Goal: Task Accomplishment & Management: Manage account settings

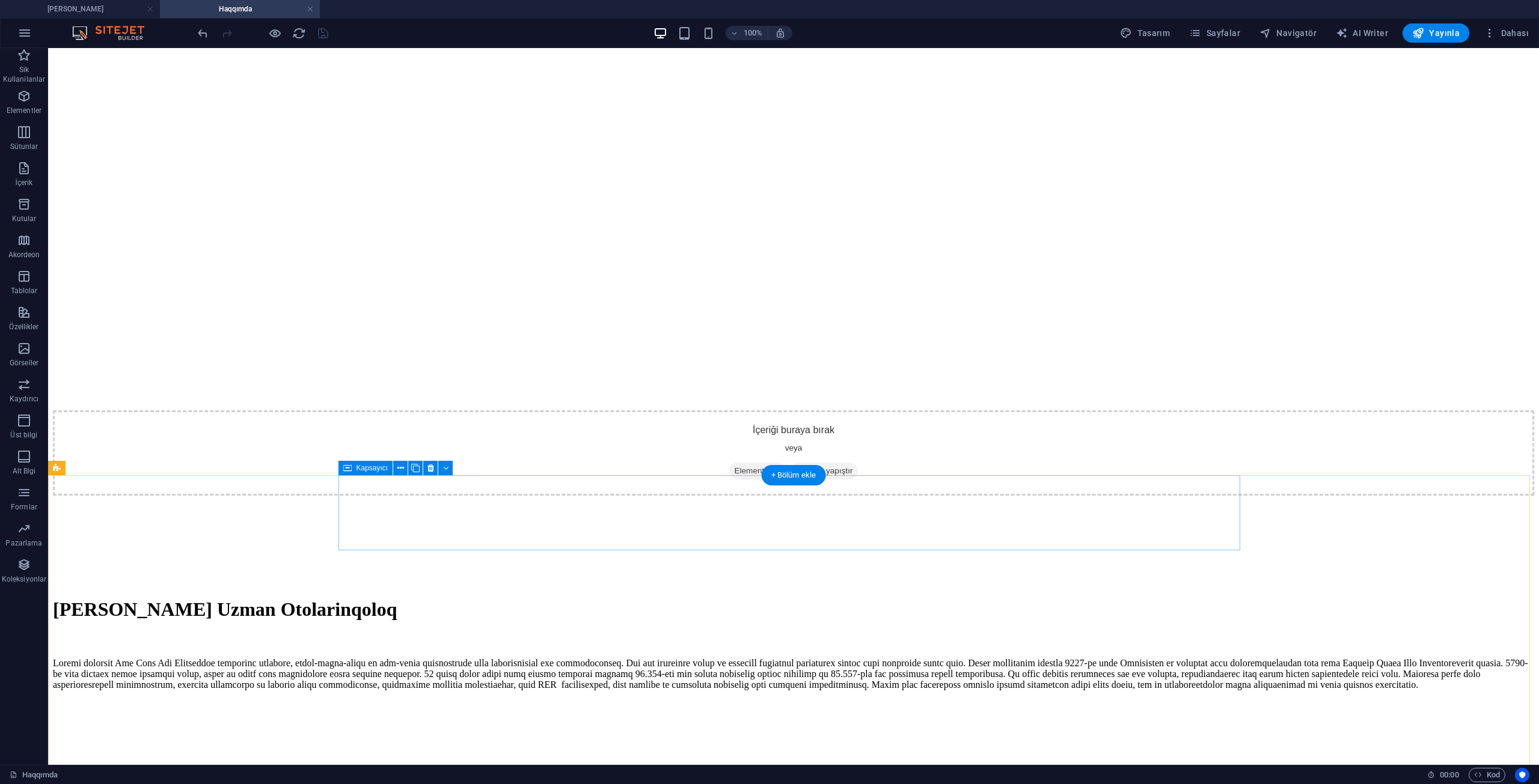
scroll to position [171, 0]
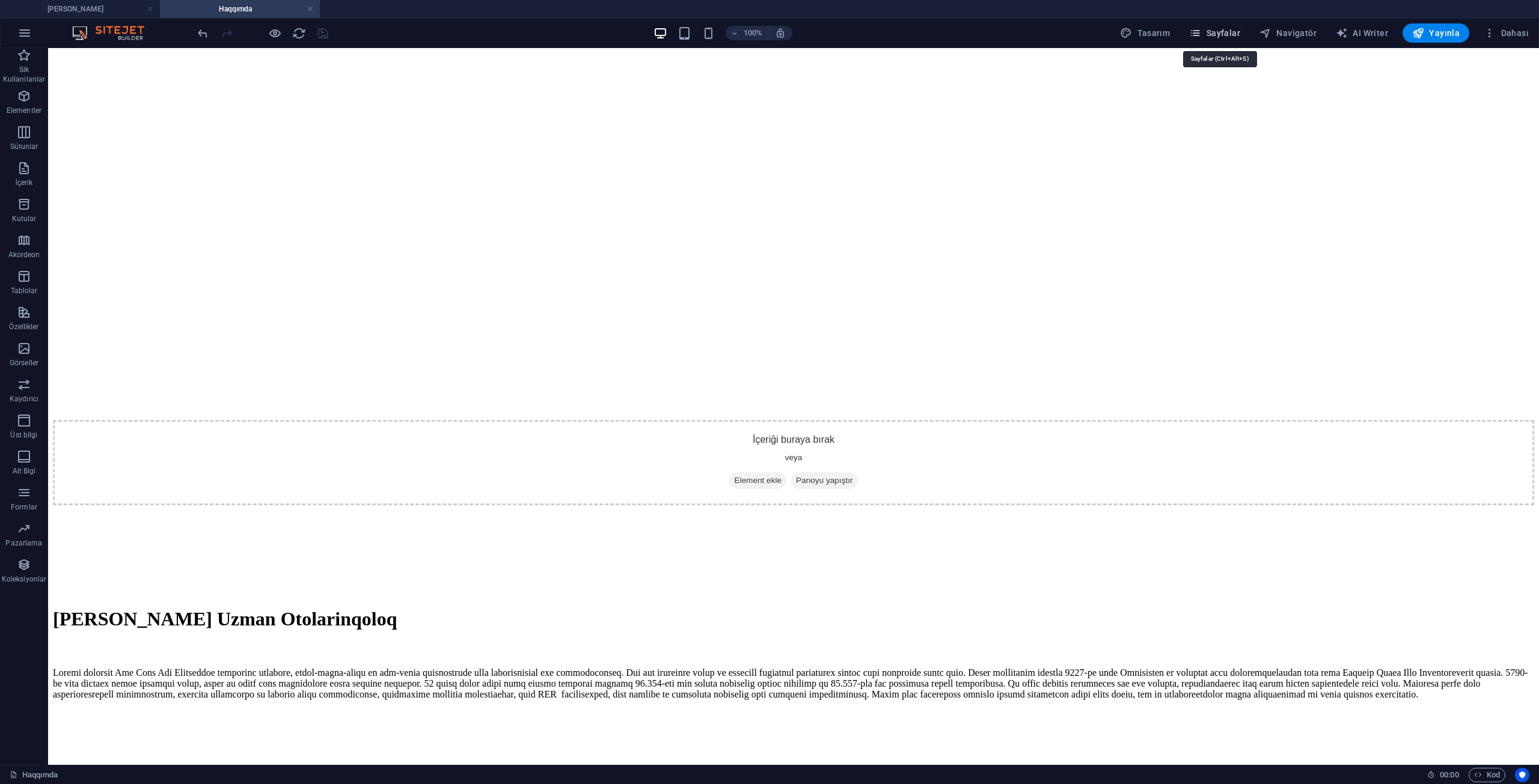
click at [1224, 31] on span "Sayfalar" at bounding box center [1215, 33] width 51 height 12
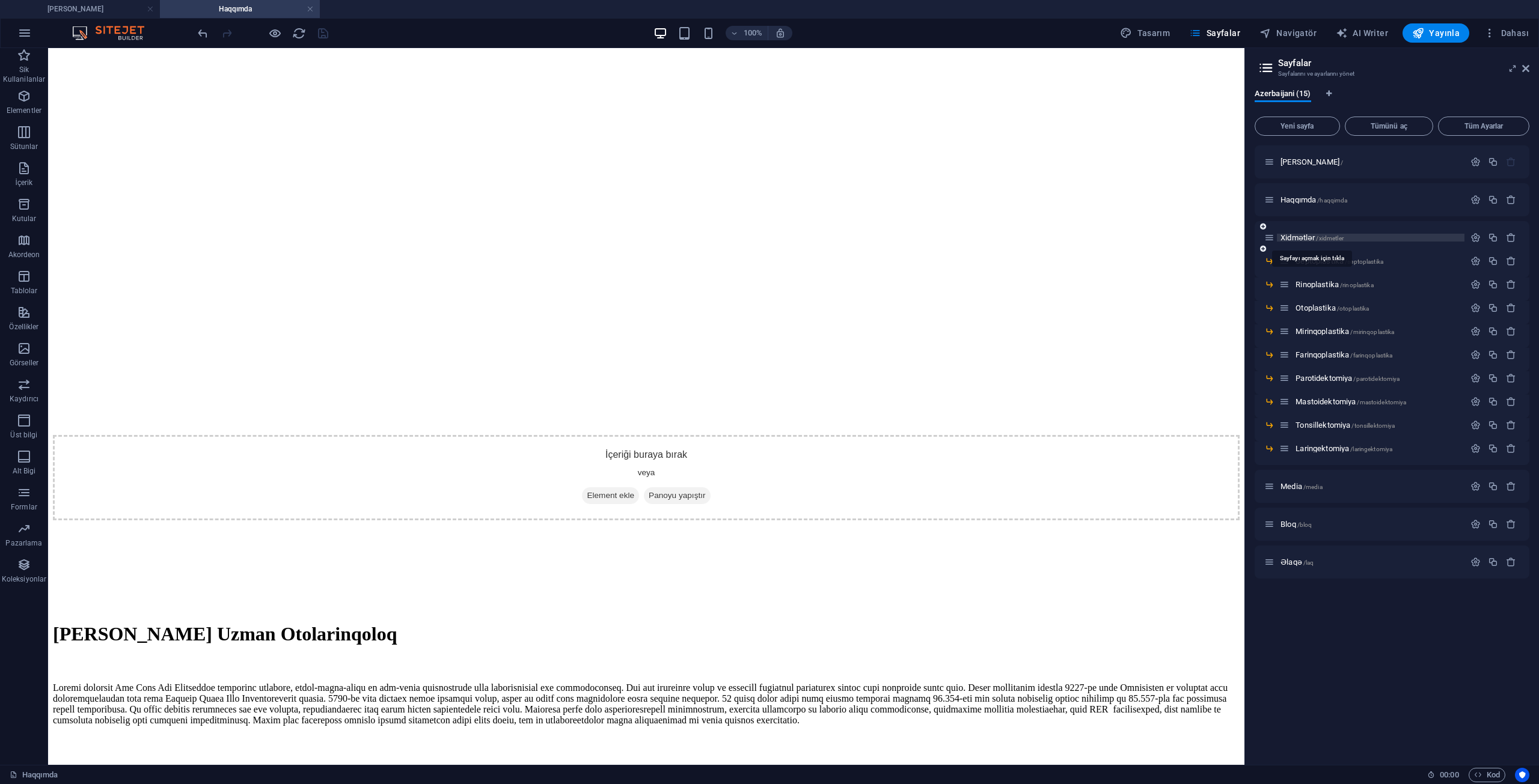
click at [1301, 236] on span "Xidmətlər /xidmetler" at bounding box center [1312, 238] width 63 height 9
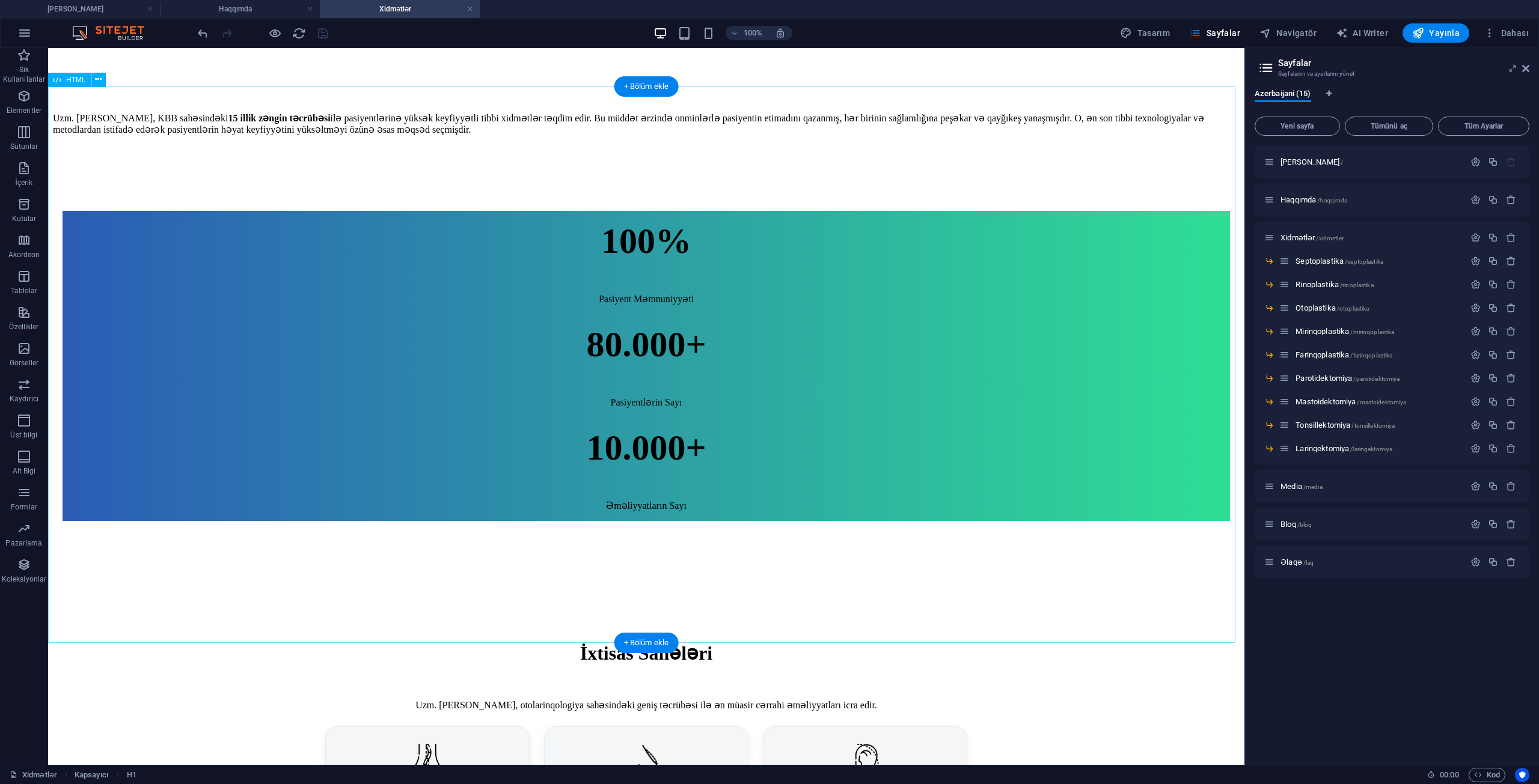
scroll to position [665, 0]
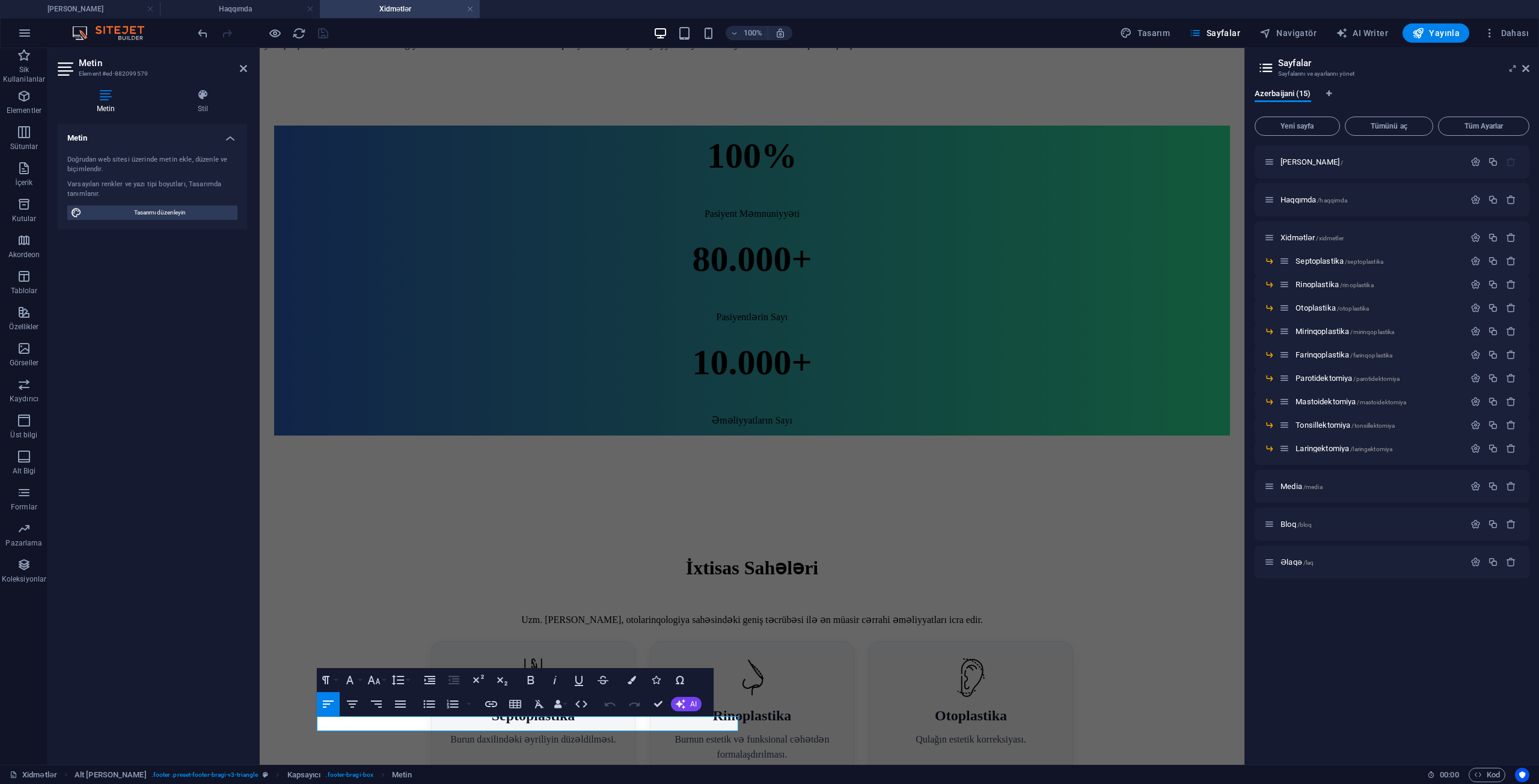
scroll to position [680, 0]
drag, startPoint x: 348, startPoint y: 725, endPoint x: 322, endPoint y: 723, distance: 26.1
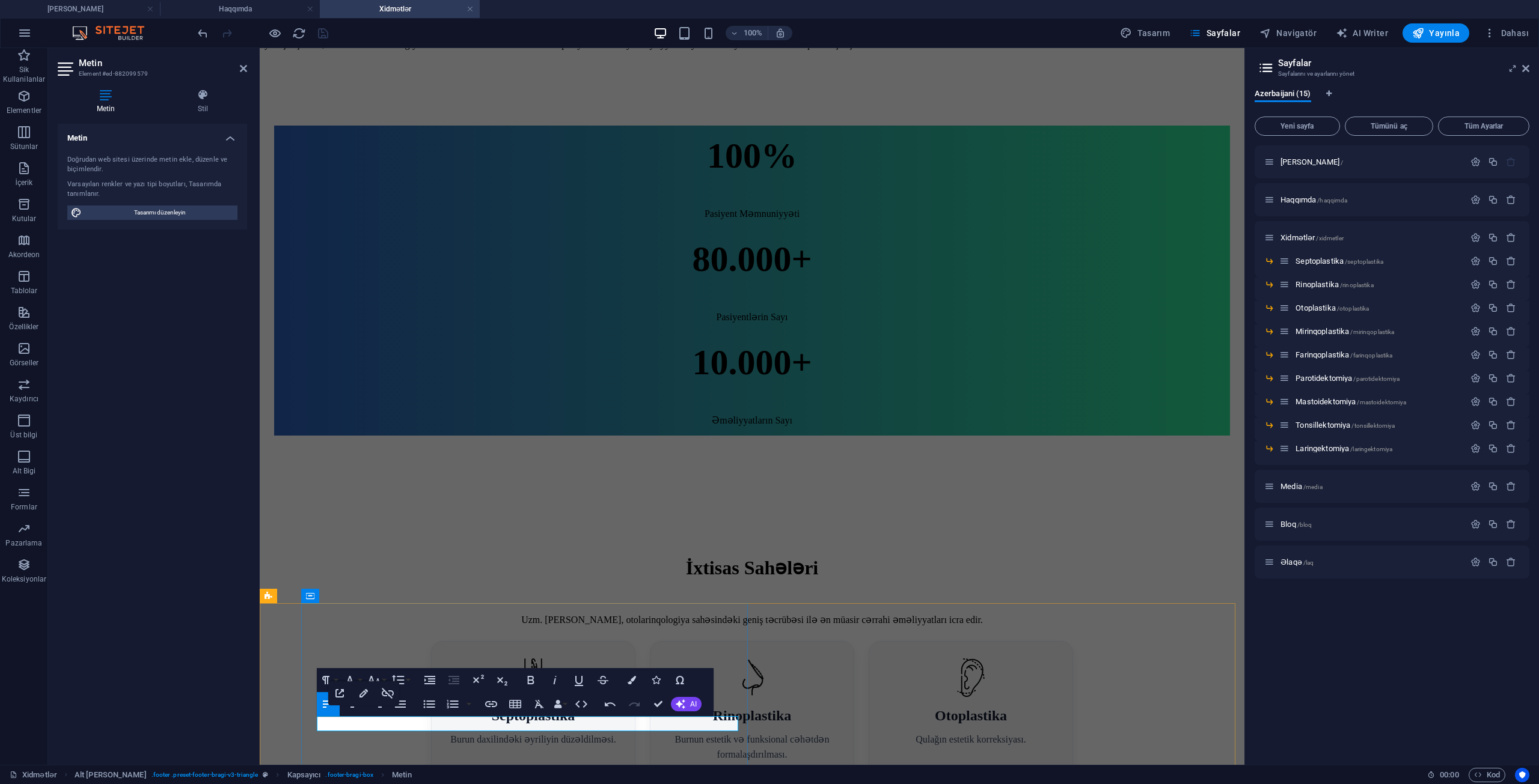
click at [494, 707] on icon "button" at bounding box center [491, 704] width 12 height 6
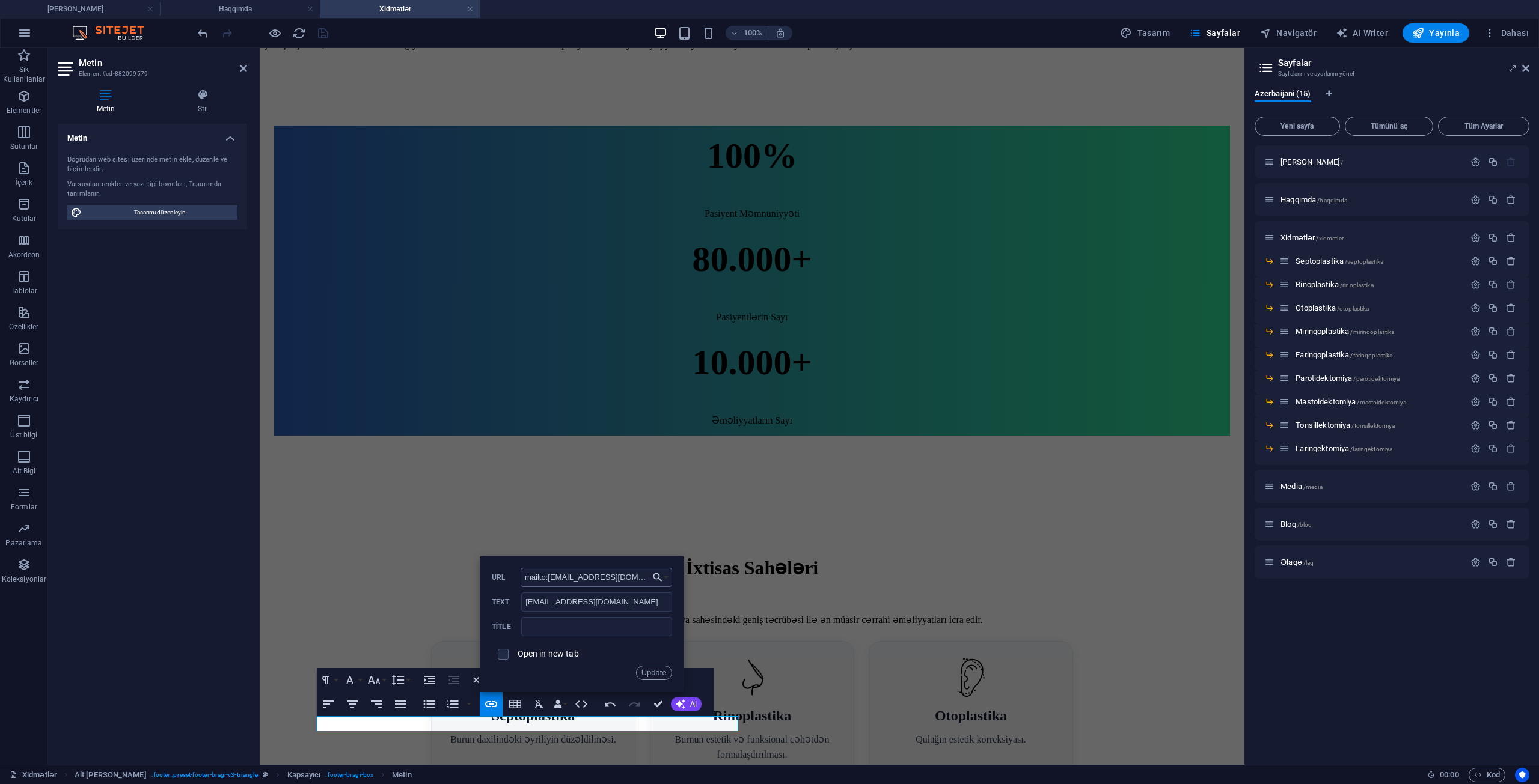
drag, startPoint x: 570, startPoint y: 579, endPoint x: 551, endPoint y: 583, distance: 19.4
click at [551, 583] on input "mailto:[EMAIL_ADDRESS][DOMAIN_NAME]" at bounding box center [596, 577] width 151 height 19
type input "mailto:[EMAIL_ADDRESS][DOMAIN_NAME]"
click at [646, 674] on button "Update" at bounding box center [654, 673] width 36 height 15
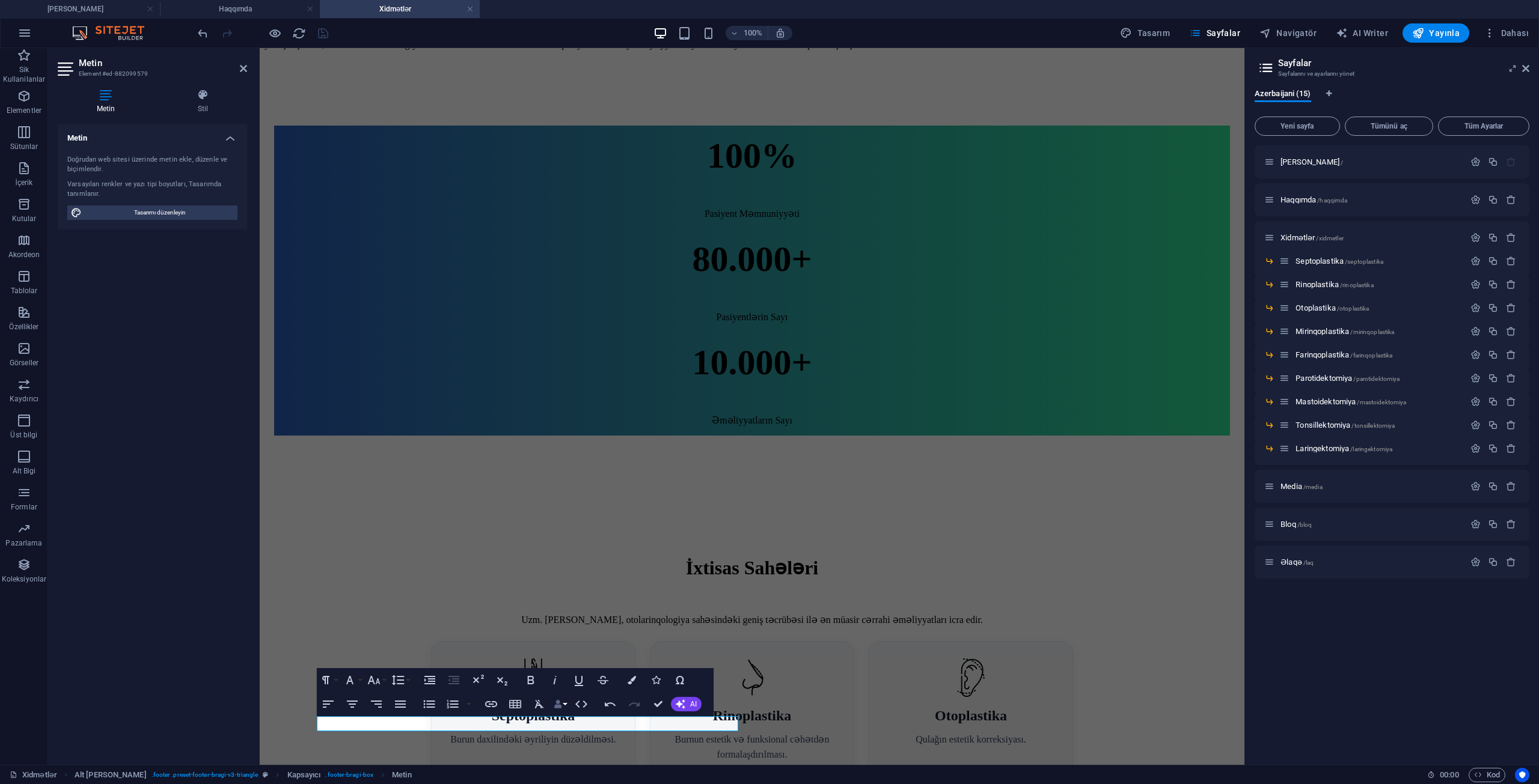
click at [565, 707] on button "Data Bindings" at bounding box center [560, 704] width 17 height 24
click at [627, 681] on button "Colors" at bounding box center [632, 680] width 23 height 24
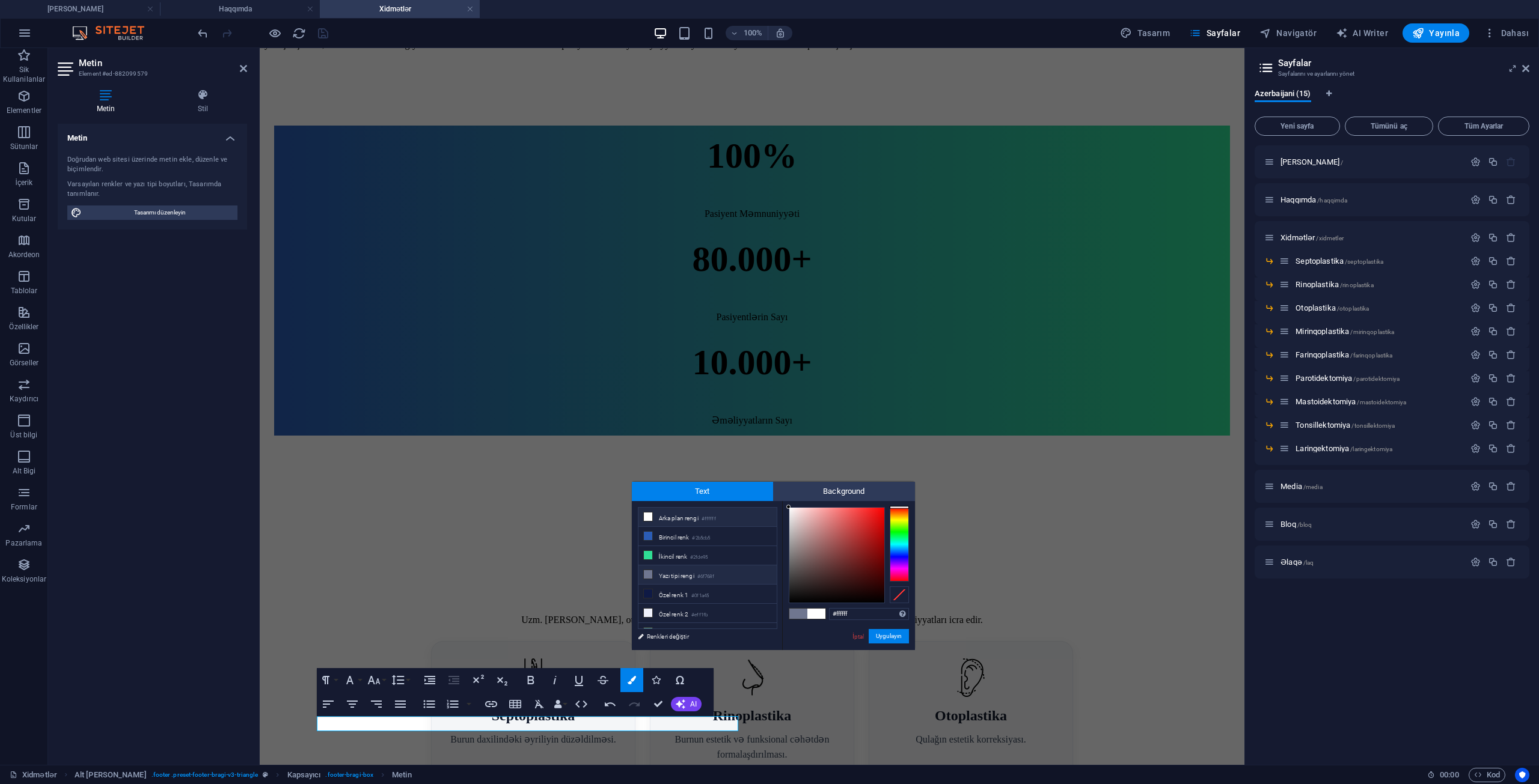
click at [680, 519] on li "Arka plan rengi #ffffff" at bounding box center [707, 517] width 138 height 19
drag, startPoint x: 884, startPoint y: 634, endPoint x: 625, endPoint y: 586, distance: 263.4
click at [885, 635] on button "Uygulayın" at bounding box center [888, 636] width 40 height 15
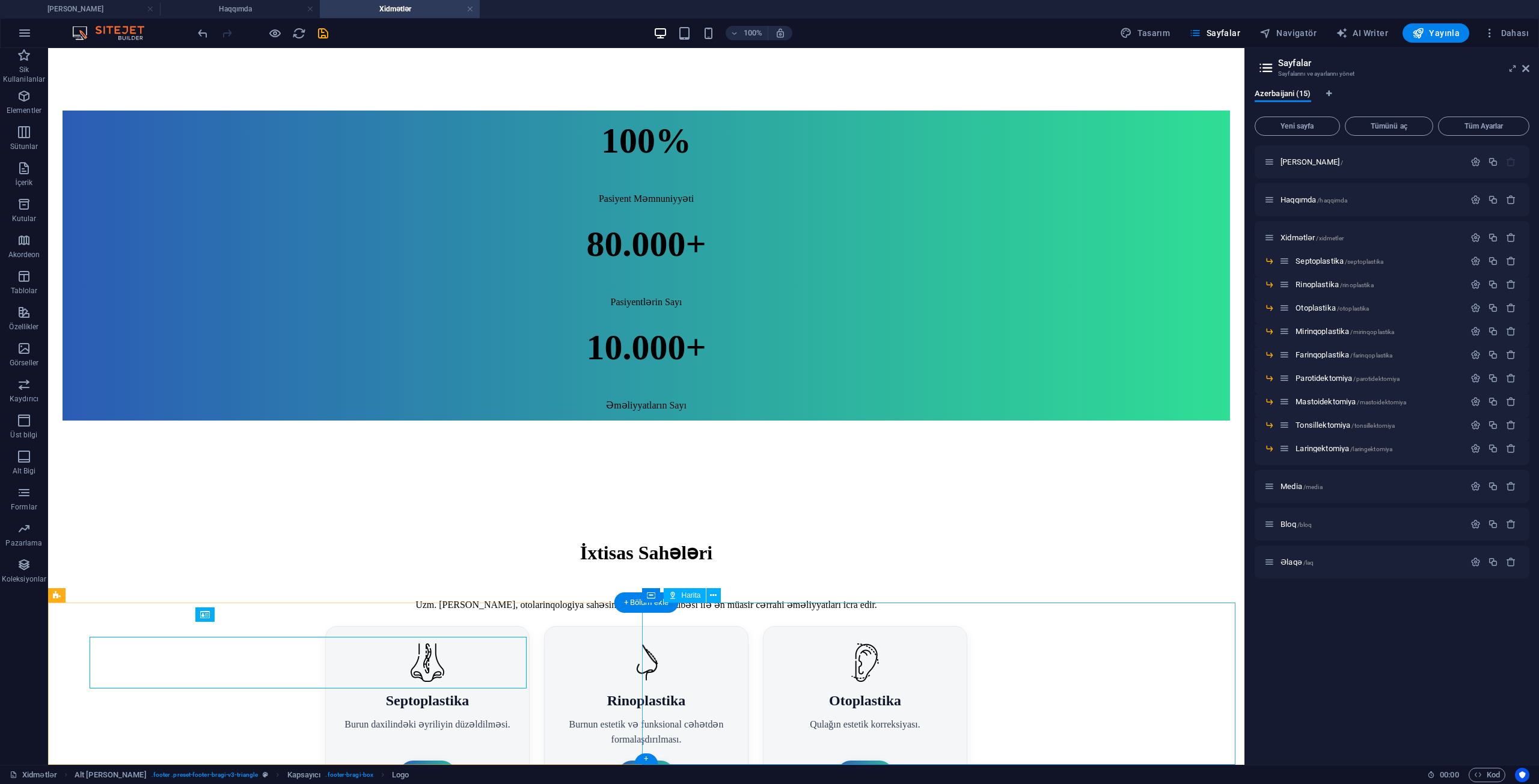
scroll to position [665, 0]
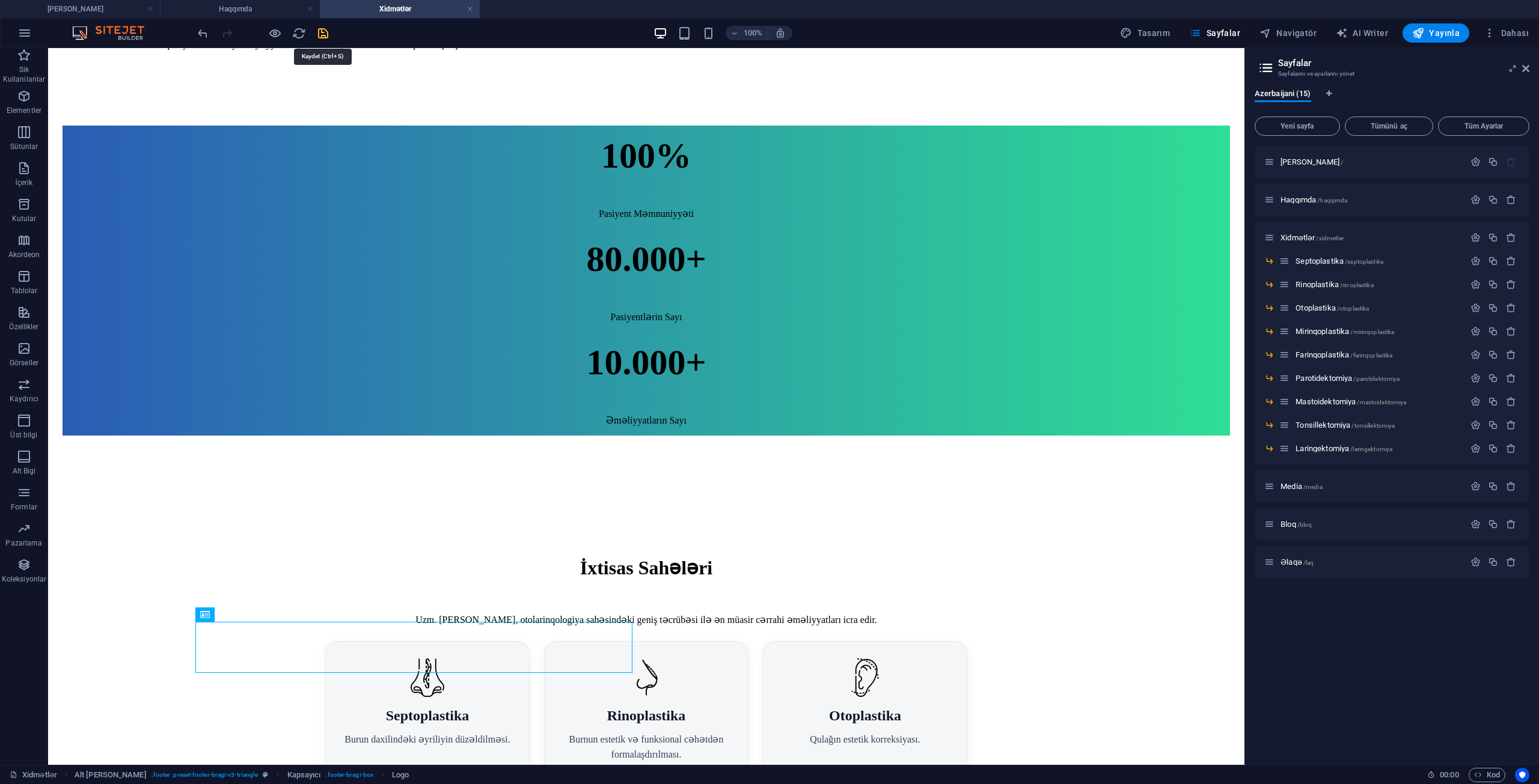
click at [321, 33] on icon "save" at bounding box center [323, 33] width 14 height 14
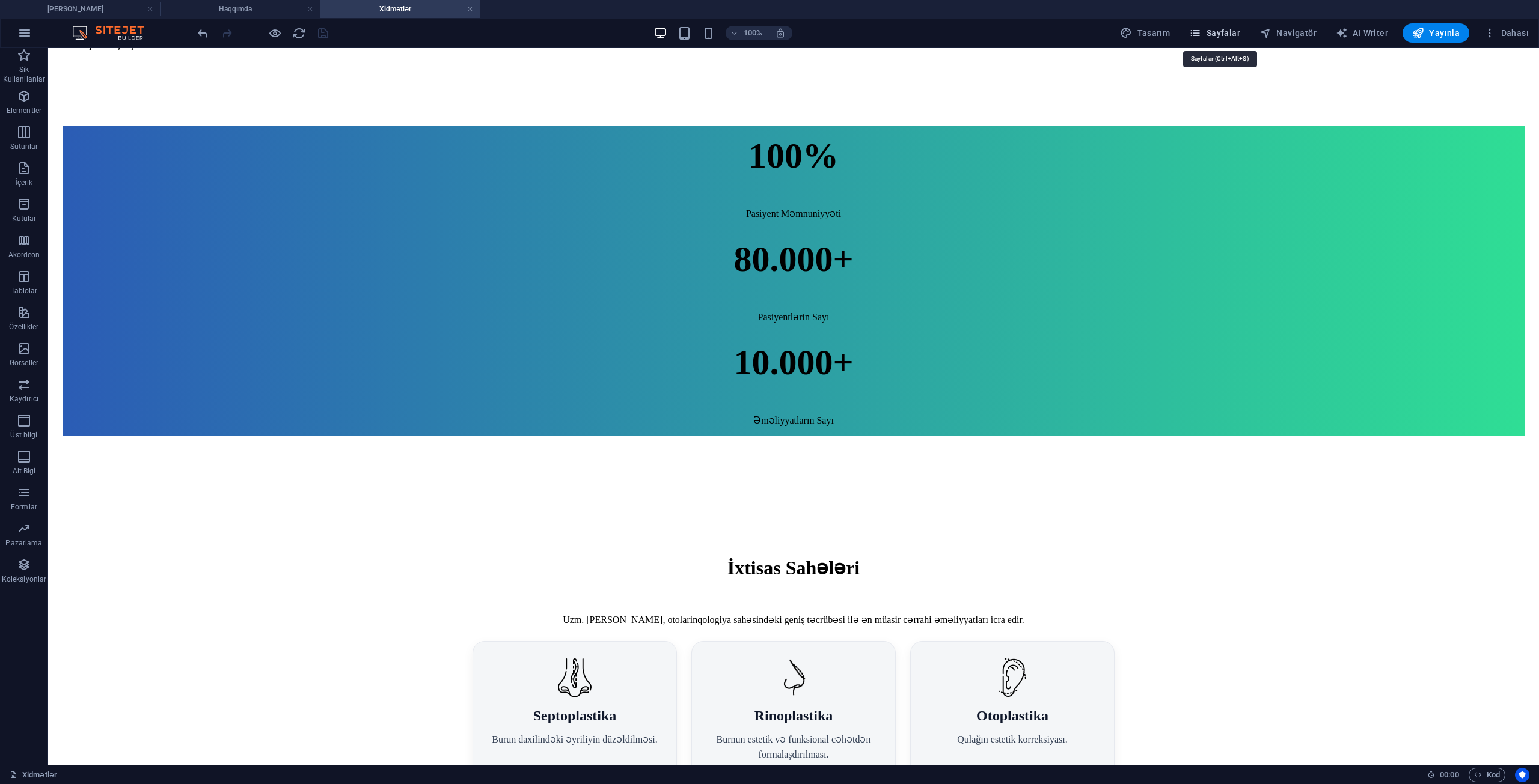
click at [1228, 39] on button "Sayfalar" at bounding box center [1215, 32] width 61 height 19
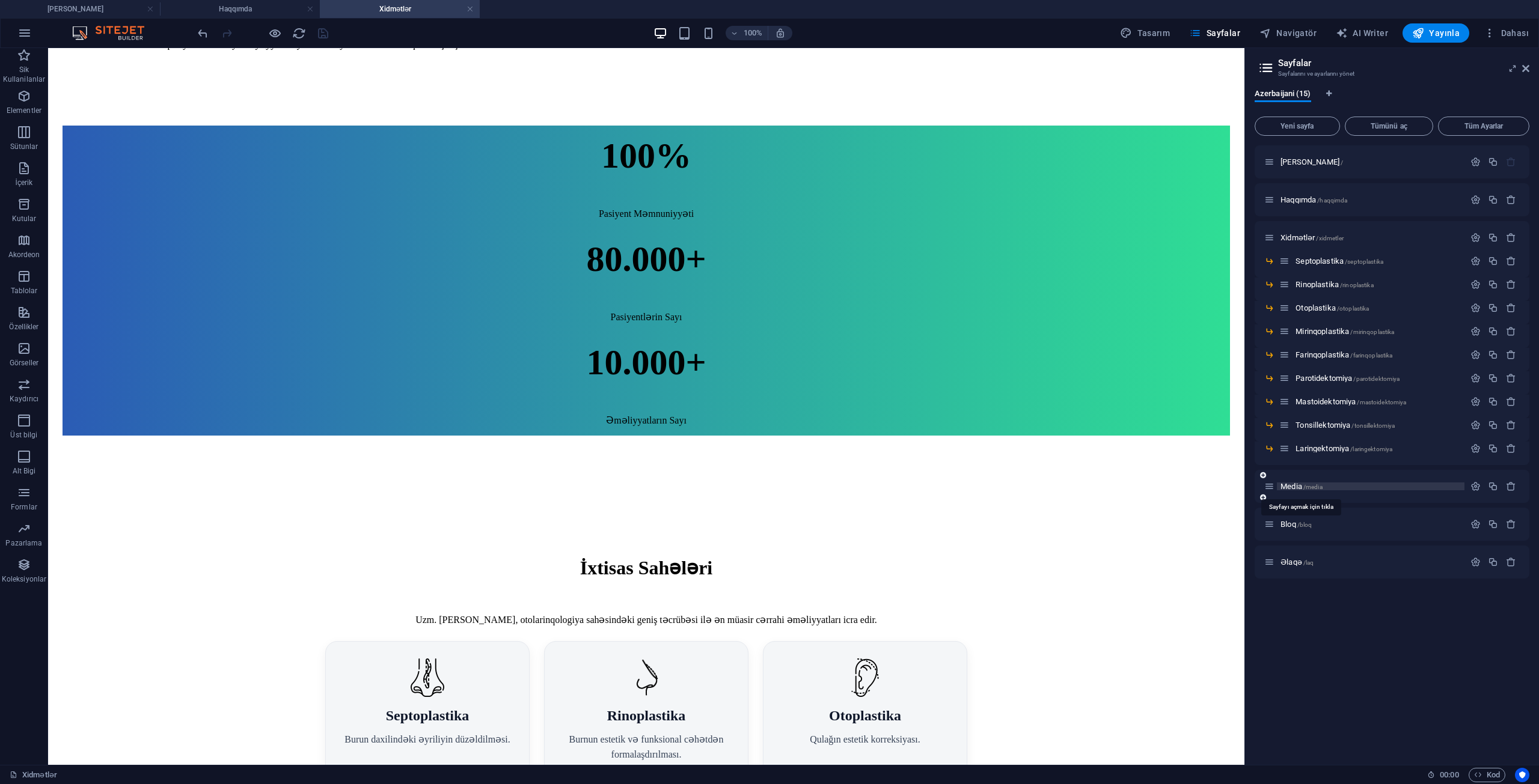
click at [1292, 489] on span "Media /media" at bounding box center [1301, 487] width 42 height 9
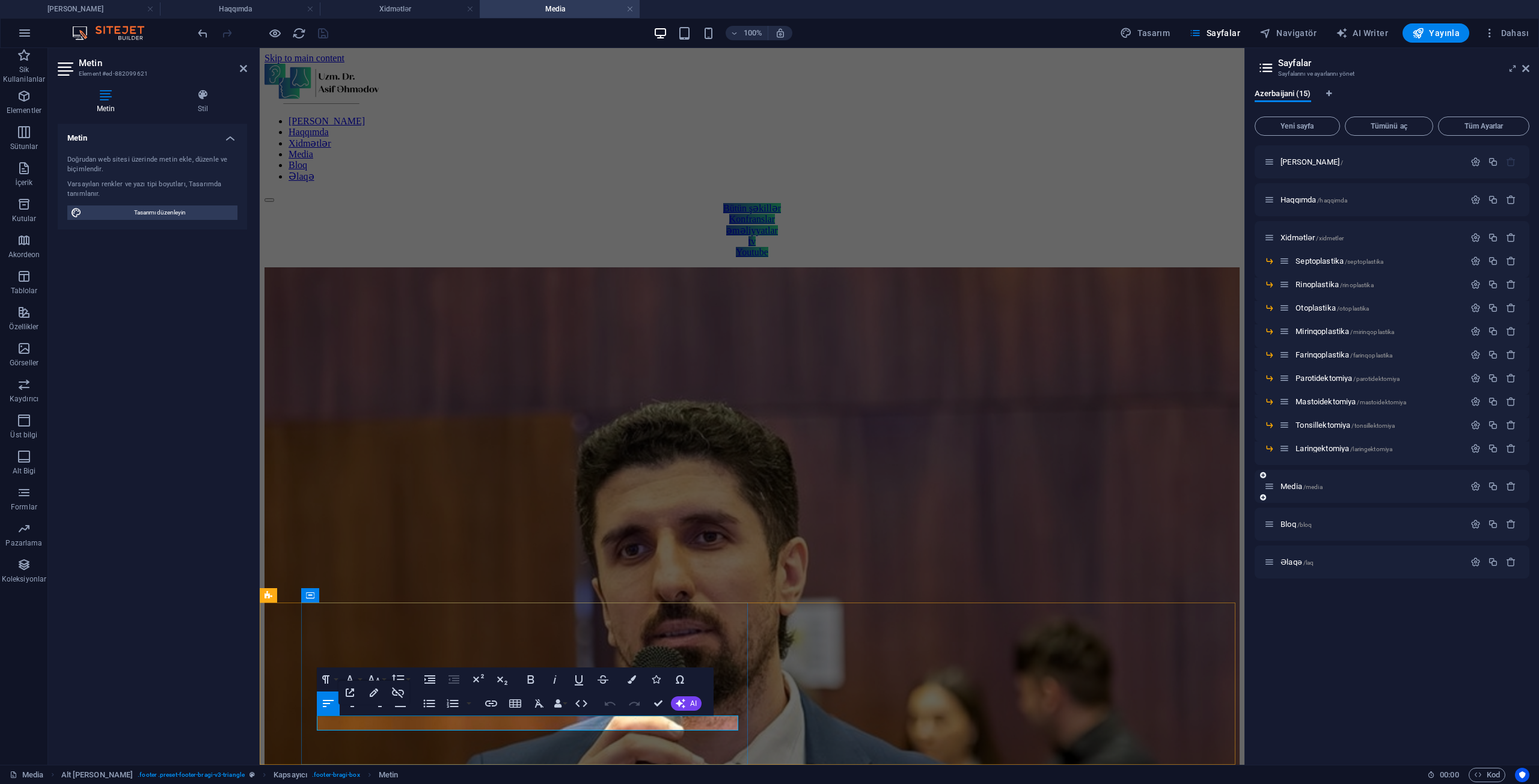
scroll to position [494, 0]
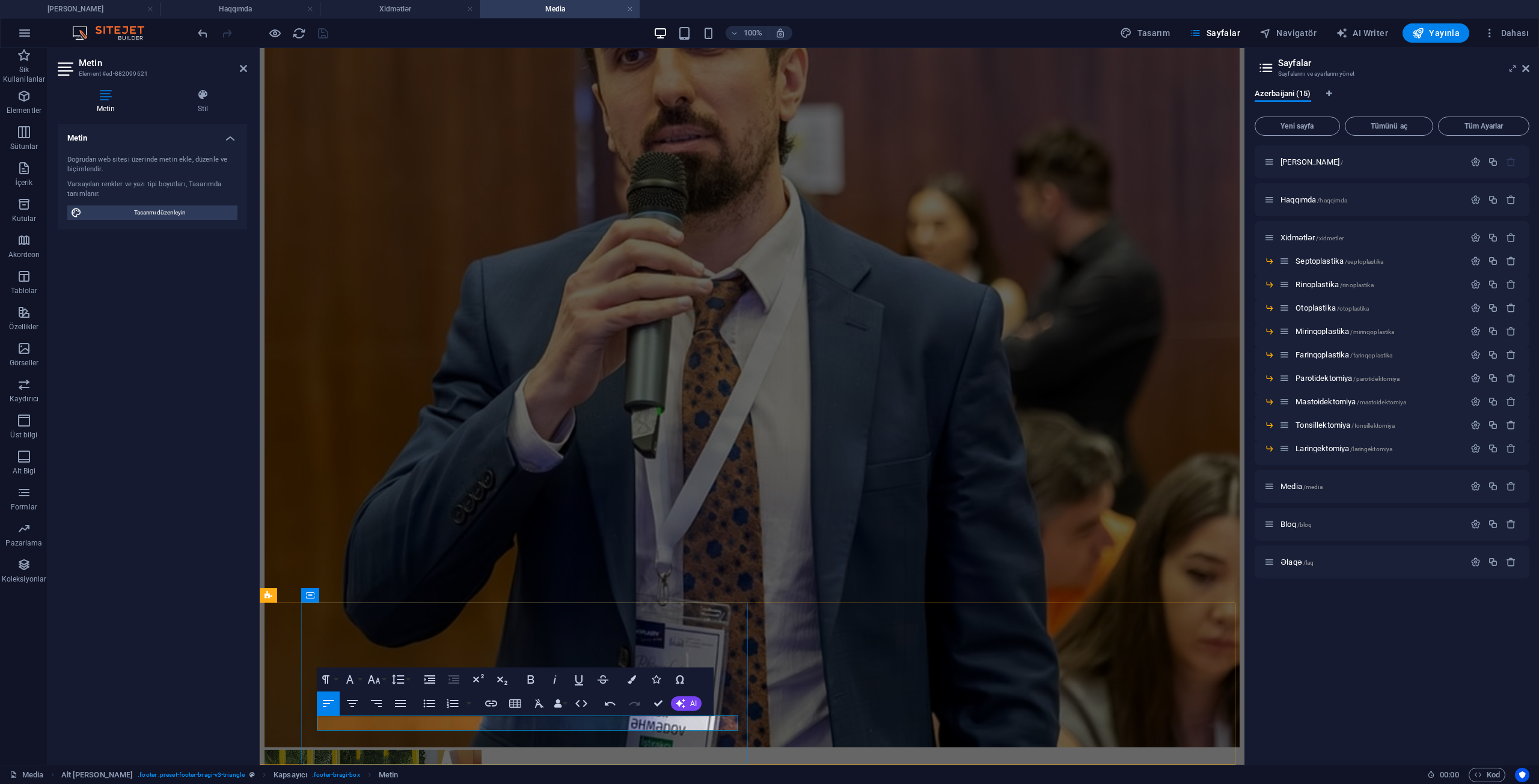
click at [494, 708] on icon "button" at bounding box center [491, 704] width 15 height 15
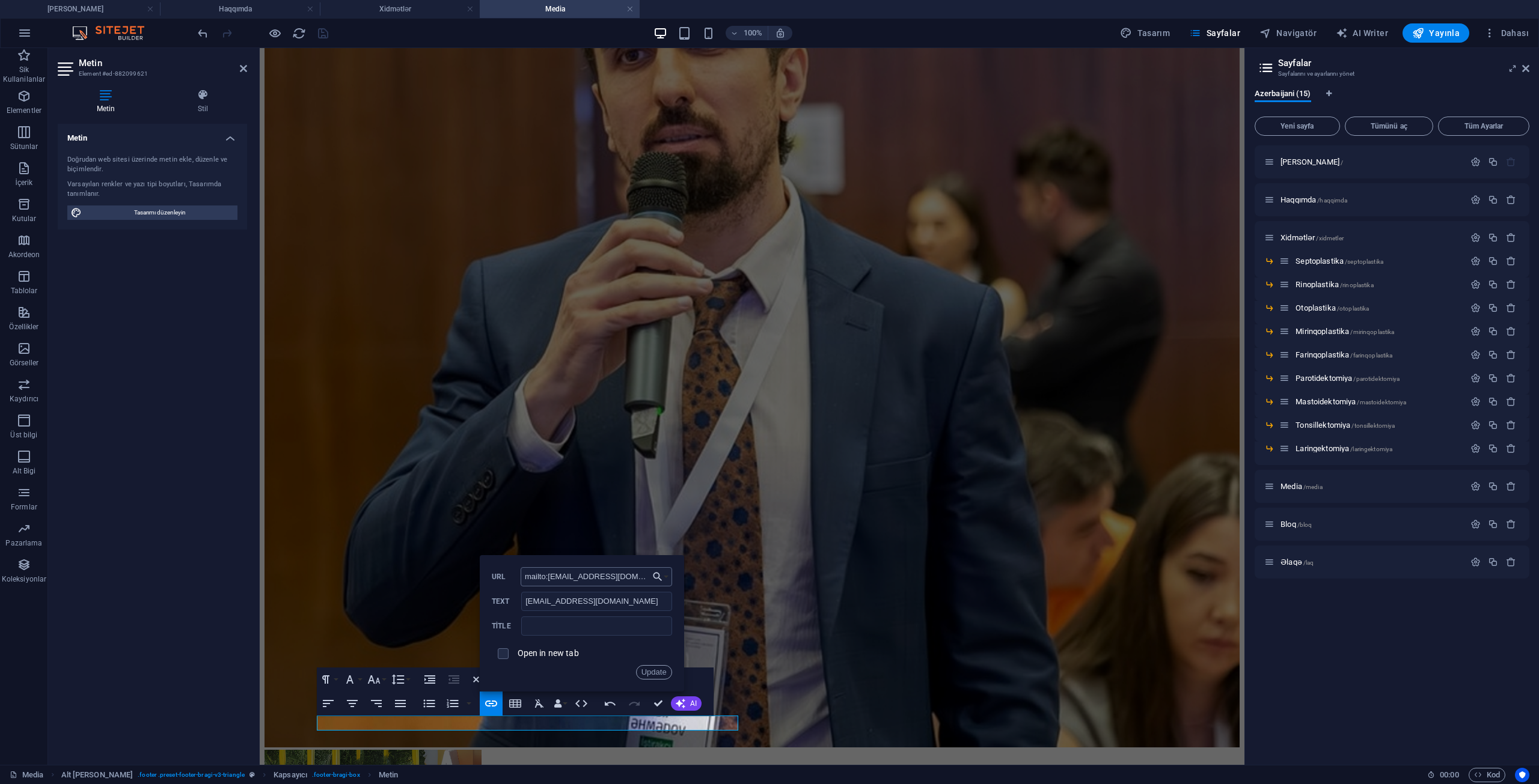
drag, startPoint x: 569, startPoint y: 576, endPoint x: 554, endPoint y: 576, distance: 15.0
click at [554, 576] on input "mailto:[EMAIL_ADDRESS][DOMAIN_NAME]" at bounding box center [596, 576] width 151 height 19
type input "mailto:[EMAIL_ADDRESS][DOMAIN_NAME]"
click at [644, 667] on button "Update" at bounding box center [654, 672] width 36 height 15
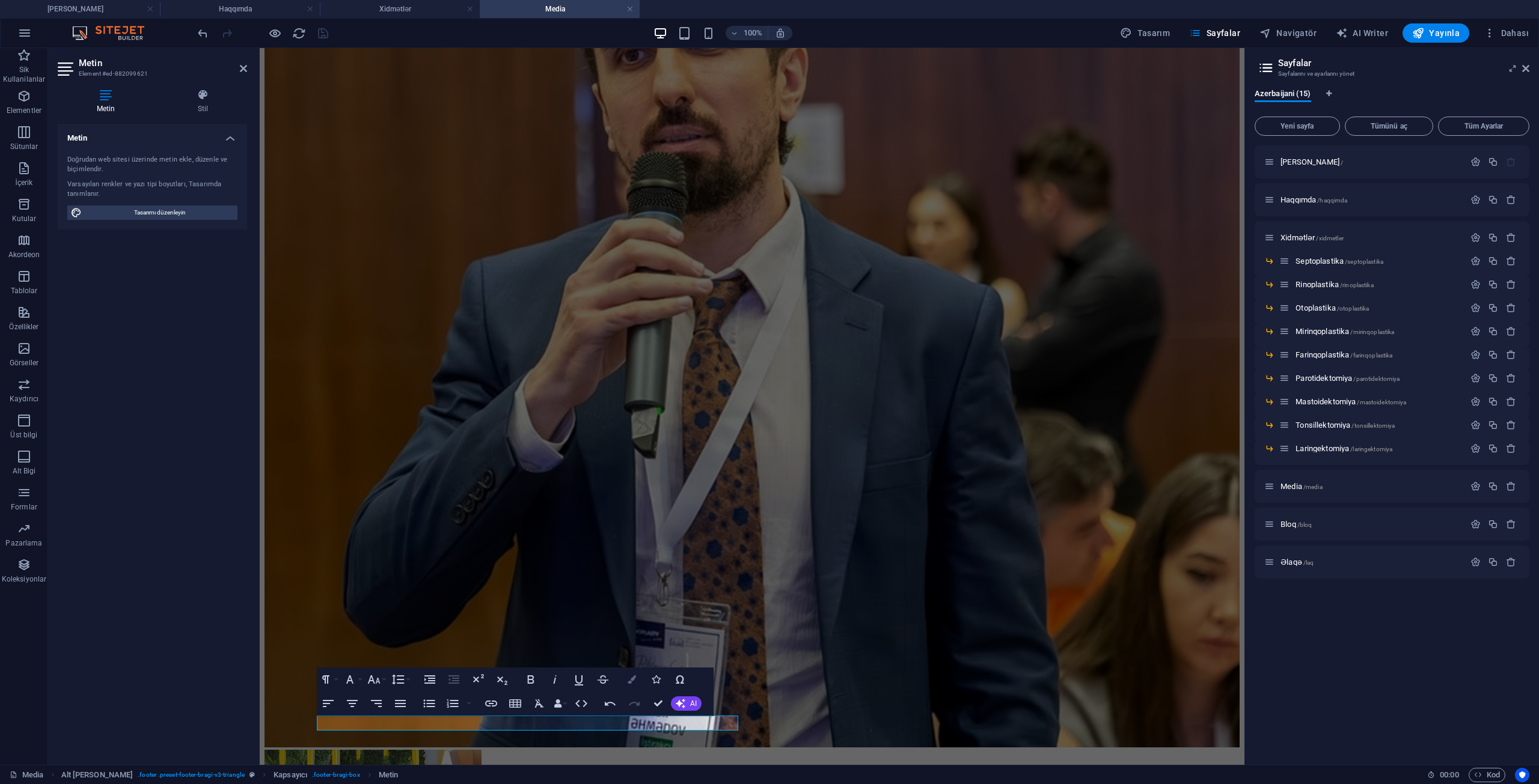
click at [630, 682] on icon "button" at bounding box center [631, 679] width 8 height 8
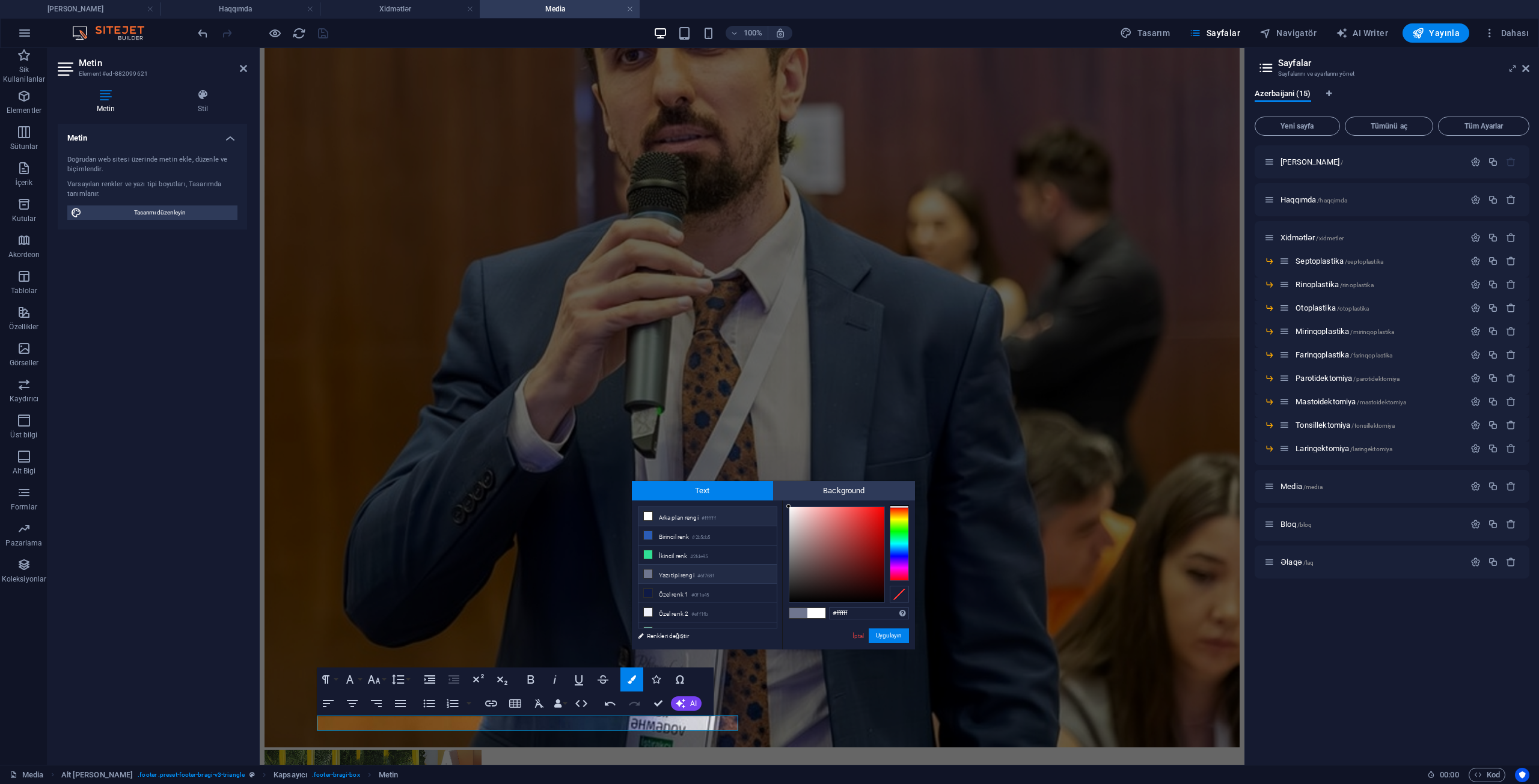
click at [689, 519] on li "Arka plan rengi #ffffff" at bounding box center [707, 517] width 138 height 19
click at [893, 633] on button "Uygulayın" at bounding box center [888, 636] width 40 height 15
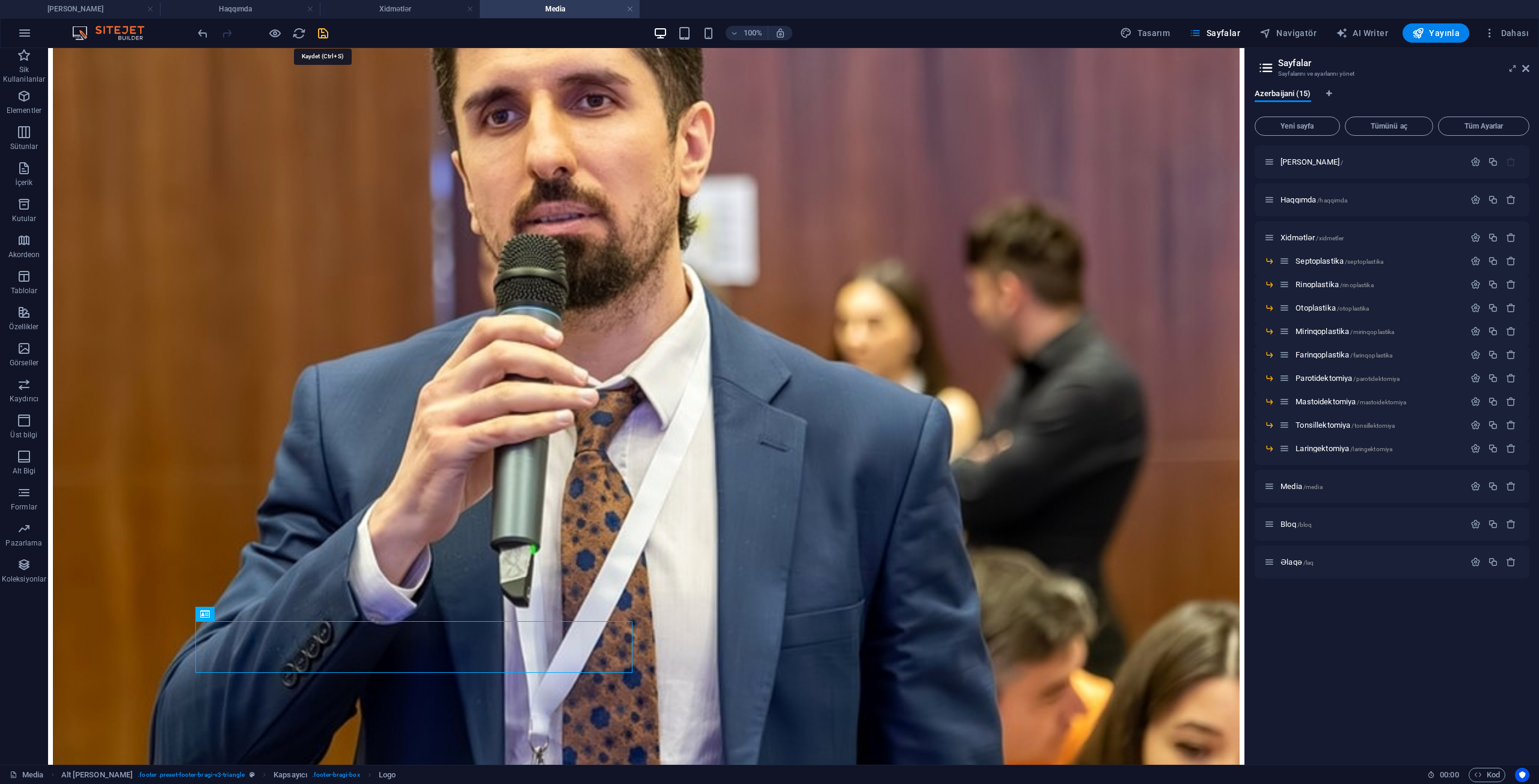
click at [324, 34] on icon "save" at bounding box center [323, 33] width 14 height 14
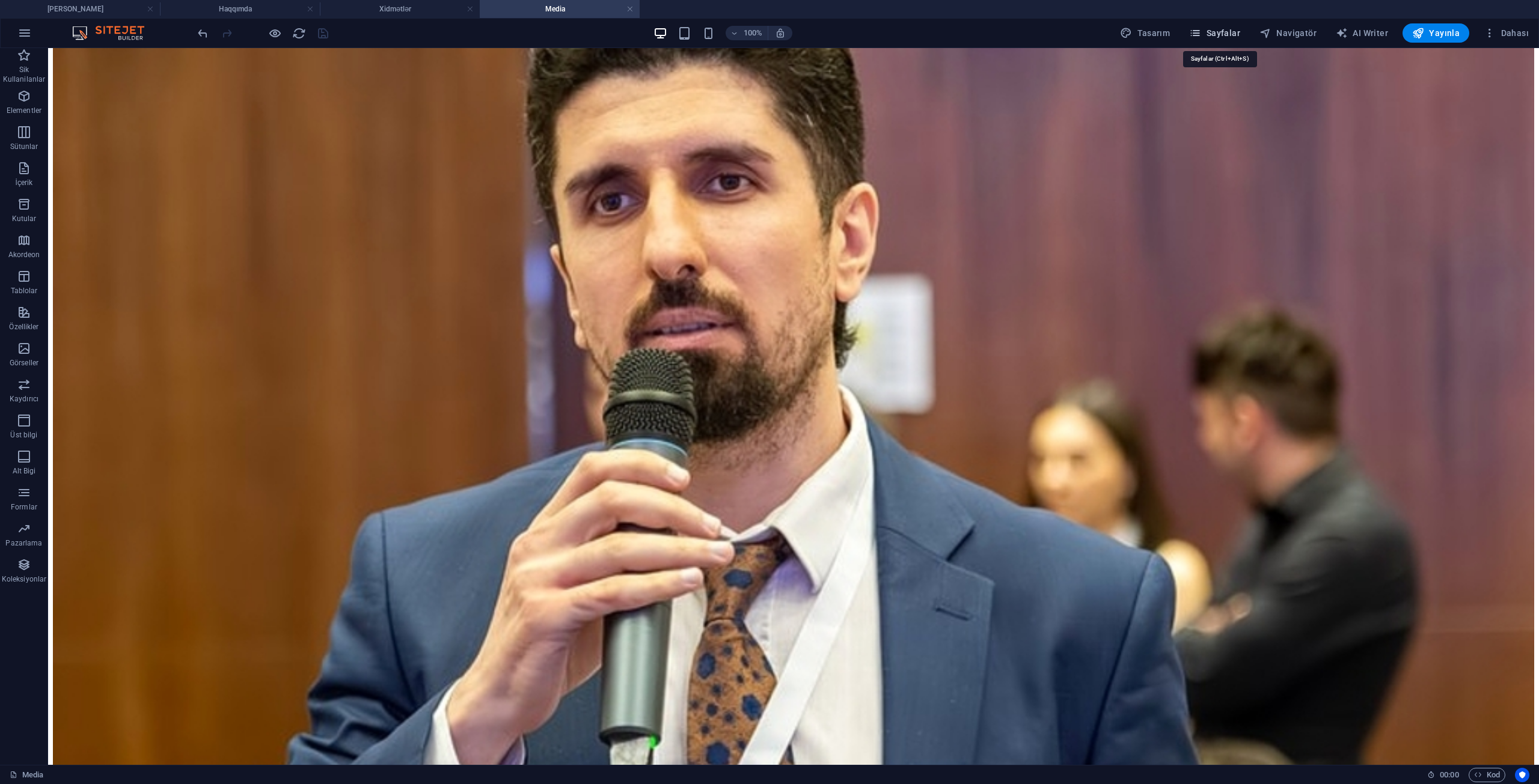
click at [1228, 31] on span "Sayfalar" at bounding box center [1215, 33] width 51 height 12
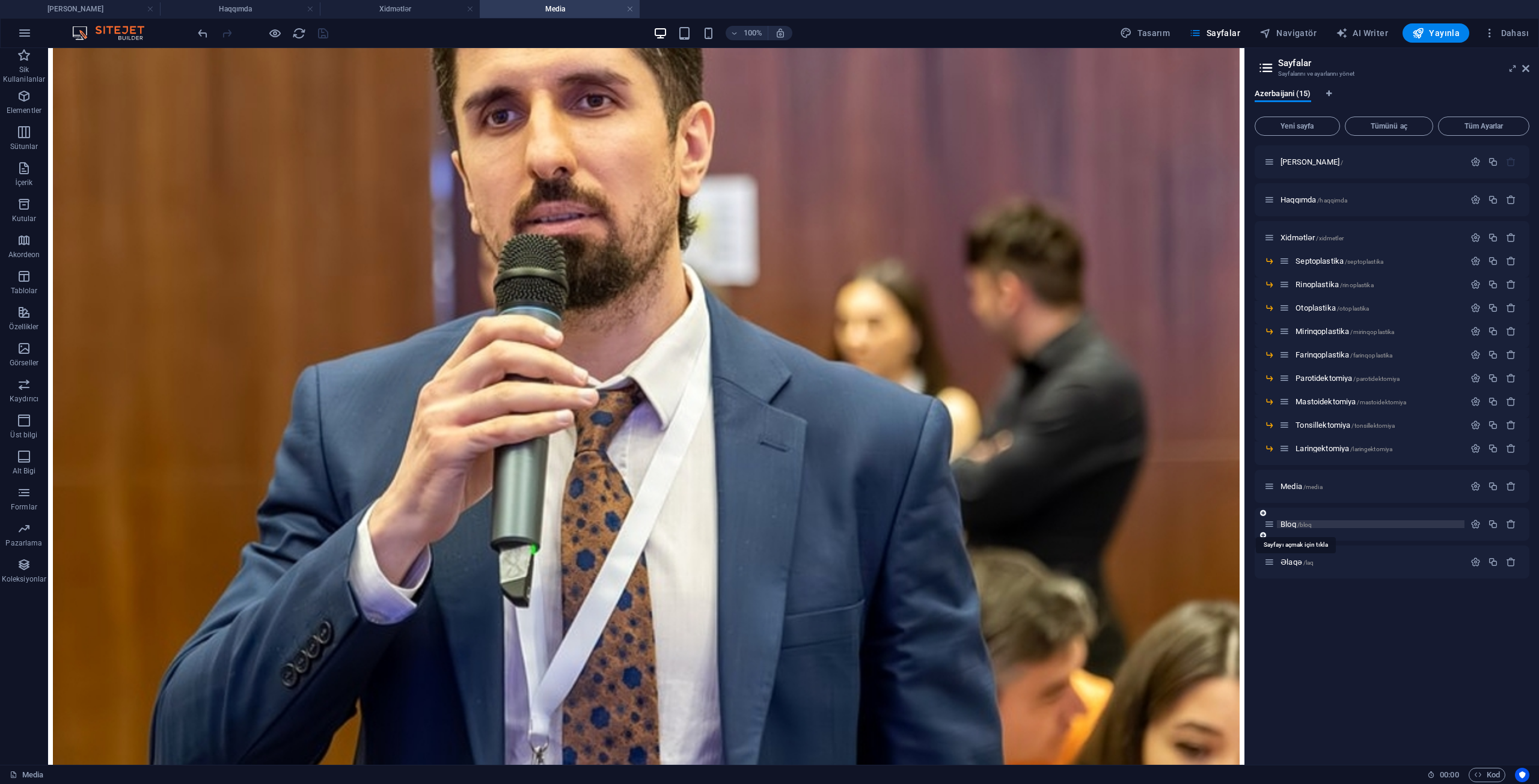
click at [1310, 522] on span "/bloq" at bounding box center [1304, 524] width 15 height 7
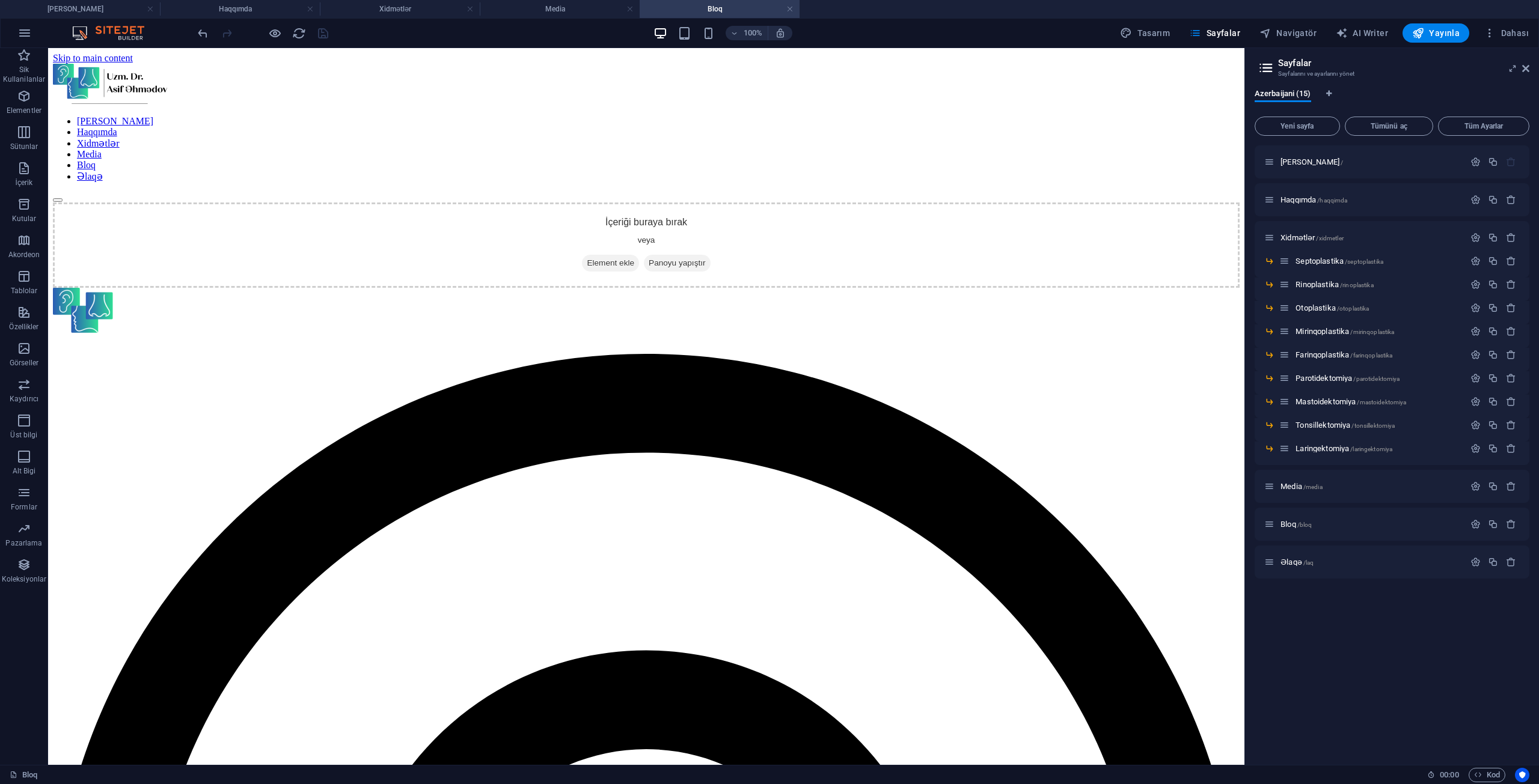
scroll to position [0, 0]
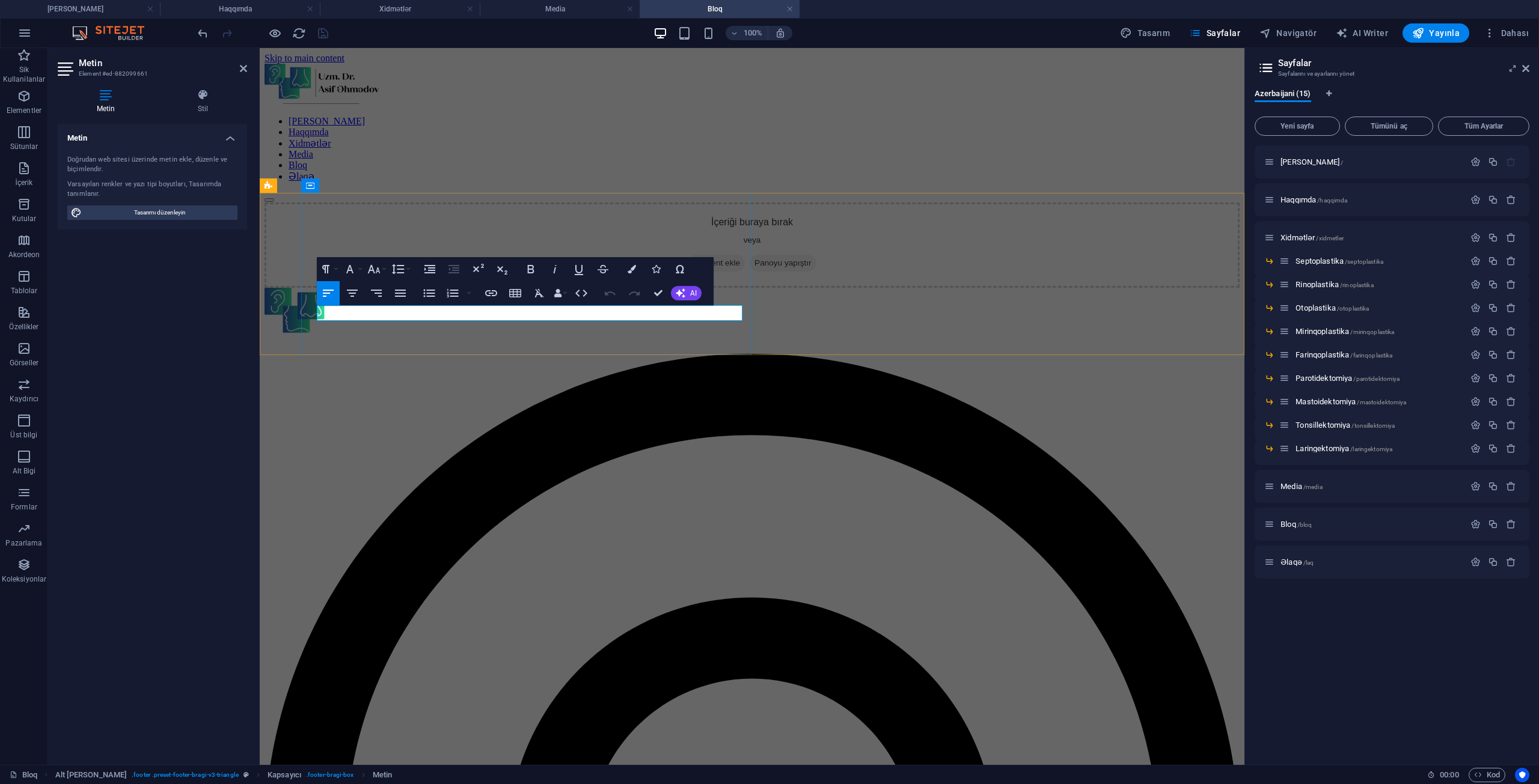
drag, startPoint x: 345, startPoint y: 316, endPoint x: 324, endPoint y: 318, distance: 21.1
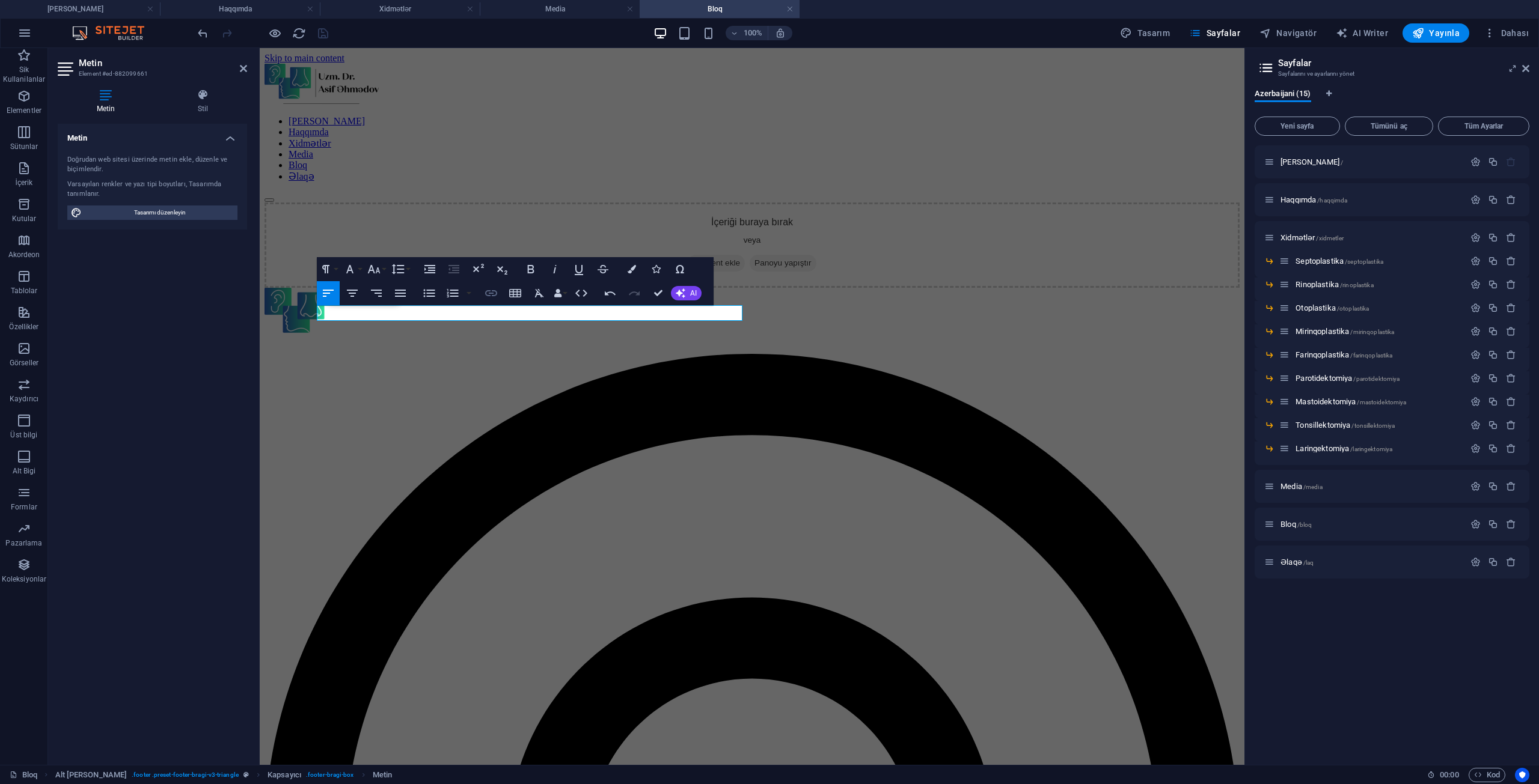
click at [492, 292] on icon "button" at bounding box center [491, 293] width 15 height 15
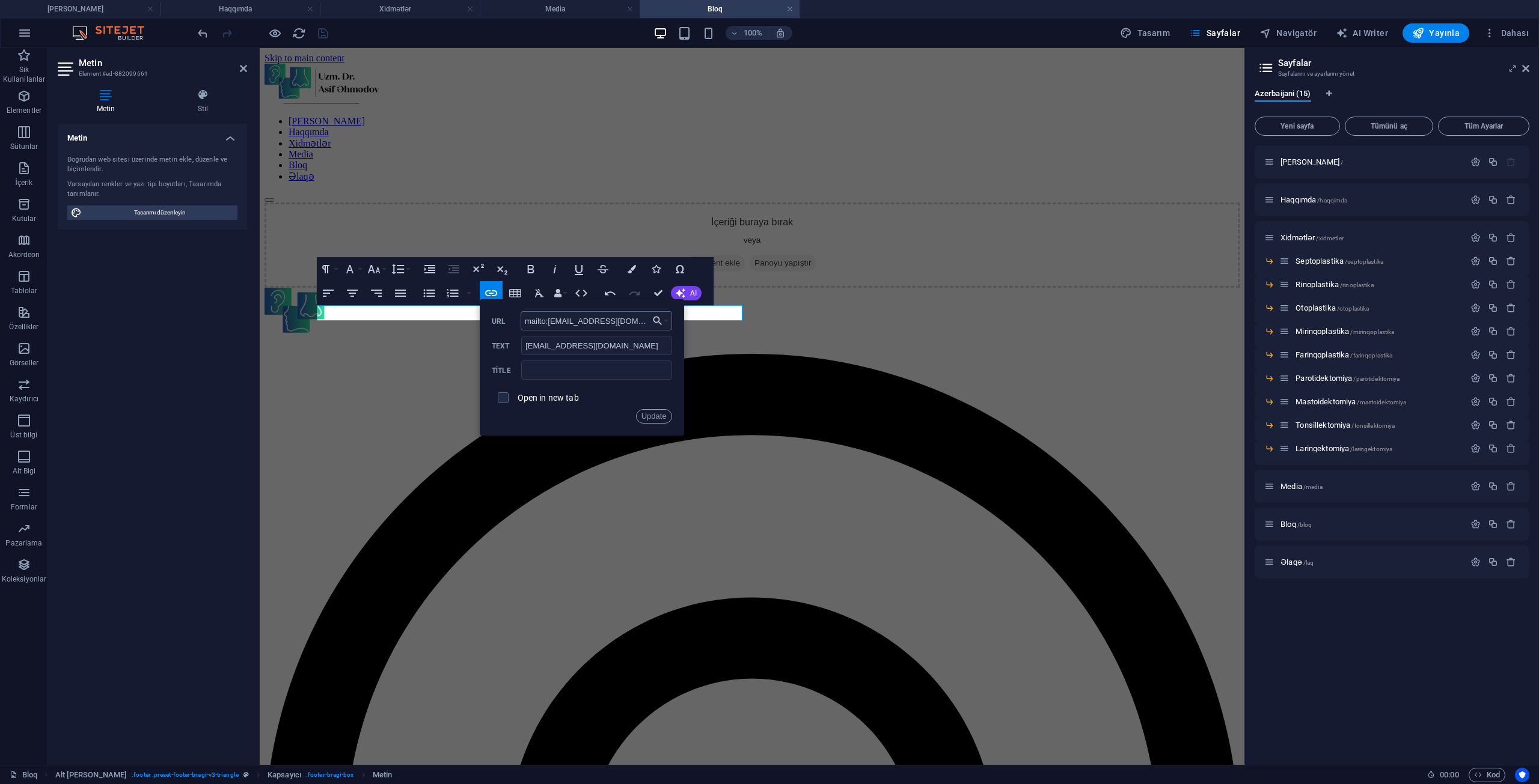
drag, startPoint x: 572, startPoint y: 322, endPoint x: 553, endPoint y: 328, distance: 19.9
click at [553, 328] on input "mailto:[EMAIL_ADDRESS][DOMAIN_NAME]" at bounding box center [596, 321] width 151 height 19
type input "mailto:[EMAIL_ADDRESS][DOMAIN_NAME]"
click at [647, 416] on button "Update" at bounding box center [654, 416] width 36 height 15
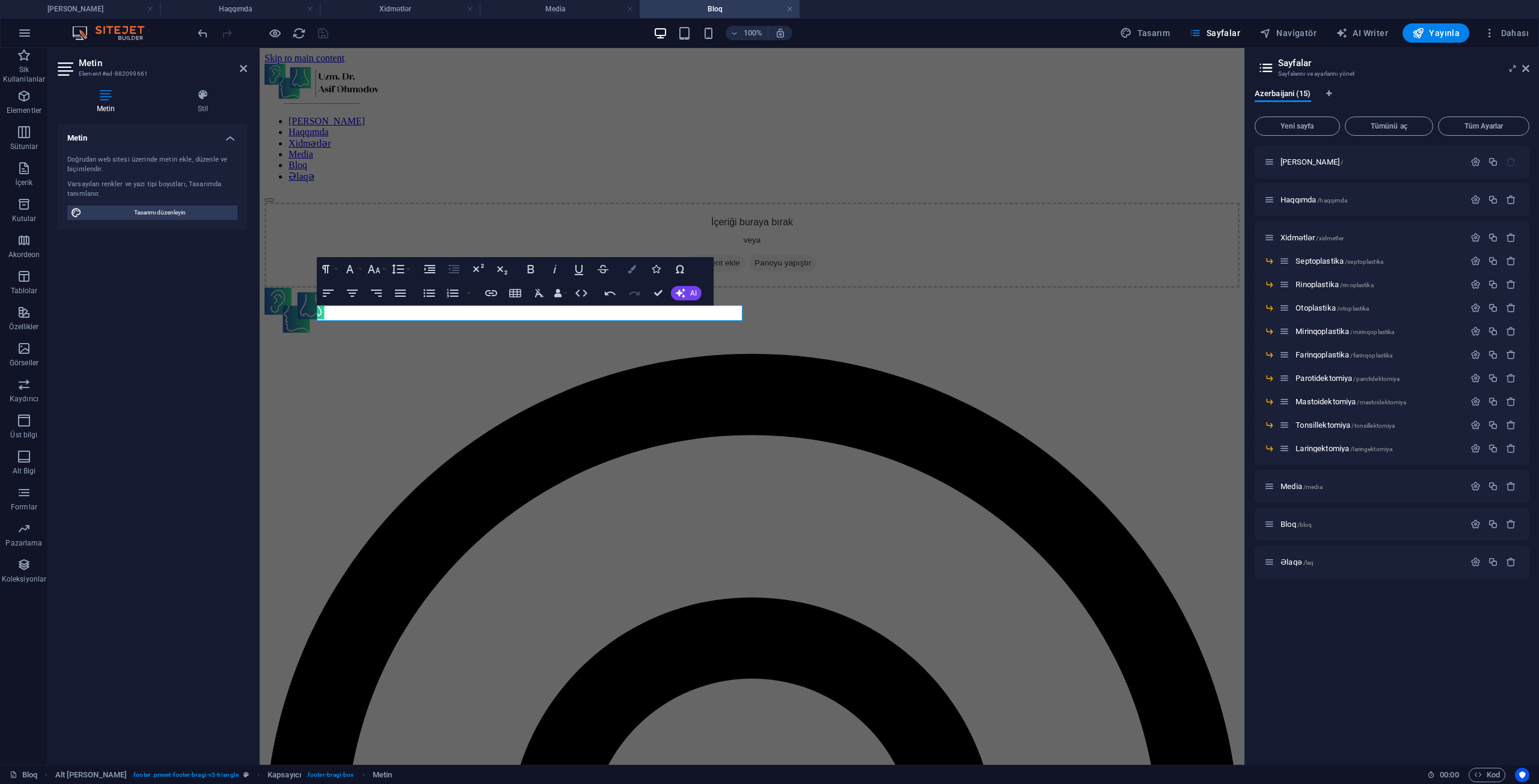
click at [632, 275] on button "Colors" at bounding box center [632, 269] width 23 height 24
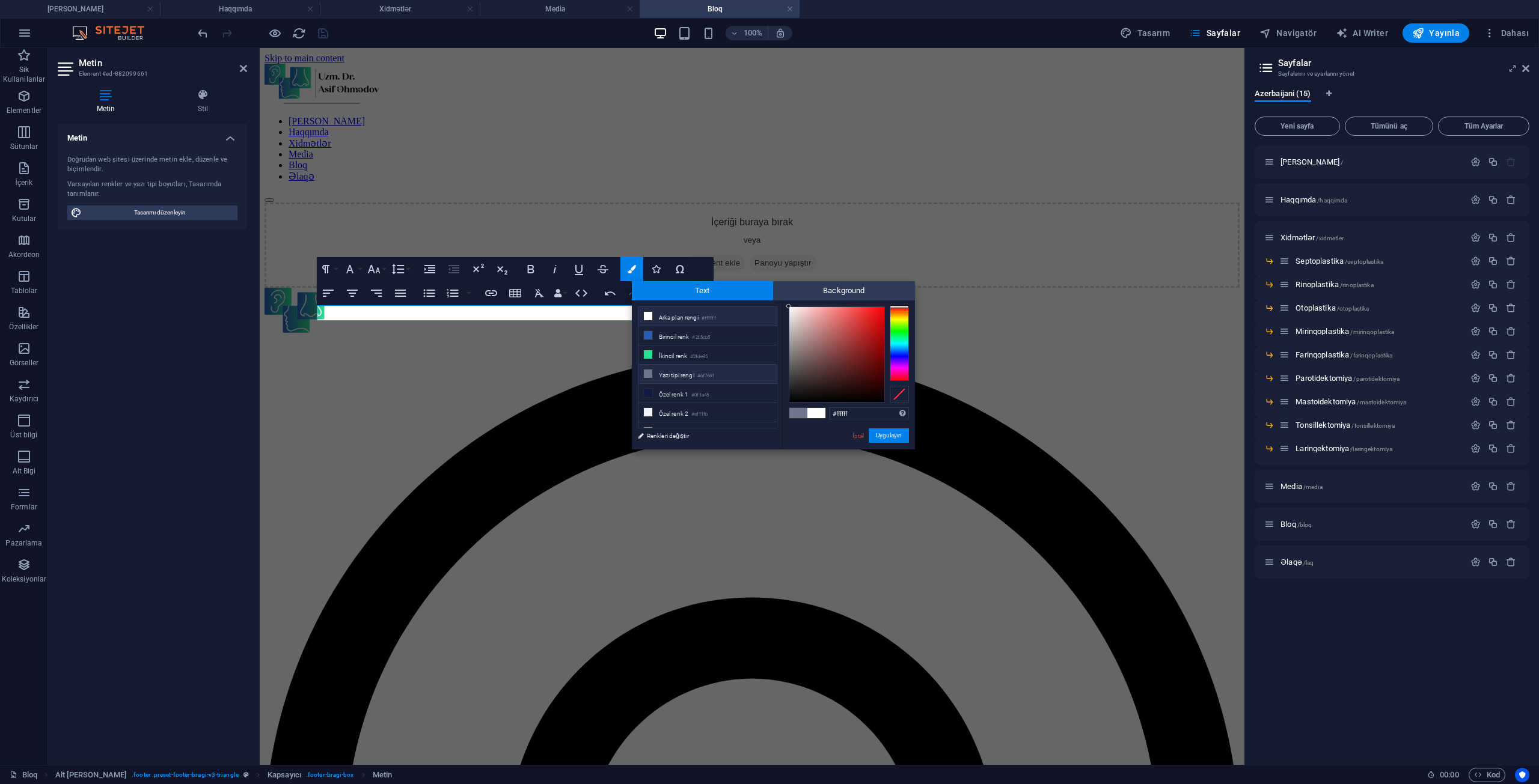
click at [651, 315] on icon at bounding box center [647, 316] width 8 height 8
click at [895, 440] on button "Uygulayın" at bounding box center [888, 436] width 40 height 15
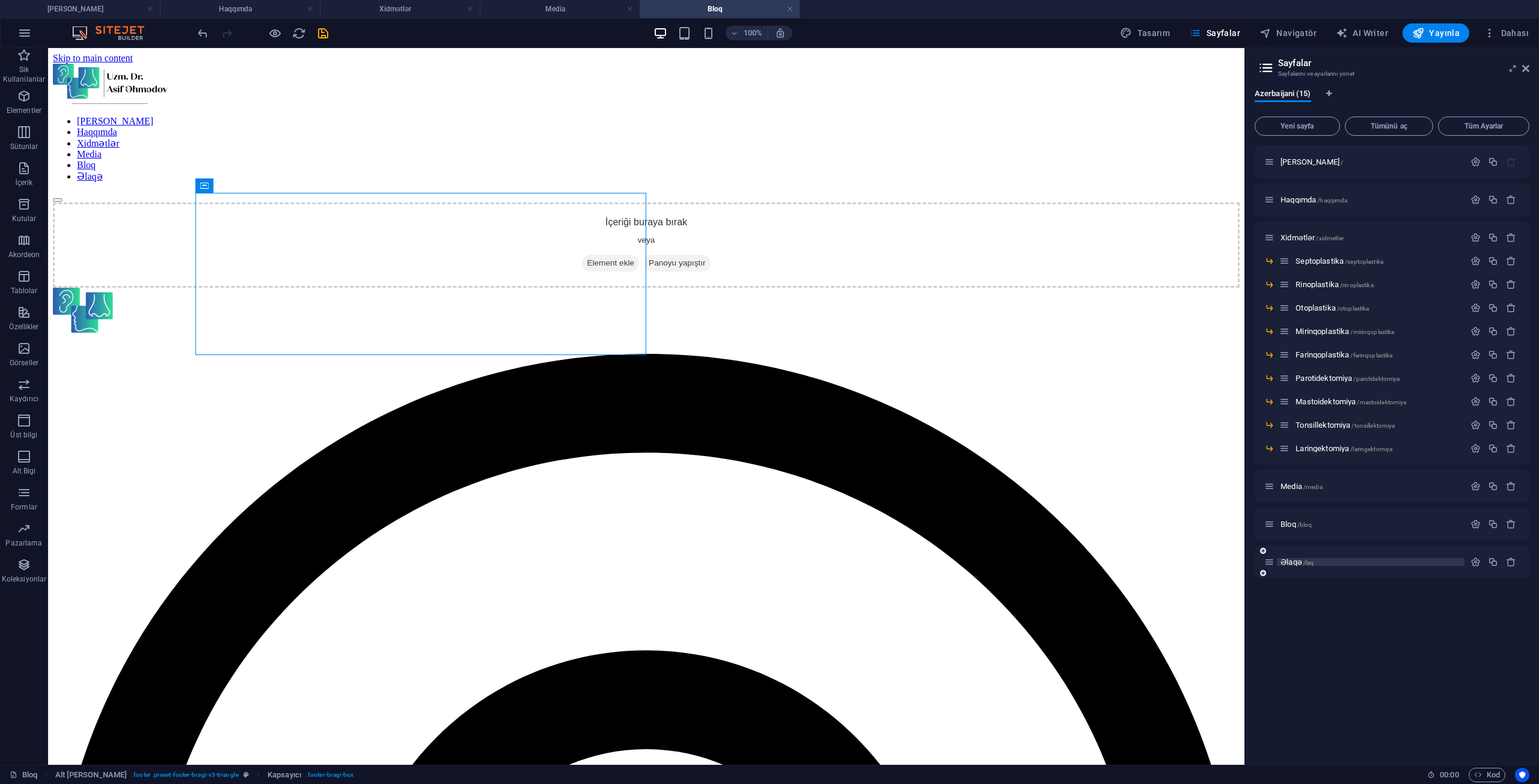
click at [1309, 558] on span "Əlaqə /laq" at bounding box center [1296, 562] width 33 height 9
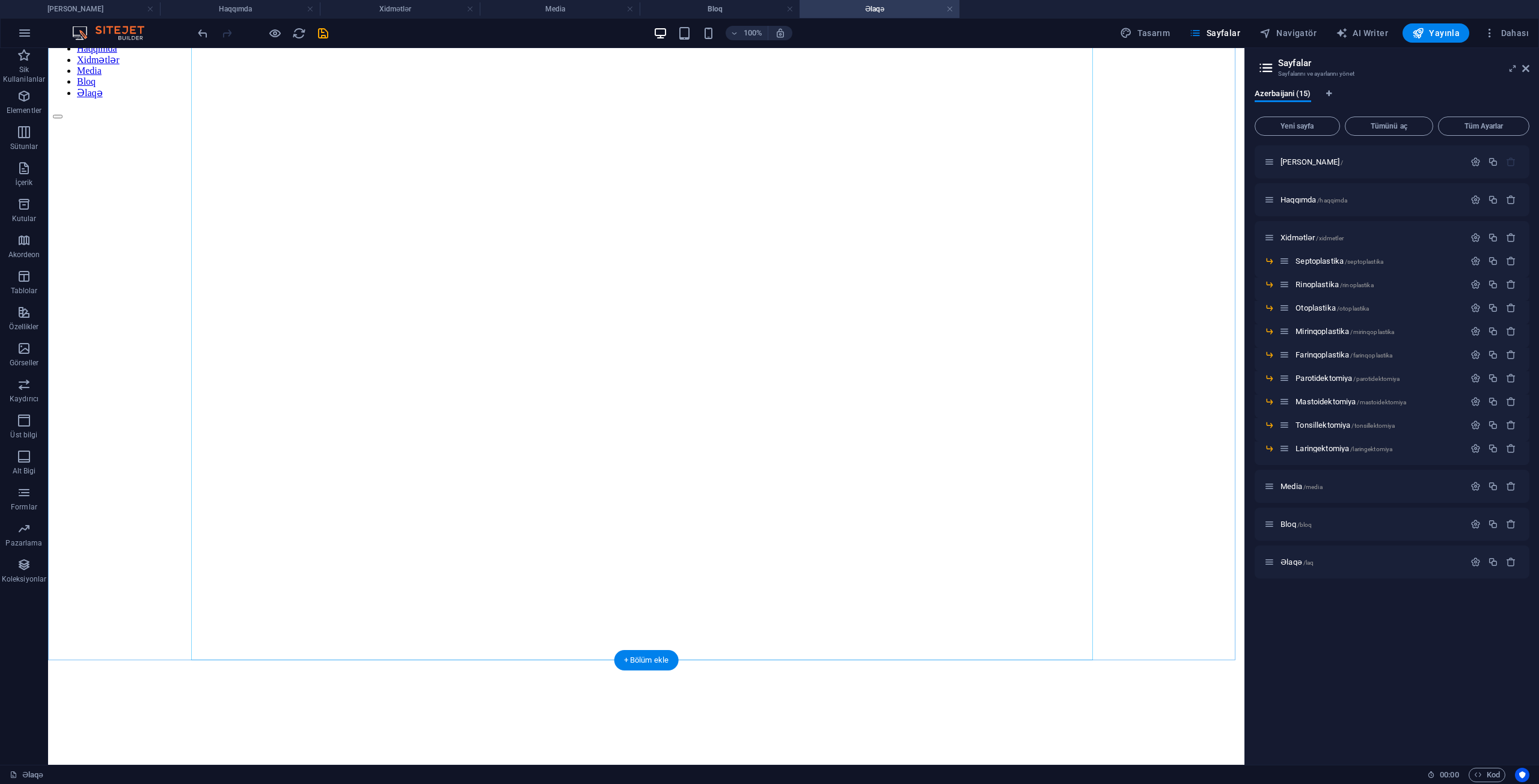
scroll to position [180, 0]
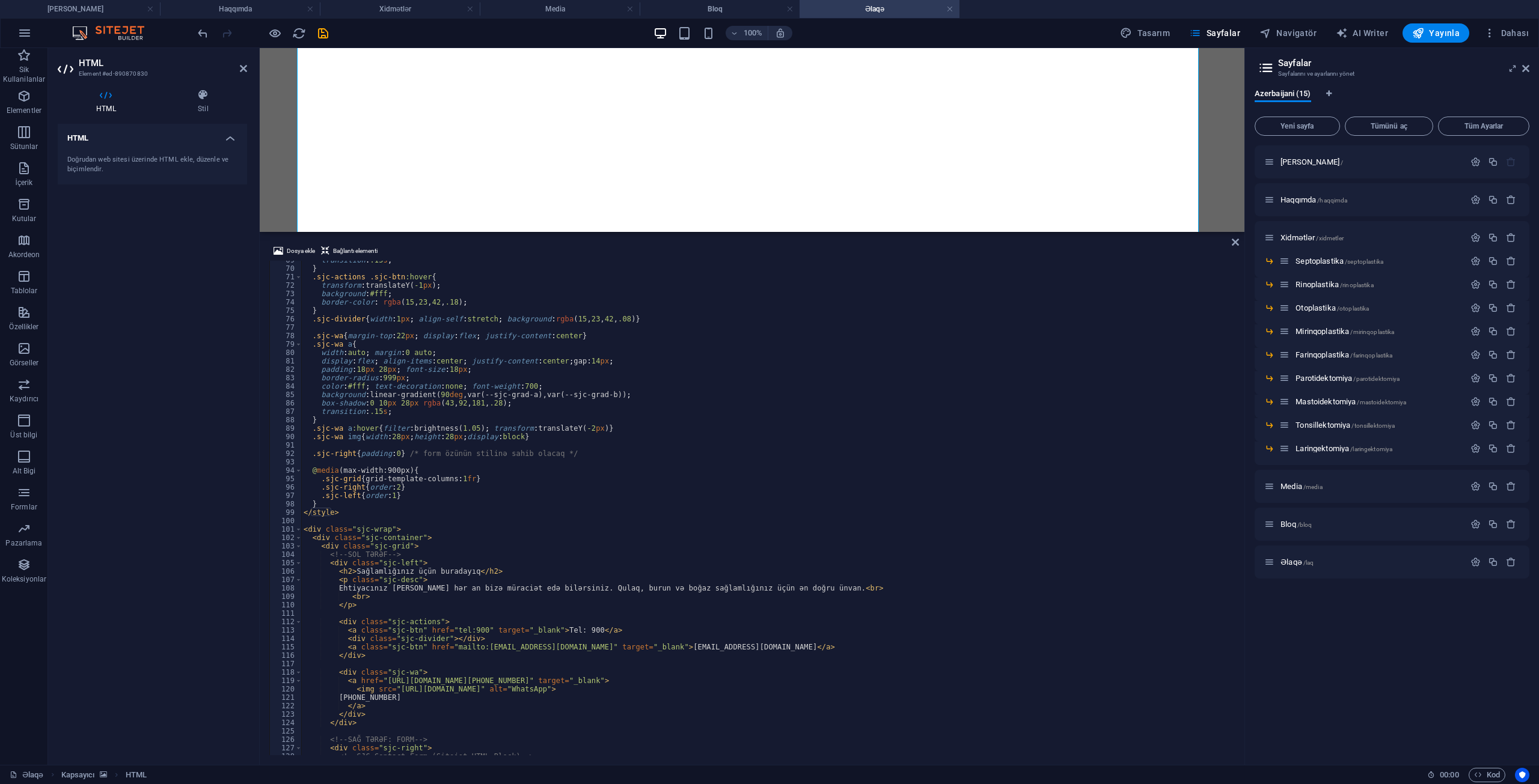
scroll to position [577, 0]
drag, startPoint x: 658, startPoint y: 650, endPoint x: 639, endPoint y: 647, distance: 19.2
click at [639, 647] on div "transition : .15 s ; } .sjc-actions .sjc-btn :hover { transform : translateY( -…" at bounding box center [766, 511] width 931 height 511
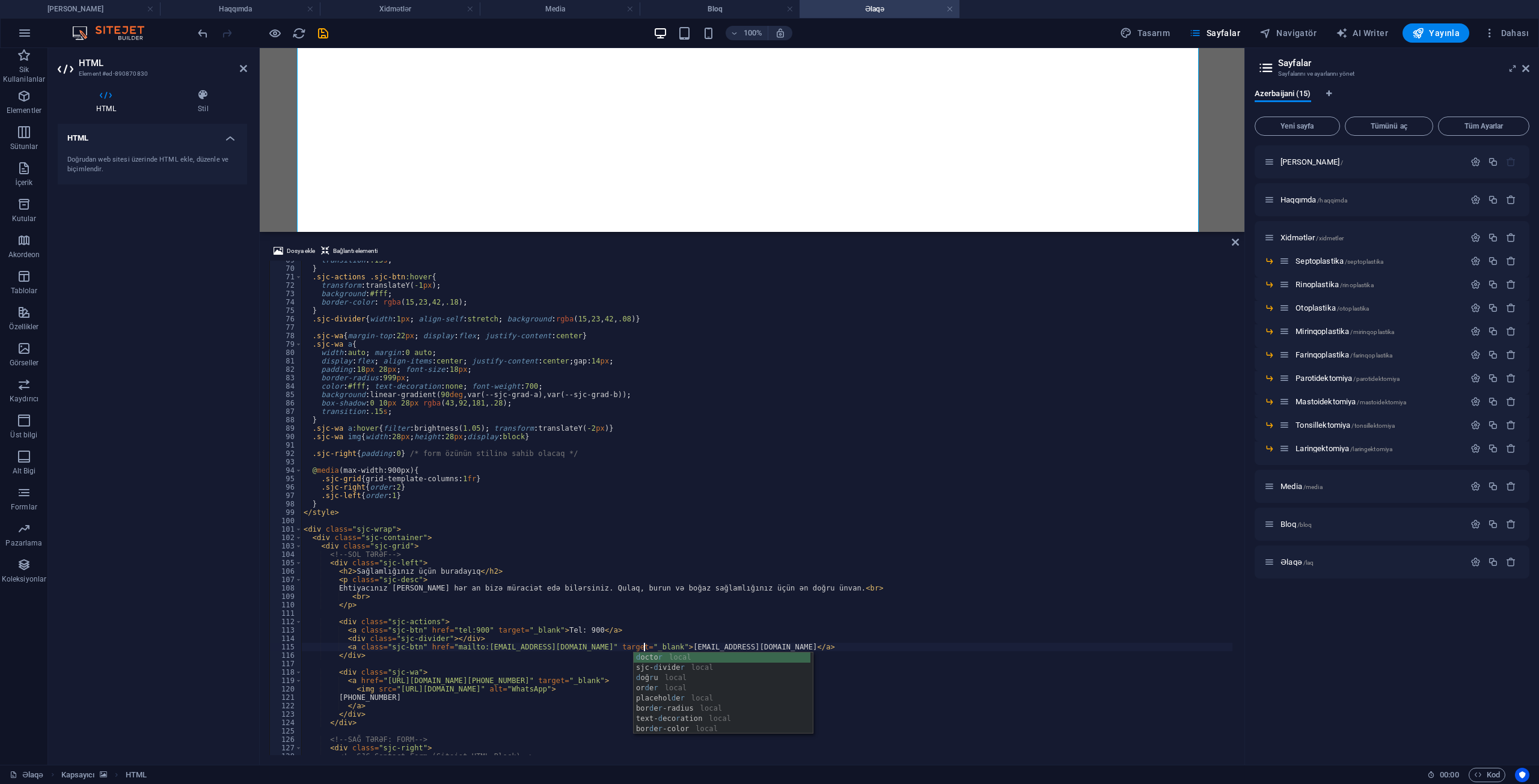
scroll to position [0, 28]
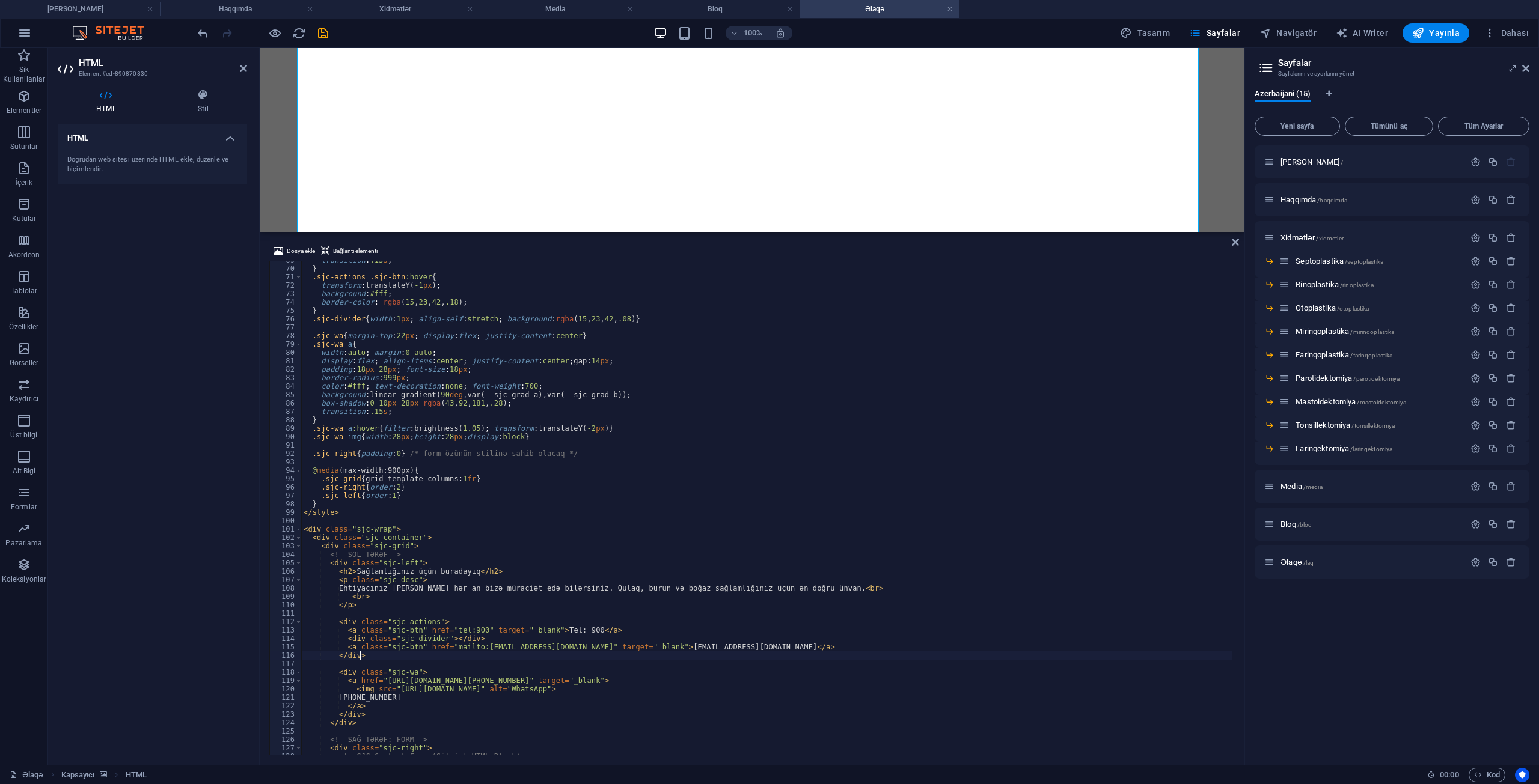
drag, startPoint x: 497, startPoint y: 653, endPoint x: 486, endPoint y: 653, distance: 11.0
click at [486, 653] on div "transition : .15 s ; } .sjc-actions .sjc-btn :hover { transform : translateY( -…" at bounding box center [766, 511] width 931 height 511
drag, startPoint x: 478, startPoint y: 648, endPoint x: 494, endPoint y: 647, distance: 16.0
click at [494, 647] on div "transition : .15 s ; } .sjc-actions .sjc-btn :hover { transform : translateY( -…" at bounding box center [766, 511] width 931 height 511
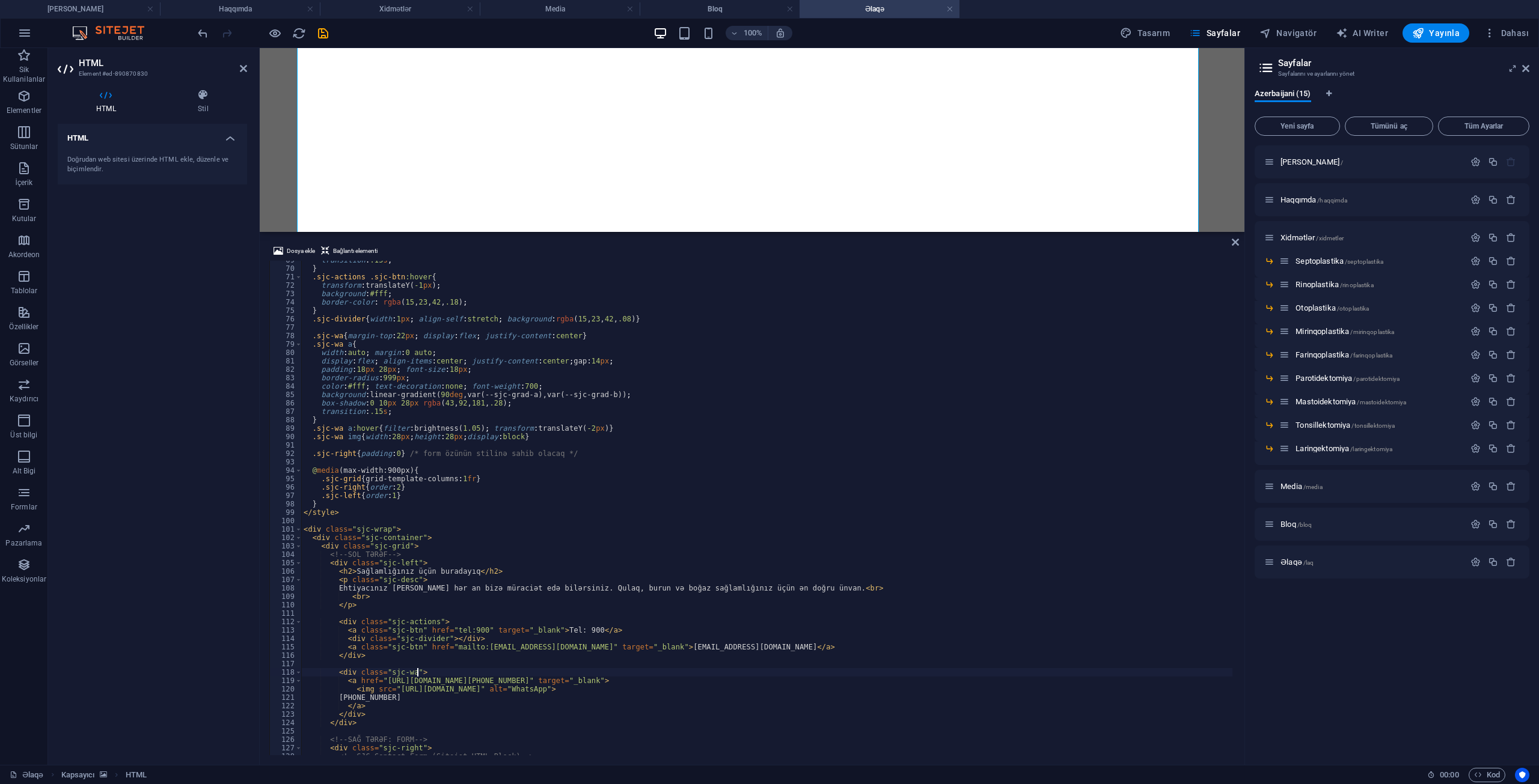
click at [533, 670] on div "transition : .15 s ; } .sjc-actions .sjc-btn :hover { transform : translateY( -…" at bounding box center [766, 511] width 931 height 511
type textarea "<div class="sjc-wa">"
click at [375, 456] on div "Sağlamlığınız üçün buradayıq Ehtiyacınız [PERSON_NAME] hər an bizə müraciət edə…" at bounding box center [752, 614] width 975 height 316
click at [1231, 241] on aside "Dosya ekle Bağlantı elementi <div class="sjc-wa"> 69 70 71 72 73 74 75 76 77 78…" at bounding box center [752, 498] width 984 height 533
click at [1233, 243] on icon at bounding box center [1235, 242] width 7 height 9
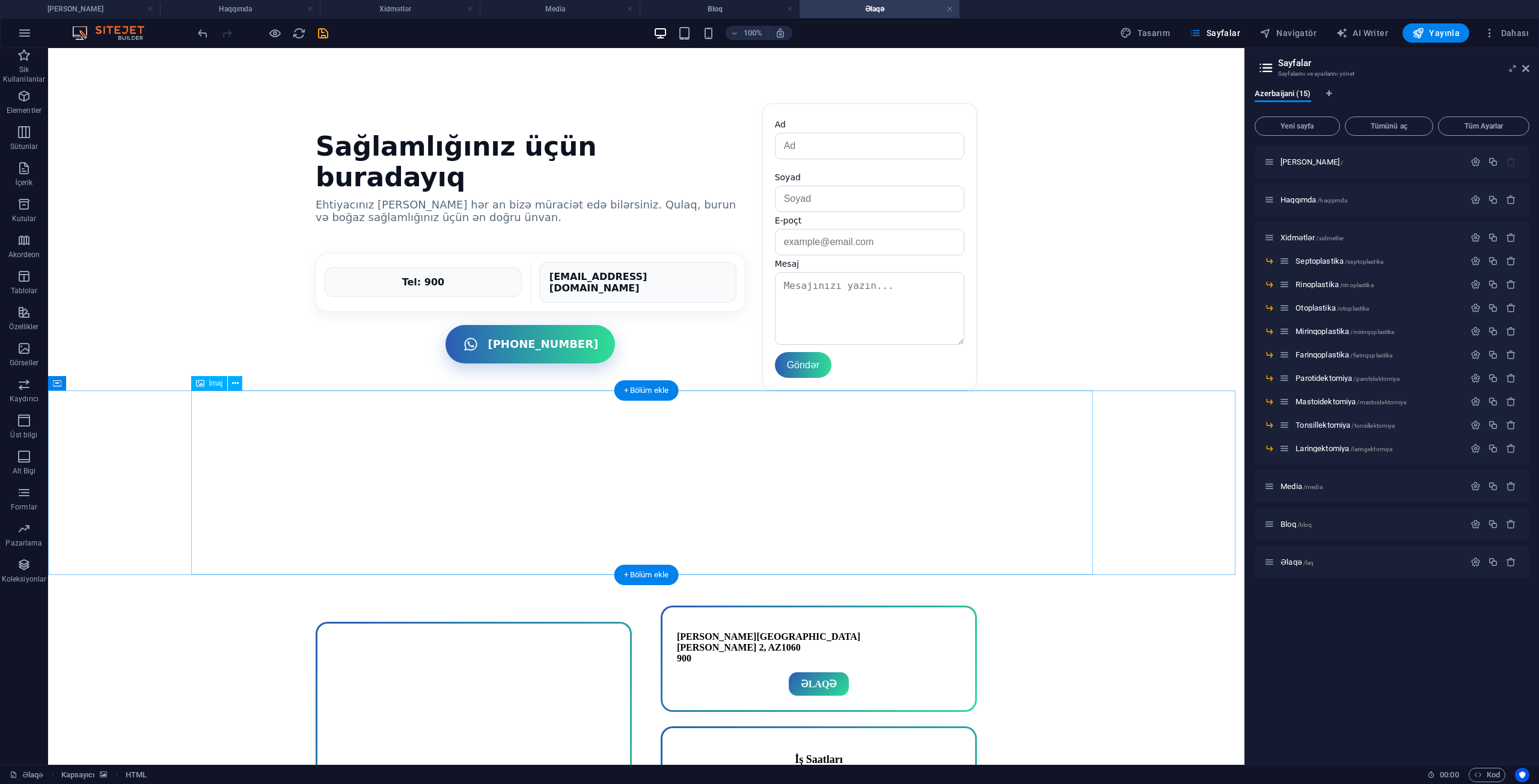
scroll to position [1114, 0]
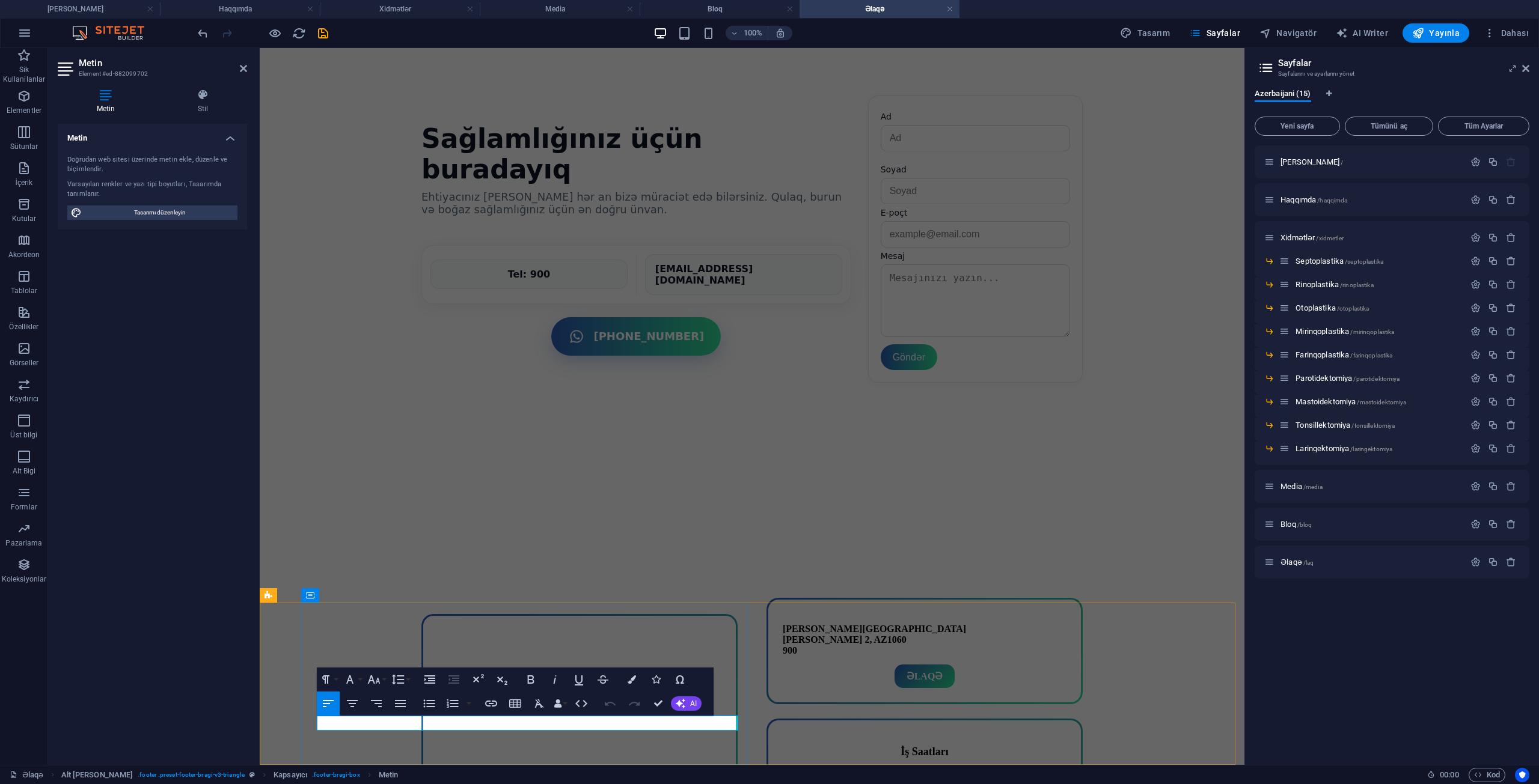
drag, startPoint x: 340, startPoint y: 725, endPoint x: 323, endPoint y: 724, distance: 17.0
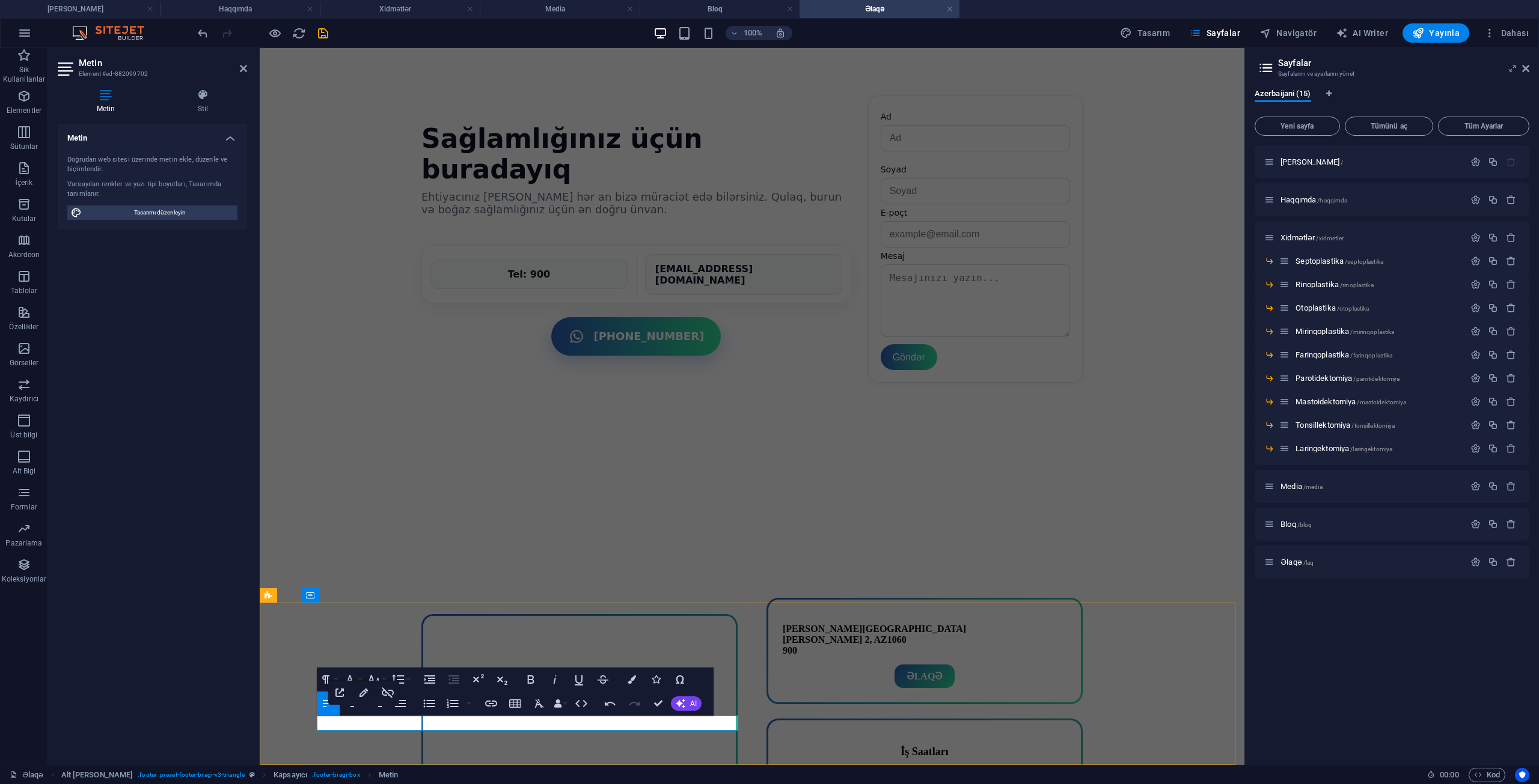
click at [481, 705] on button "Insert Link" at bounding box center [491, 703] width 23 height 24
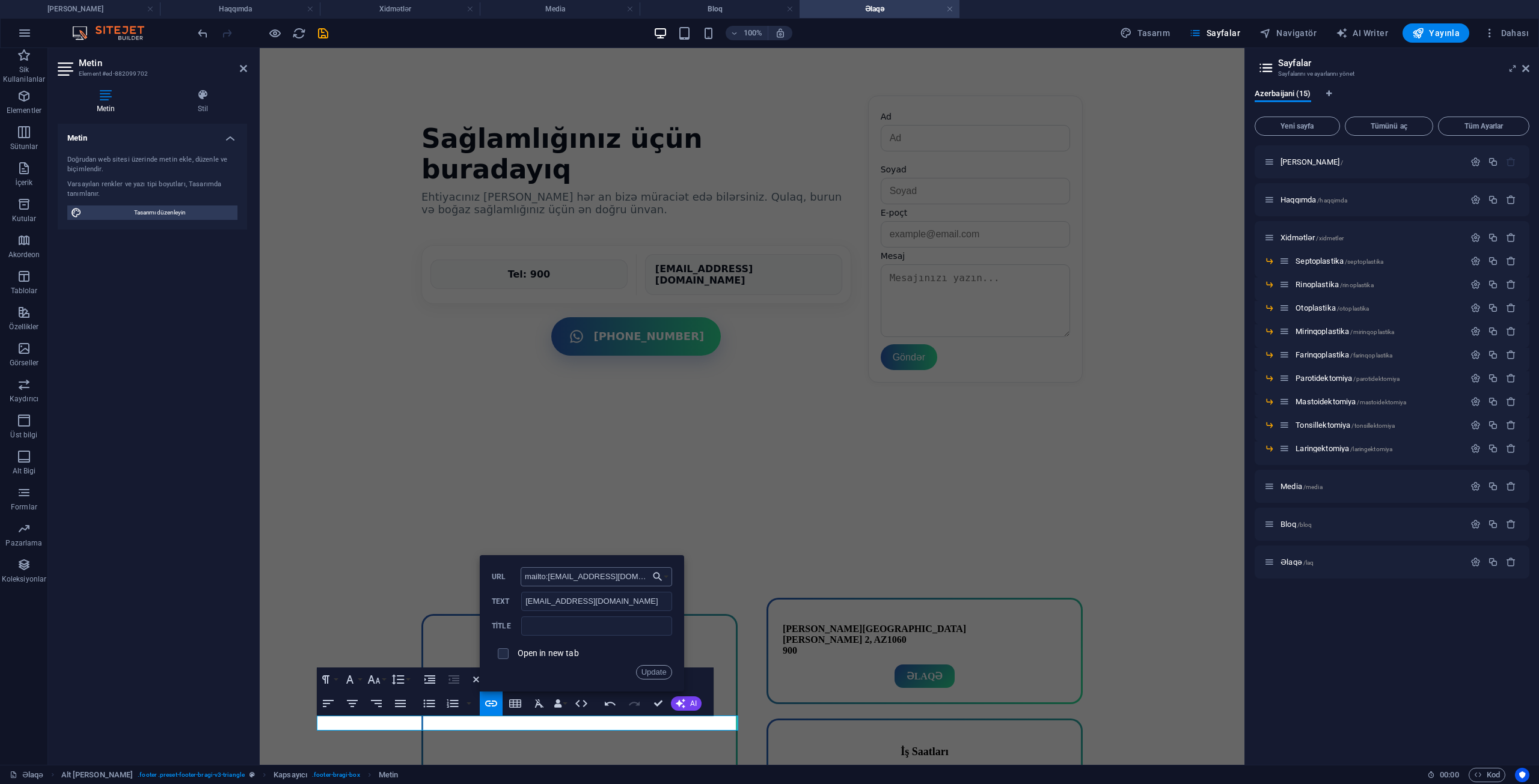
drag, startPoint x: 566, startPoint y: 578, endPoint x: 552, endPoint y: 579, distance: 14.0
click at [552, 579] on input "mailto:[EMAIL_ADDRESS][DOMAIN_NAME]" at bounding box center [596, 576] width 151 height 19
type input "mailto:[EMAIL_ADDRESS][DOMAIN_NAME]"
click at [640, 667] on button "Update" at bounding box center [654, 672] width 36 height 15
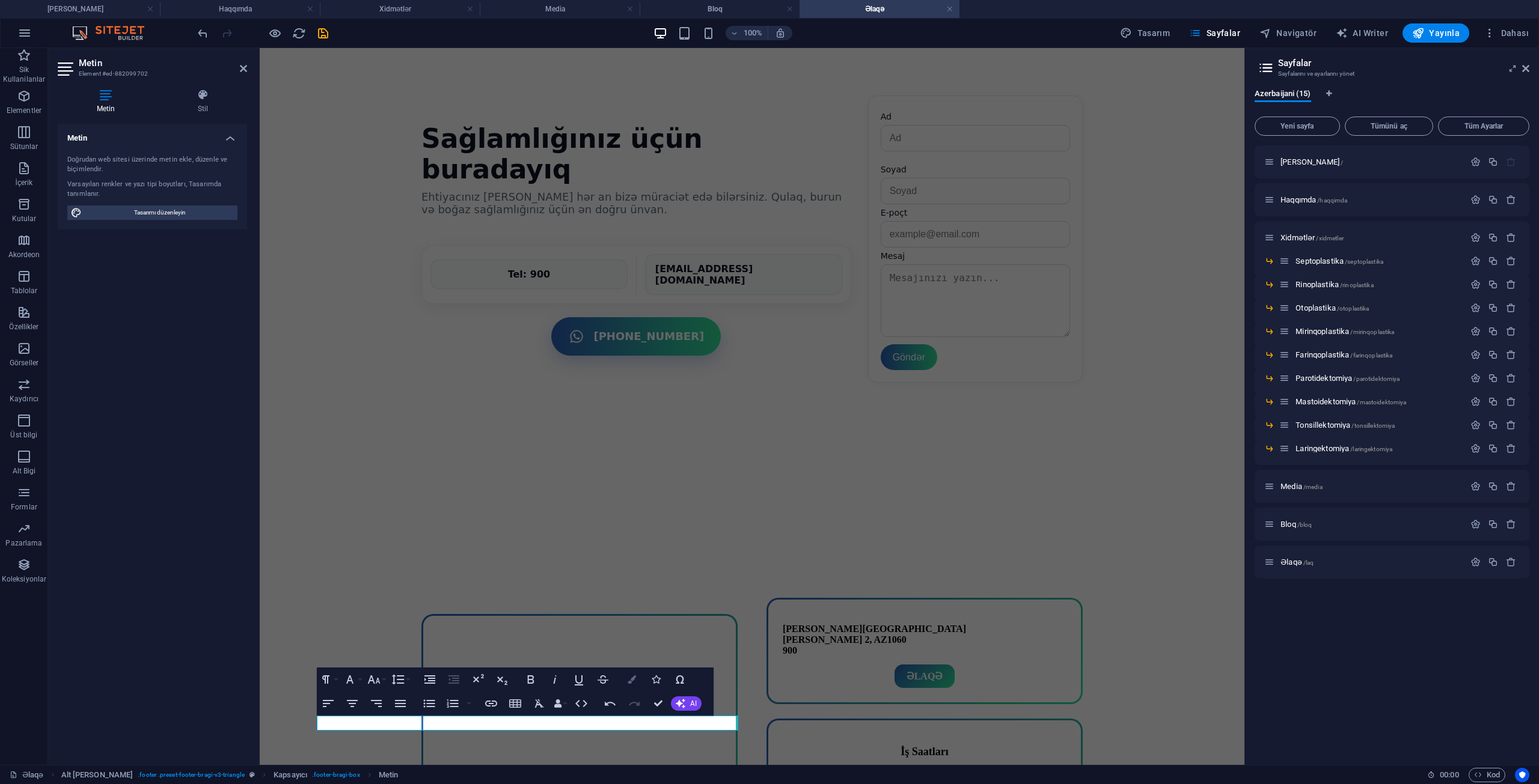
click at [631, 678] on icon "button" at bounding box center [631, 679] width 8 height 8
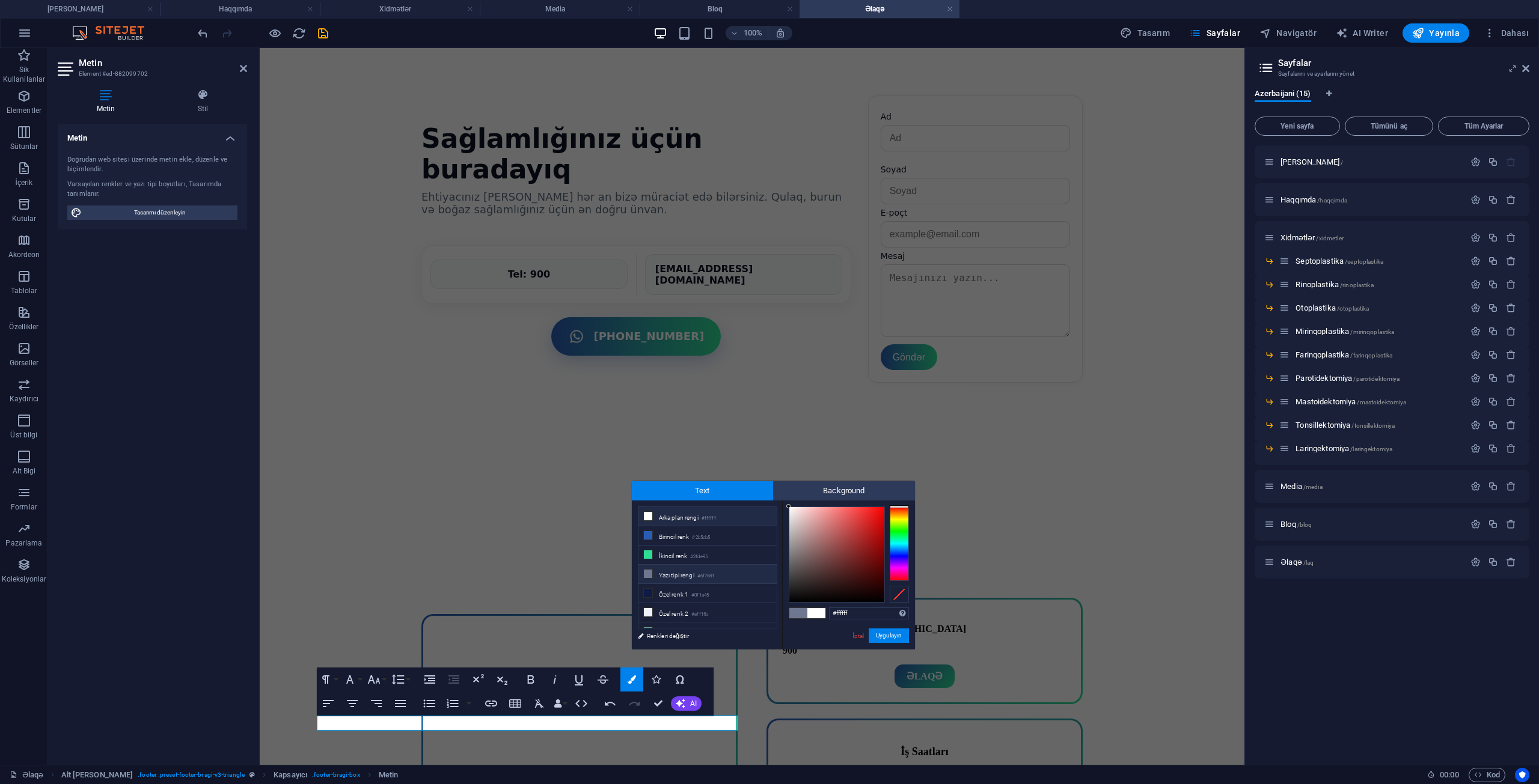
click at [682, 515] on li "Arka plan rengi #ffffff" at bounding box center [707, 517] width 138 height 19
click at [882, 634] on button "Uygulayın" at bounding box center [888, 636] width 40 height 15
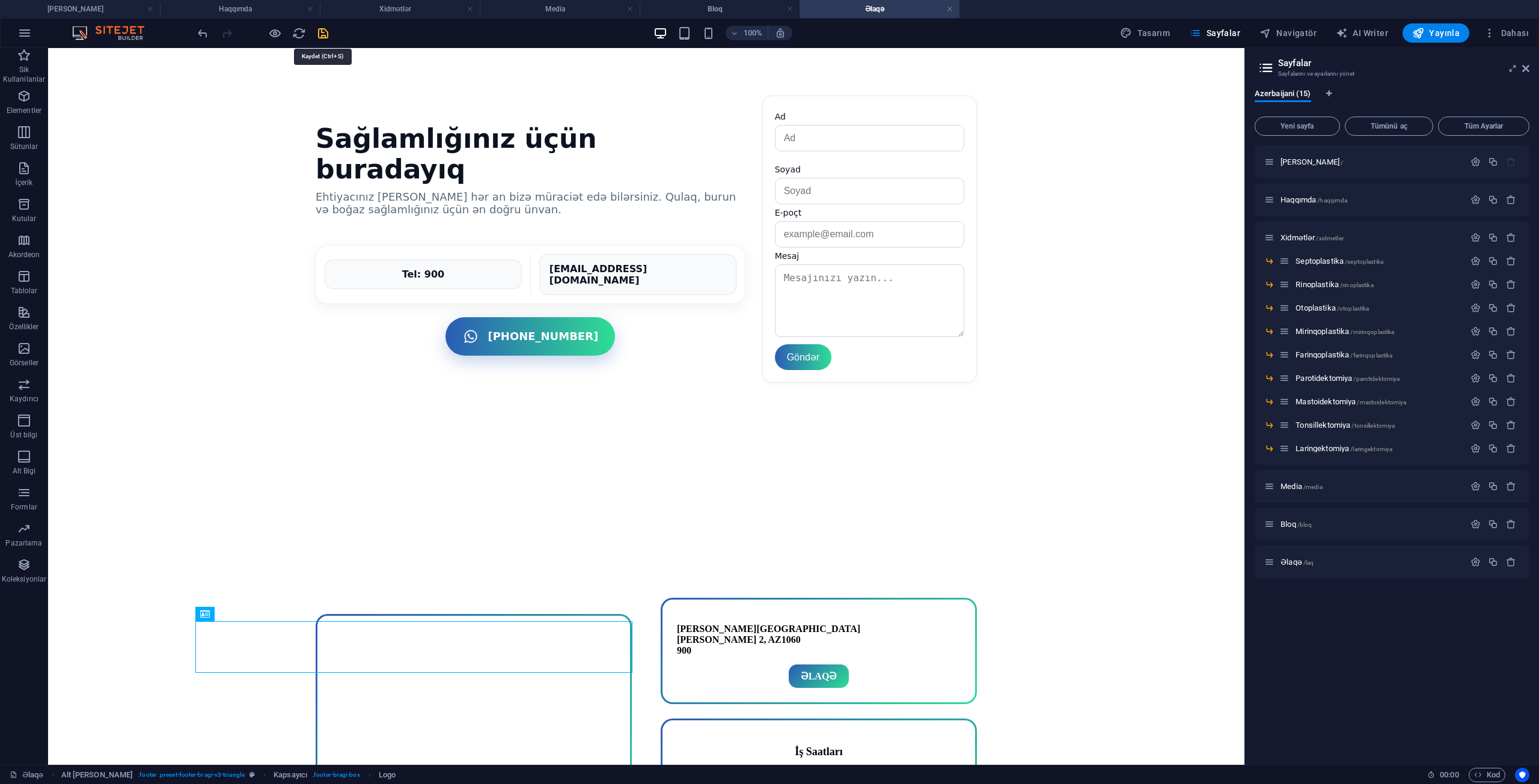
click at [317, 31] on icon "save" at bounding box center [323, 33] width 14 height 14
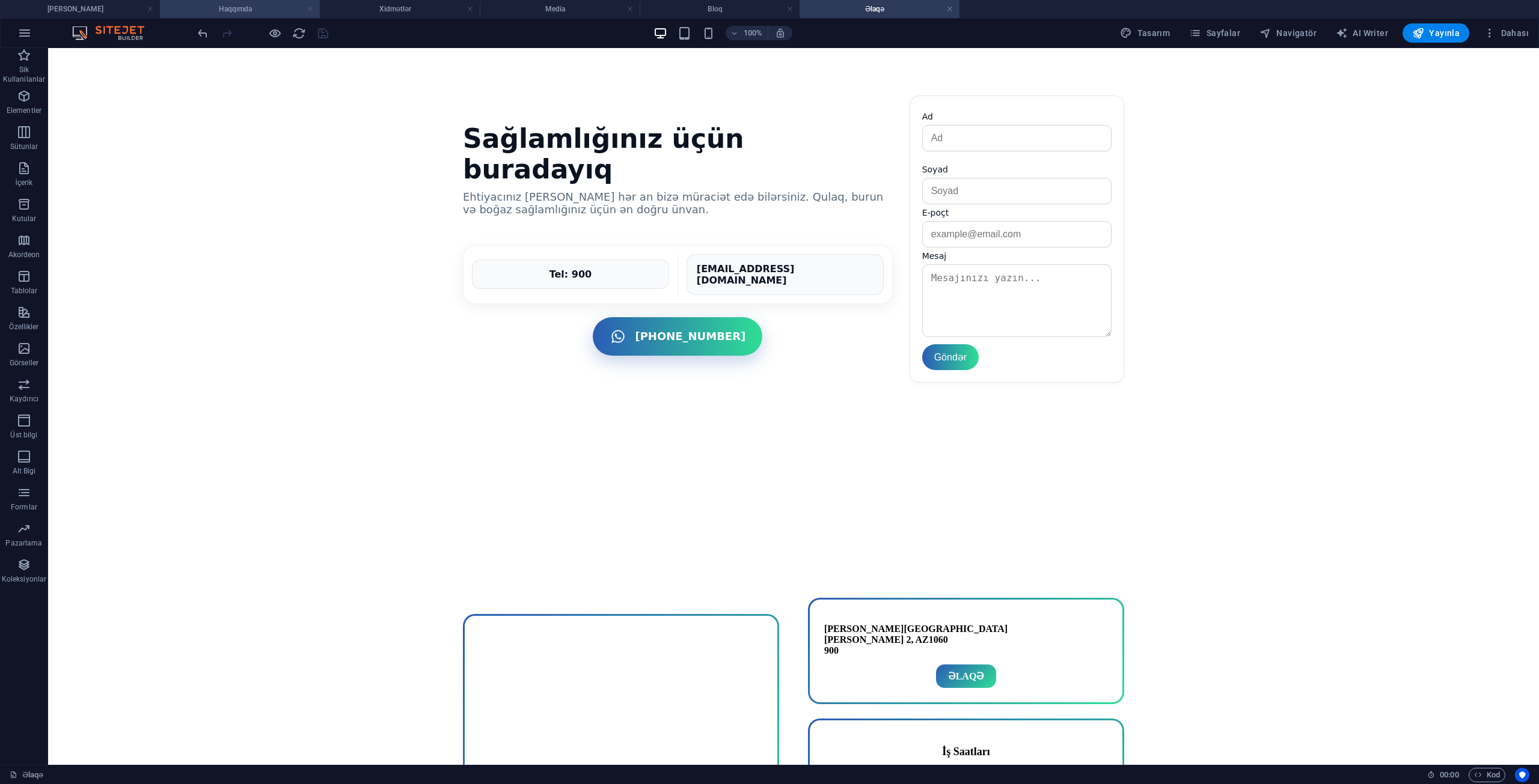
click at [313, 11] on link at bounding box center [310, 9] width 7 height 12
click at [467, 11] on link at bounding box center [470, 9] width 7 height 12
click at [313, 11] on link at bounding box center [310, 9] width 7 height 12
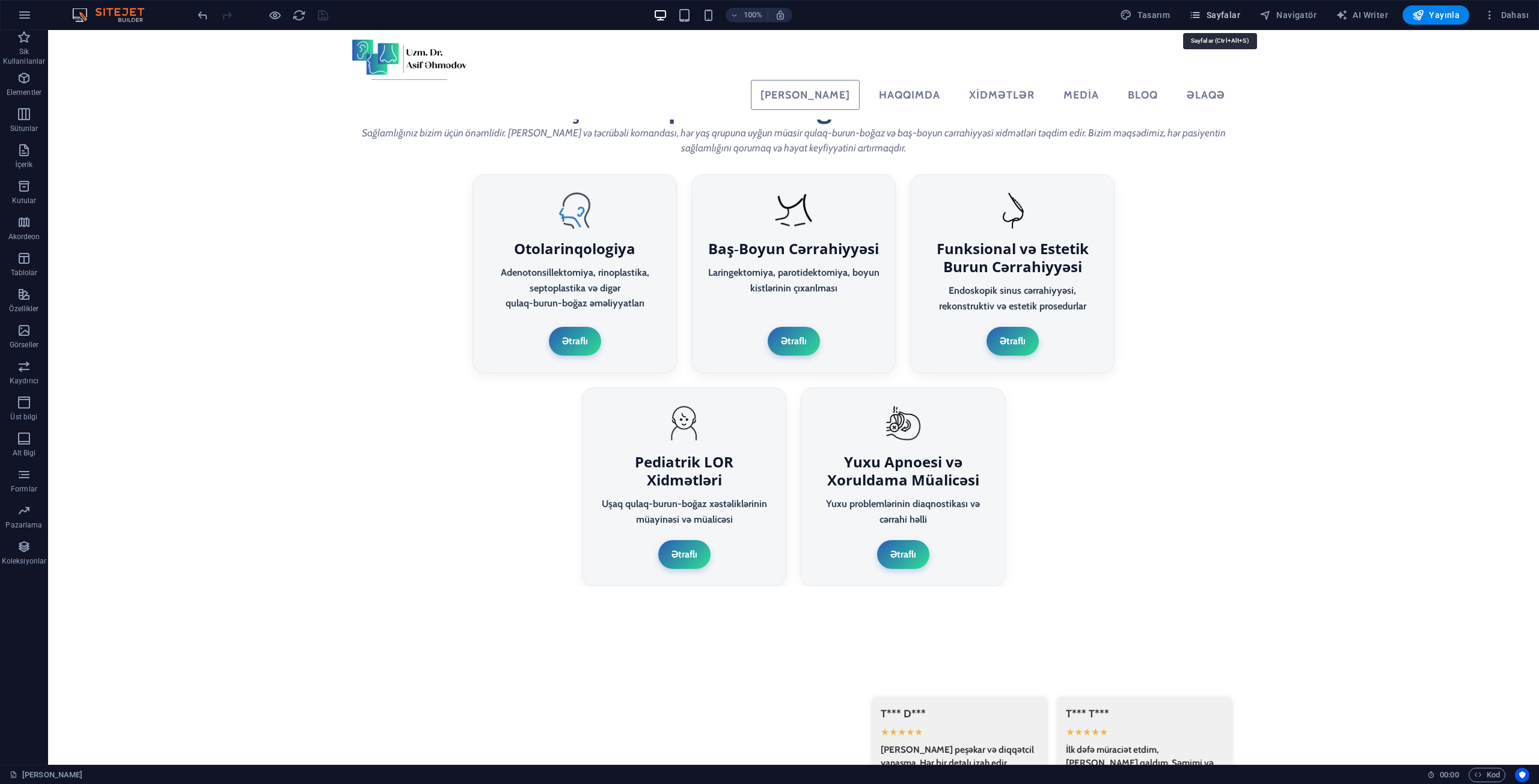
click at [1218, 10] on span "Sayfalar" at bounding box center [1215, 15] width 51 height 12
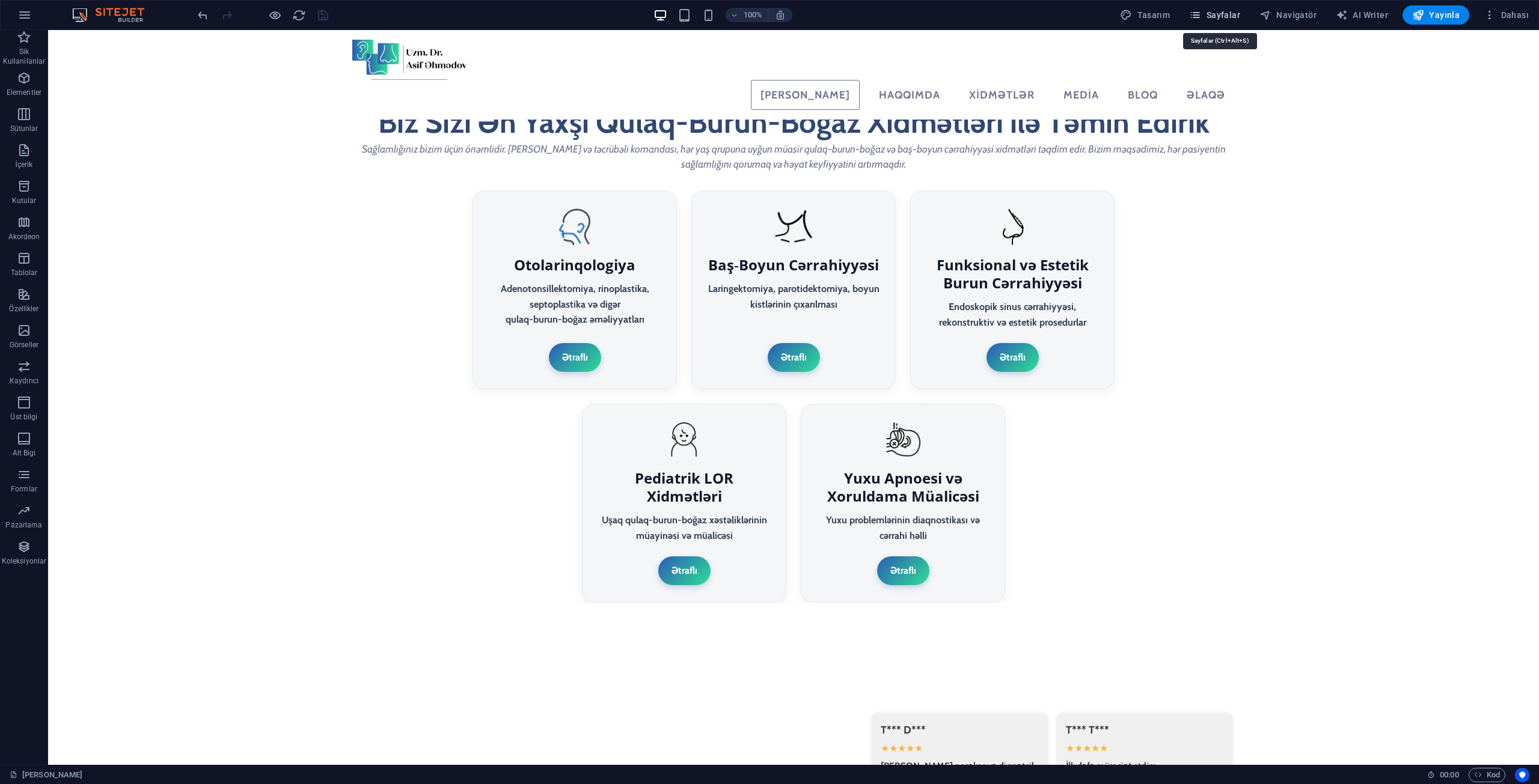
scroll to position [2308, 0]
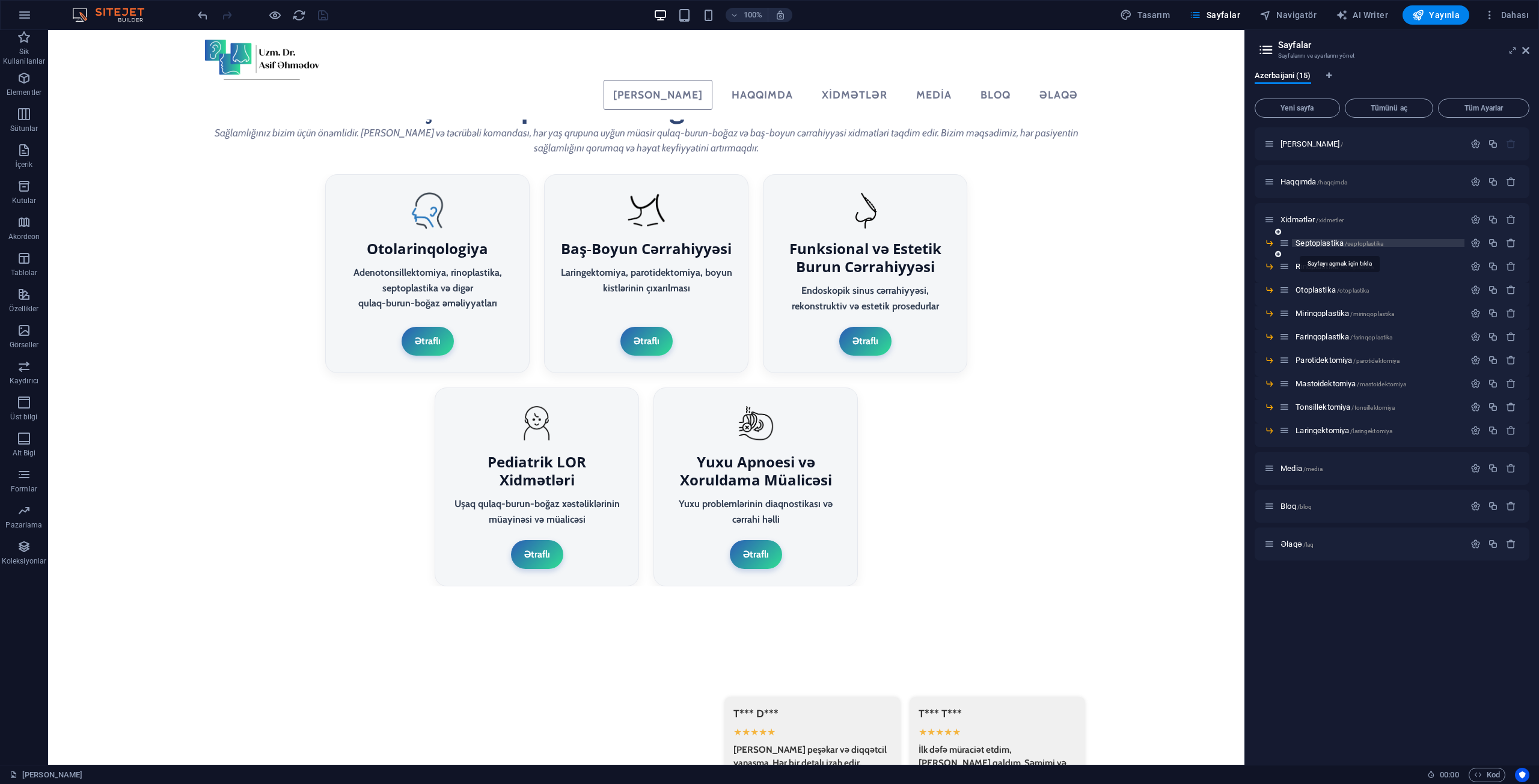
click at [1331, 246] on span "Septoplastika /septoplastika" at bounding box center [1340, 243] width 88 height 9
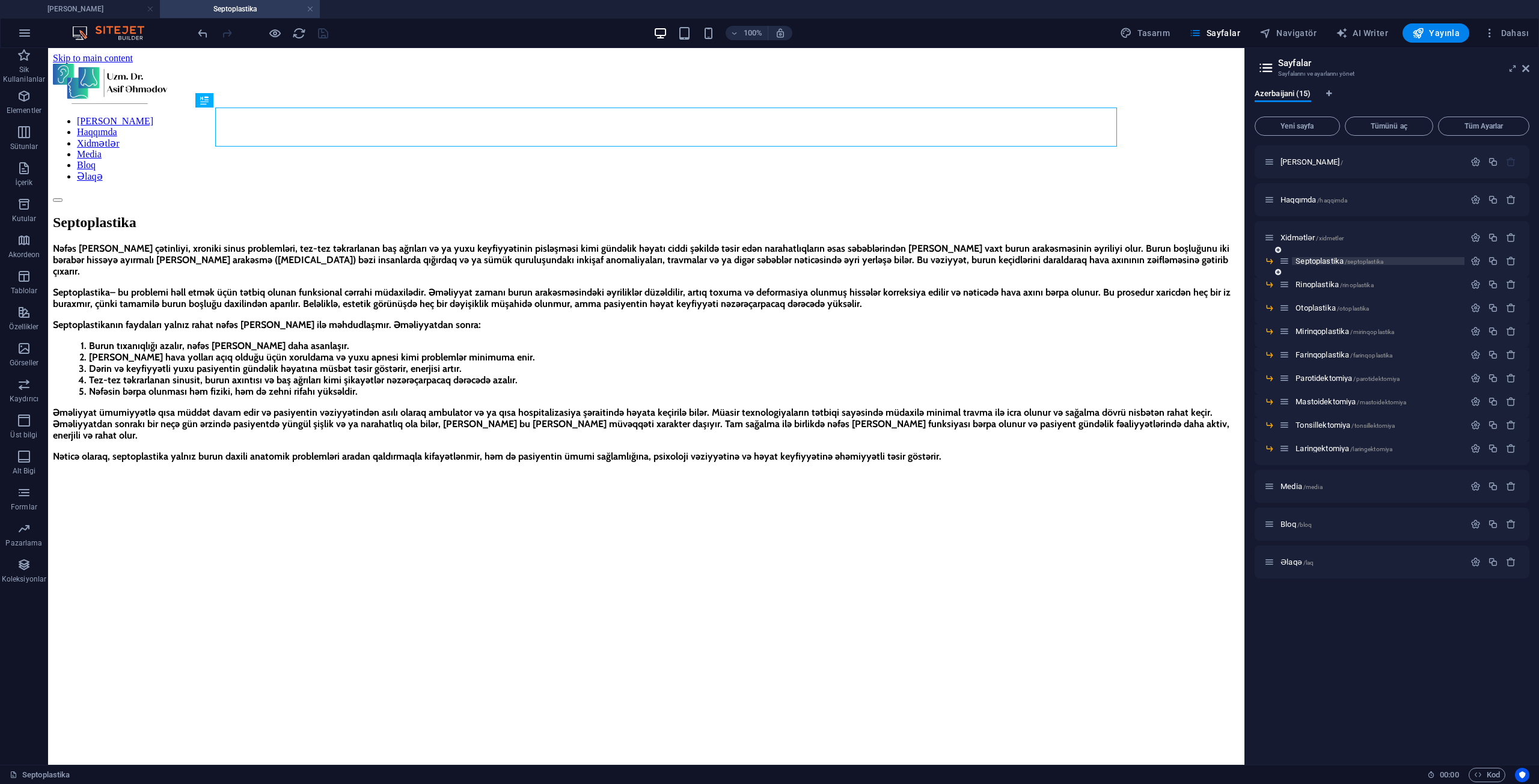
scroll to position [0, 0]
click at [1310, 238] on span "Xidmətlər /xidmetler" at bounding box center [1312, 238] width 63 height 9
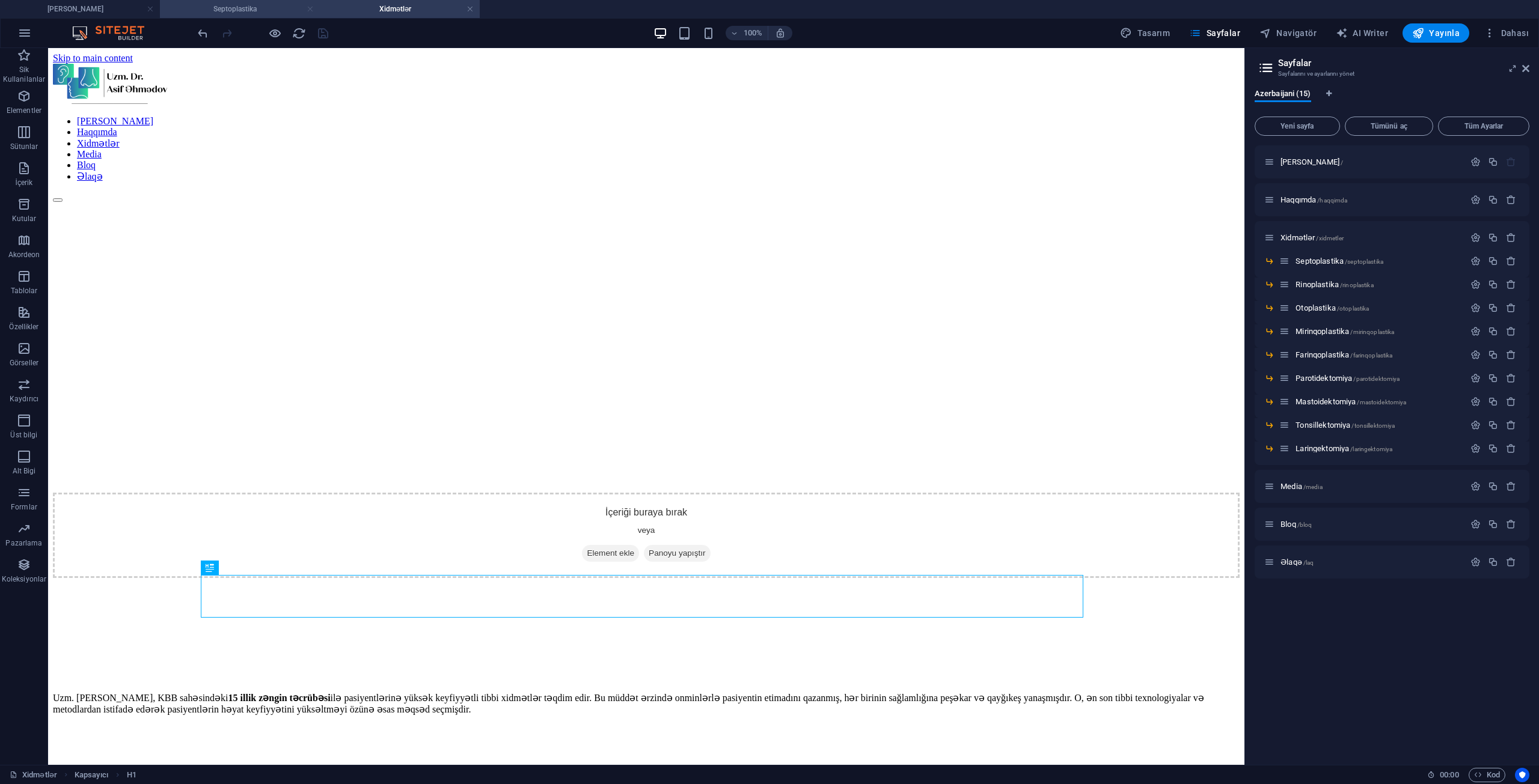
click at [307, 12] on link at bounding box center [310, 9] width 7 height 12
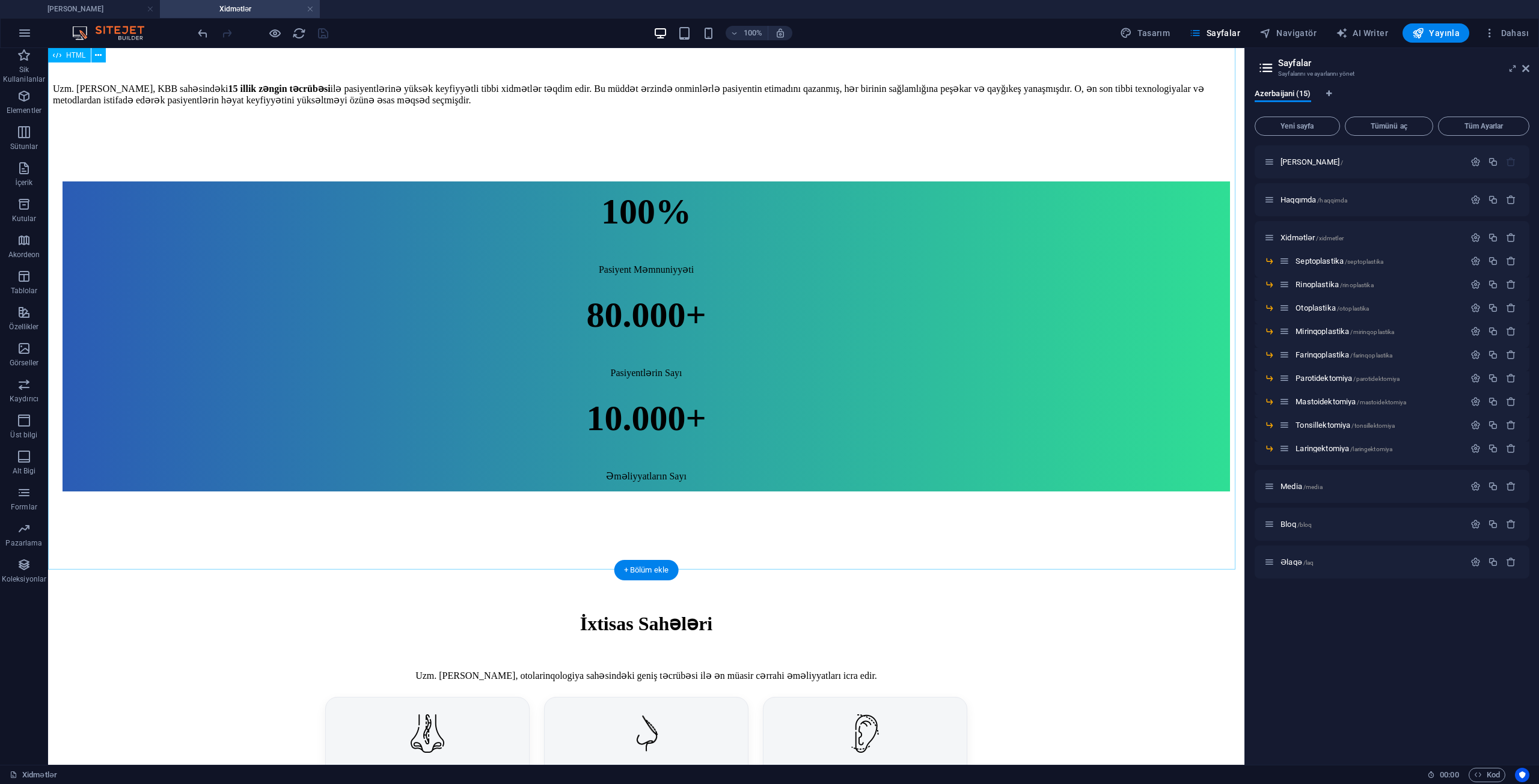
scroll to position [665, 0]
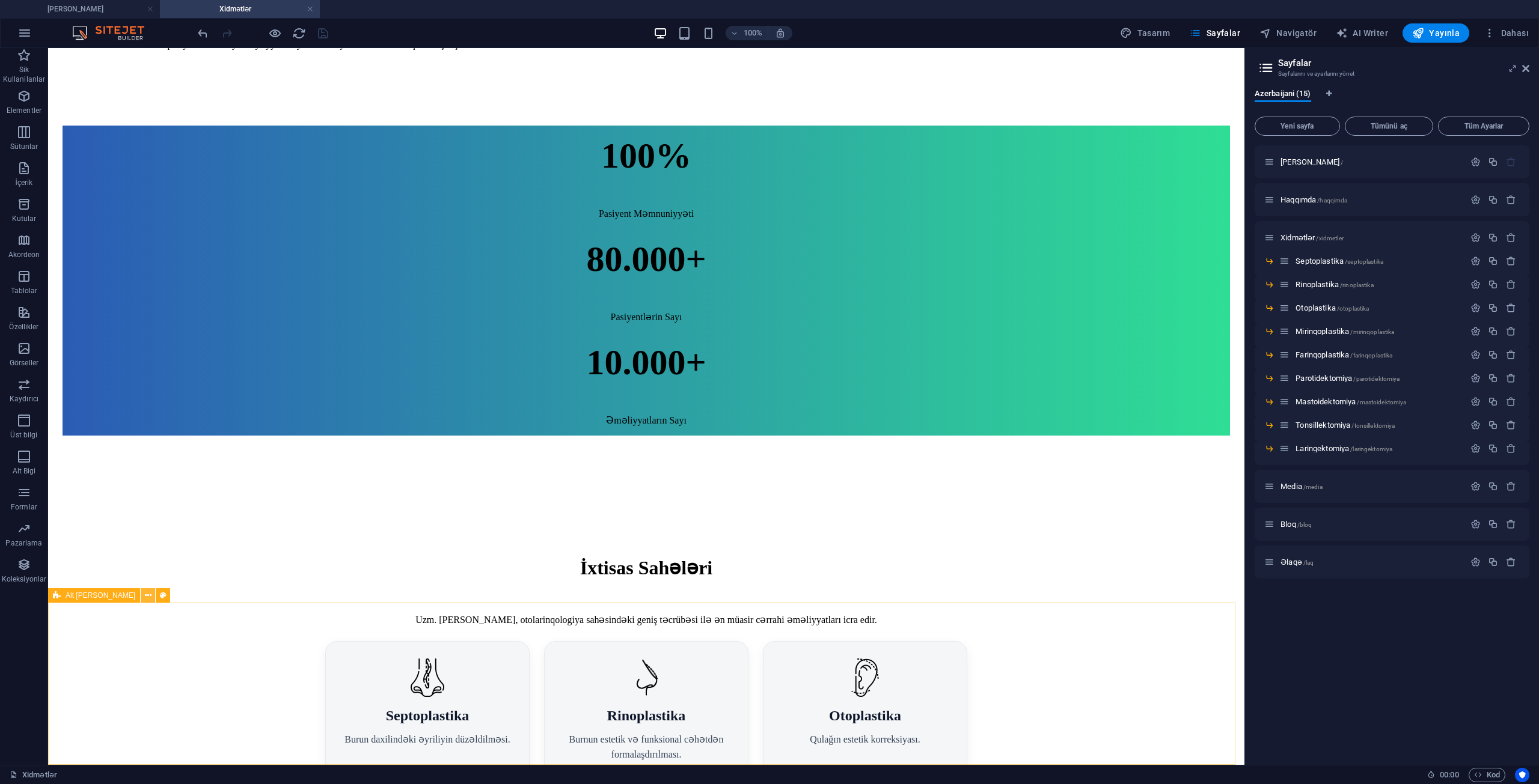
click at [144, 597] on icon at bounding box center [148, 596] width 7 height 12
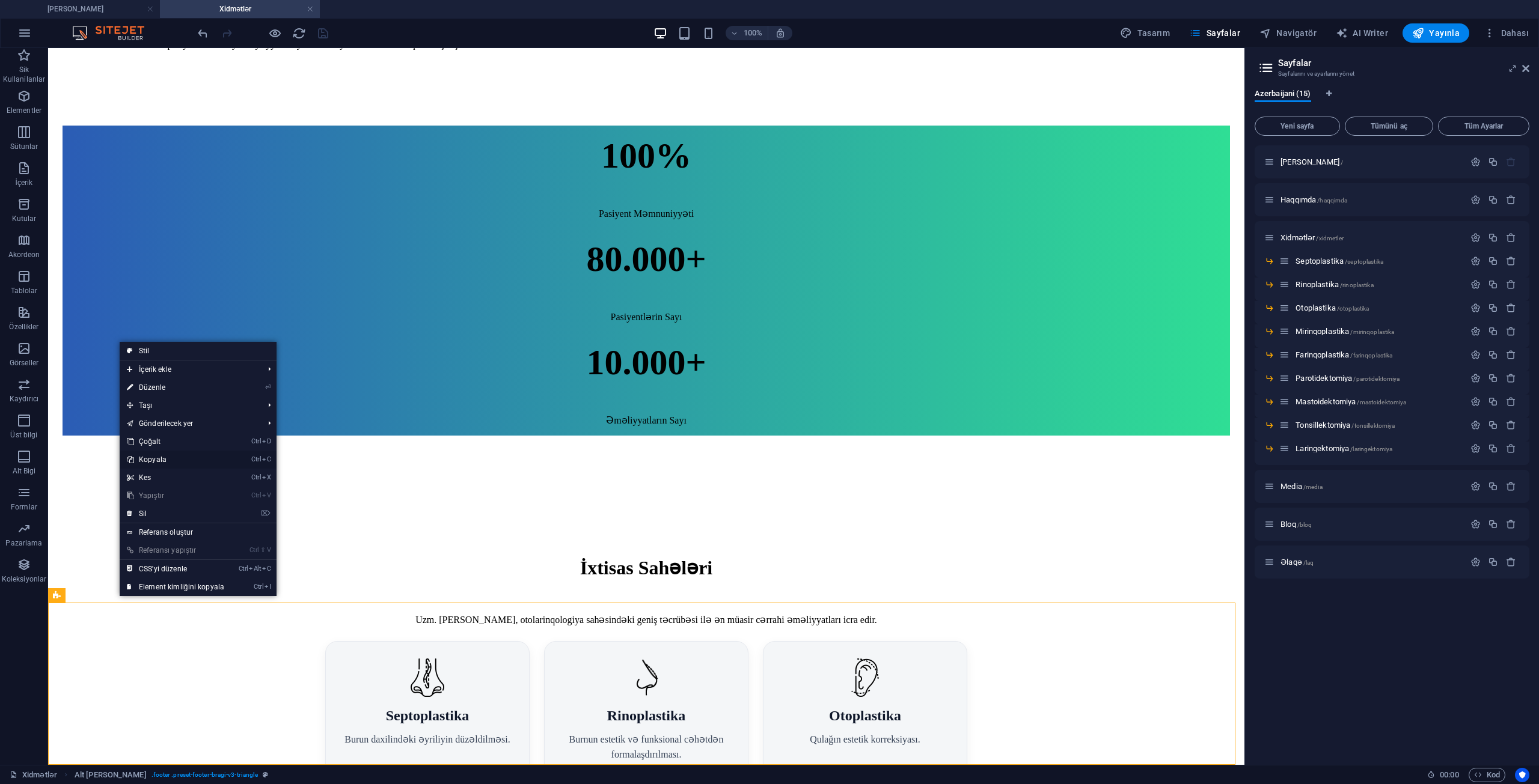
click at [169, 453] on link "Ctrl C Kopyala" at bounding box center [175, 459] width 112 height 18
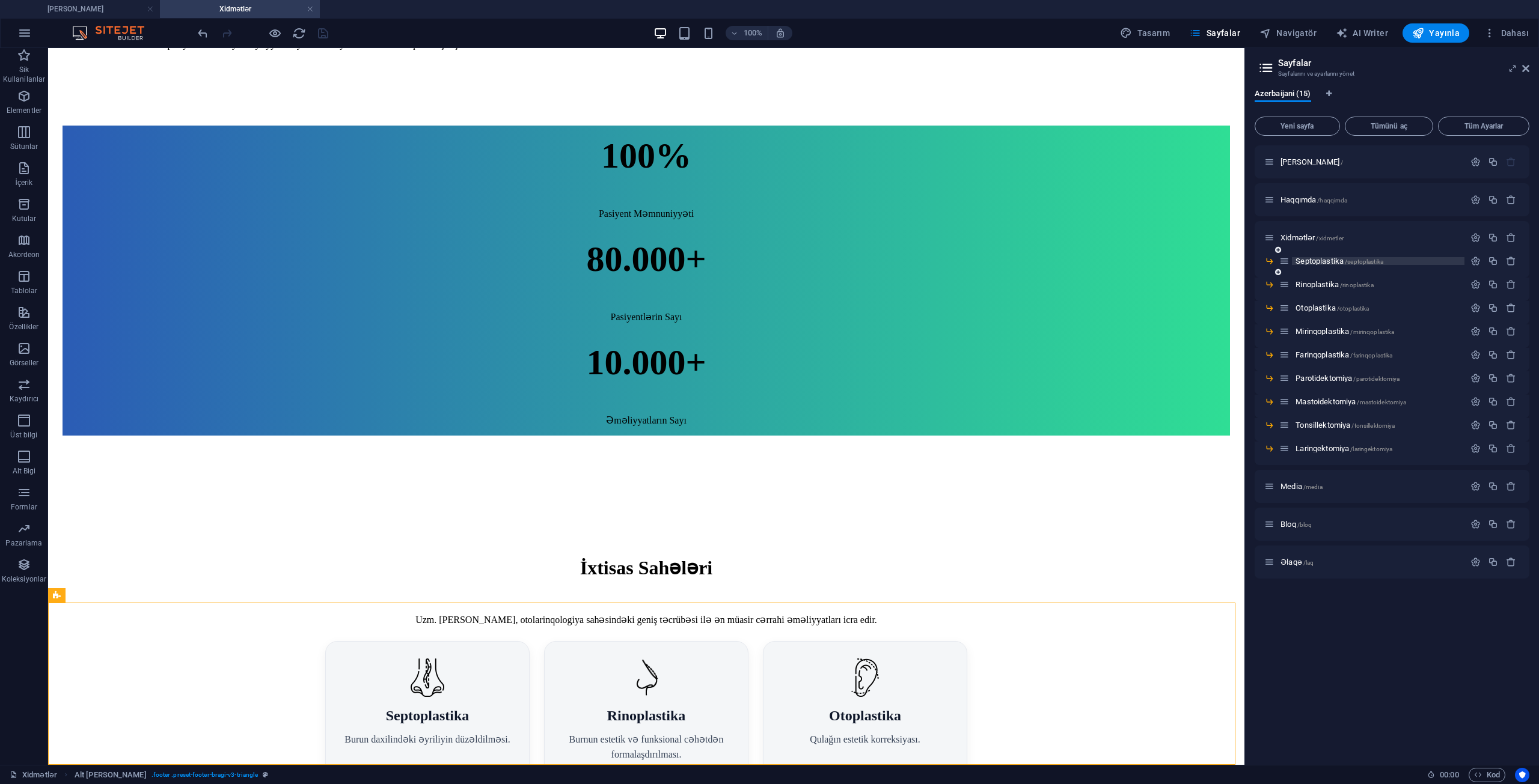
click at [1315, 263] on span "Septoplastika /septoplastika" at bounding box center [1340, 261] width 88 height 9
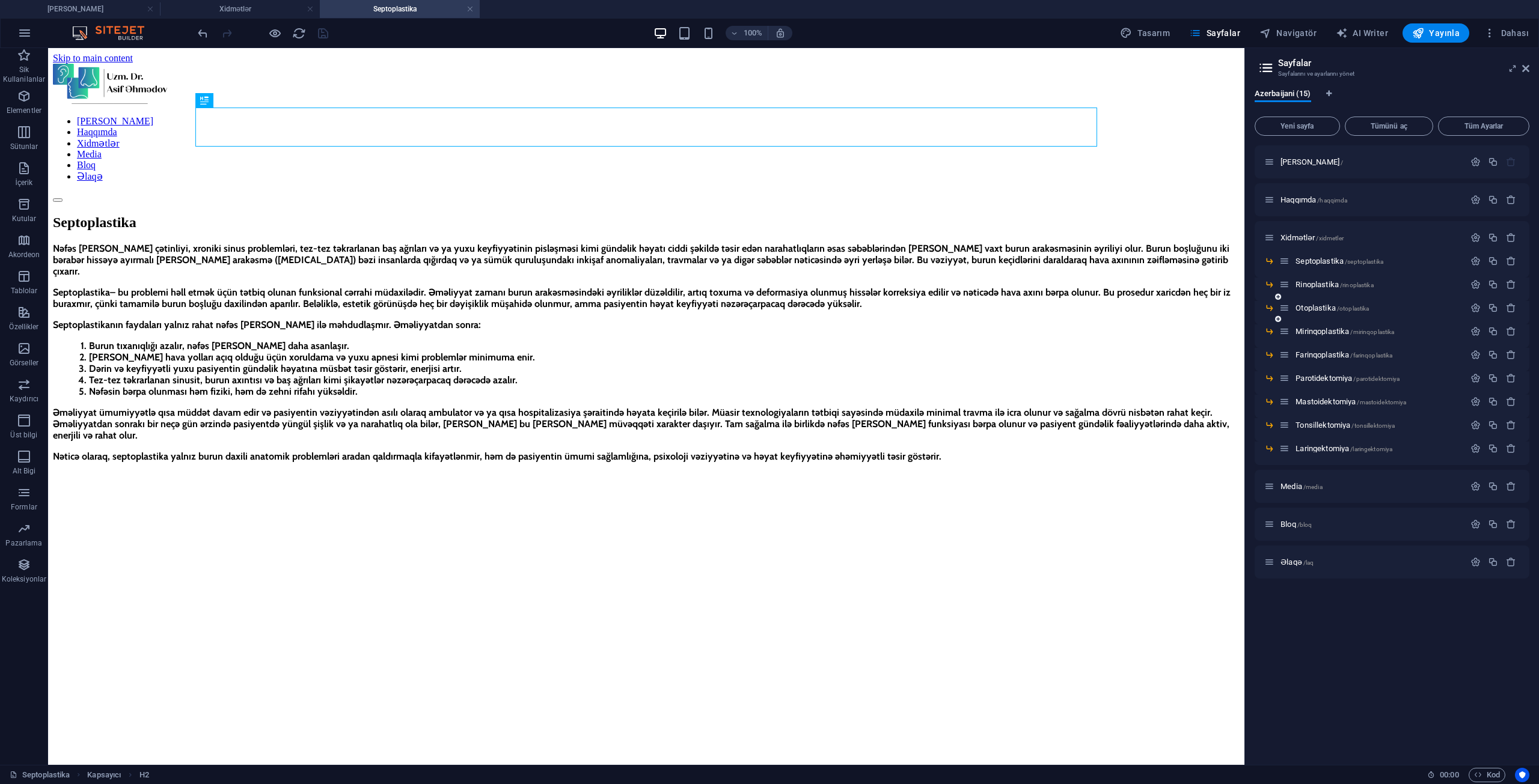
scroll to position [0, 0]
drag, startPoint x: 175, startPoint y: 730, endPoint x: 160, endPoint y: 705, distance: 29.2
click at [160, 705] on html "Skip to main content [PERSON_NAME] Haqqımda Xidmətlər Media Bloq Əlaqə Septopla…" at bounding box center [646, 584] width 1196 height 1073
click at [142, 705] on html "Skip to main content [PERSON_NAME] Haqqımda Xidmətlər Media Bloq Əlaqə Septopla…" at bounding box center [646, 584] width 1196 height 1073
click at [145, 657] on div "Nəfəs [PERSON_NAME] çətinliyi, xroniki sinus problemləri, tez-tez təkrarlanan b…" at bounding box center [646, 679] width 1187 height 873
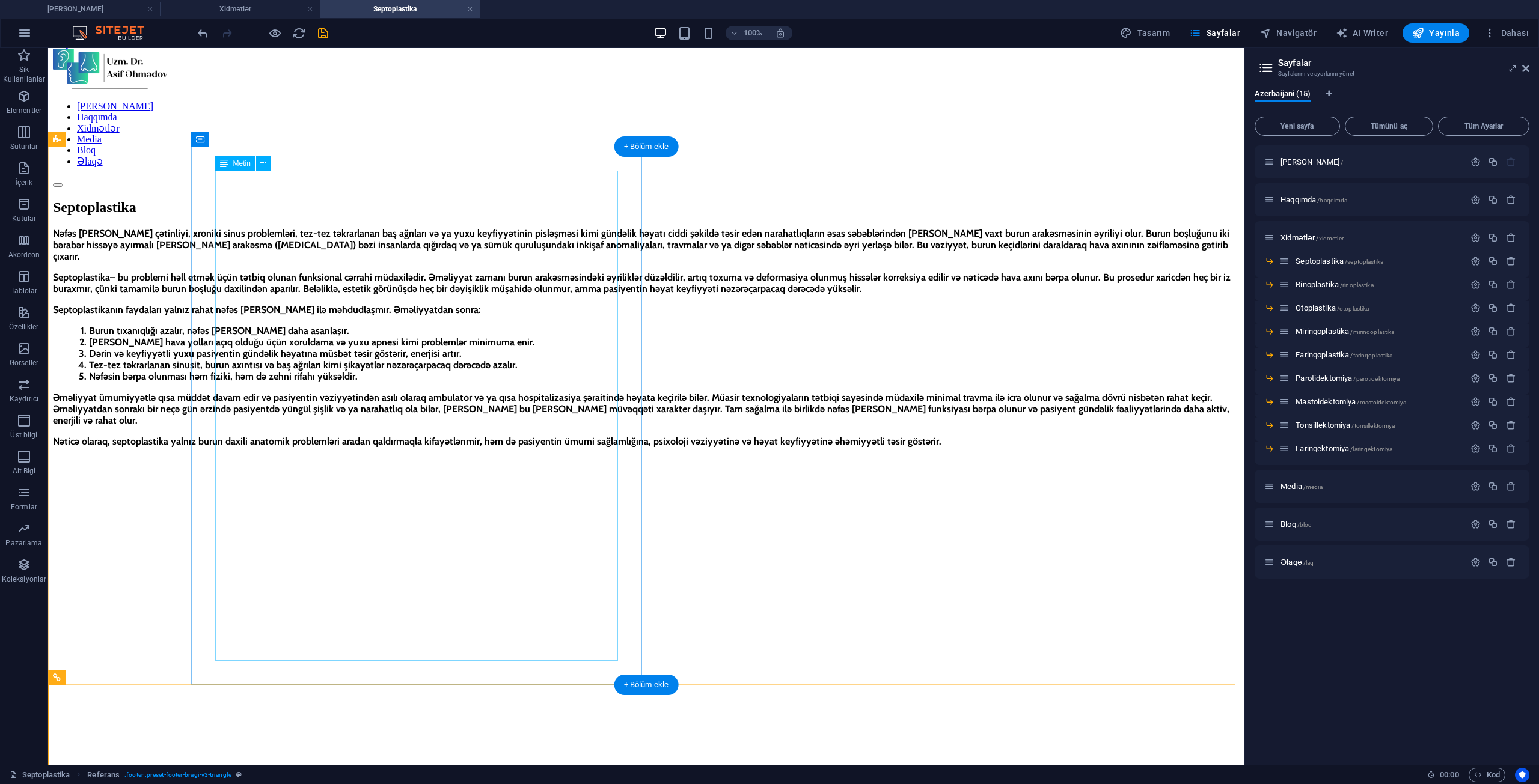
scroll to position [83, 0]
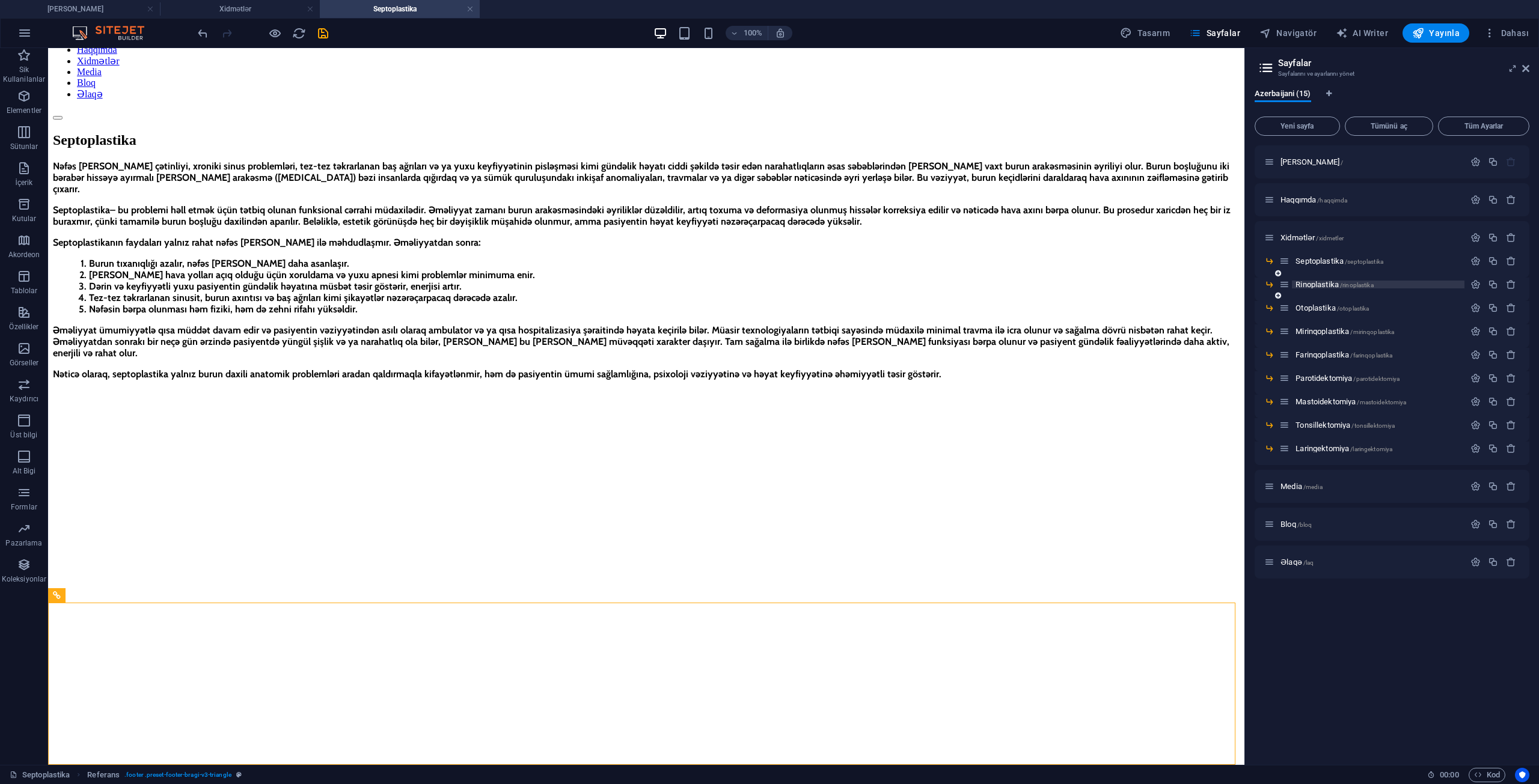
click at [1340, 280] on span "Rinoplastika /rinoplastika" at bounding box center [1334, 285] width 77 height 9
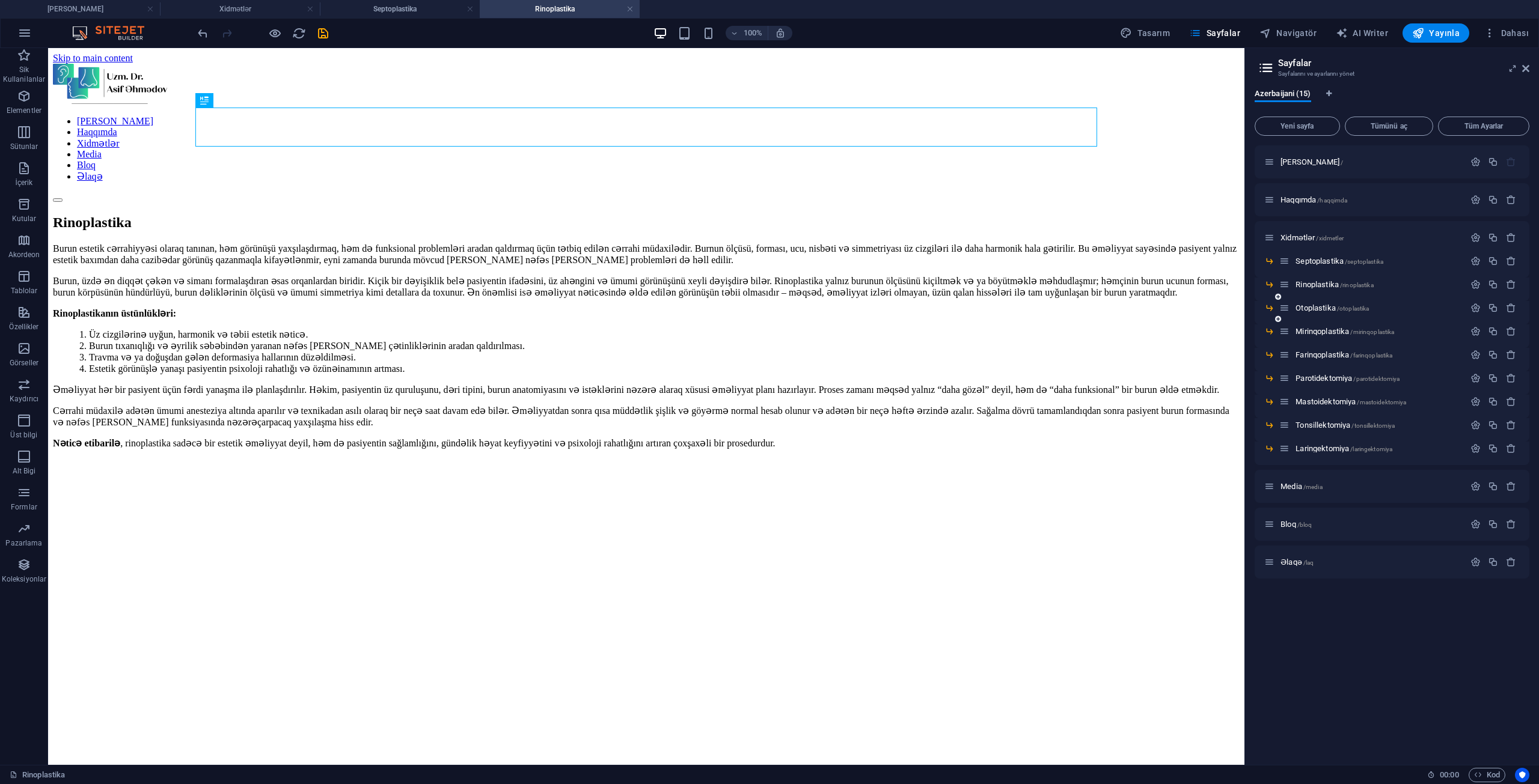
scroll to position [0, 0]
click at [27, 570] on icon "button" at bounding box center [24, 565] width 15 height 15
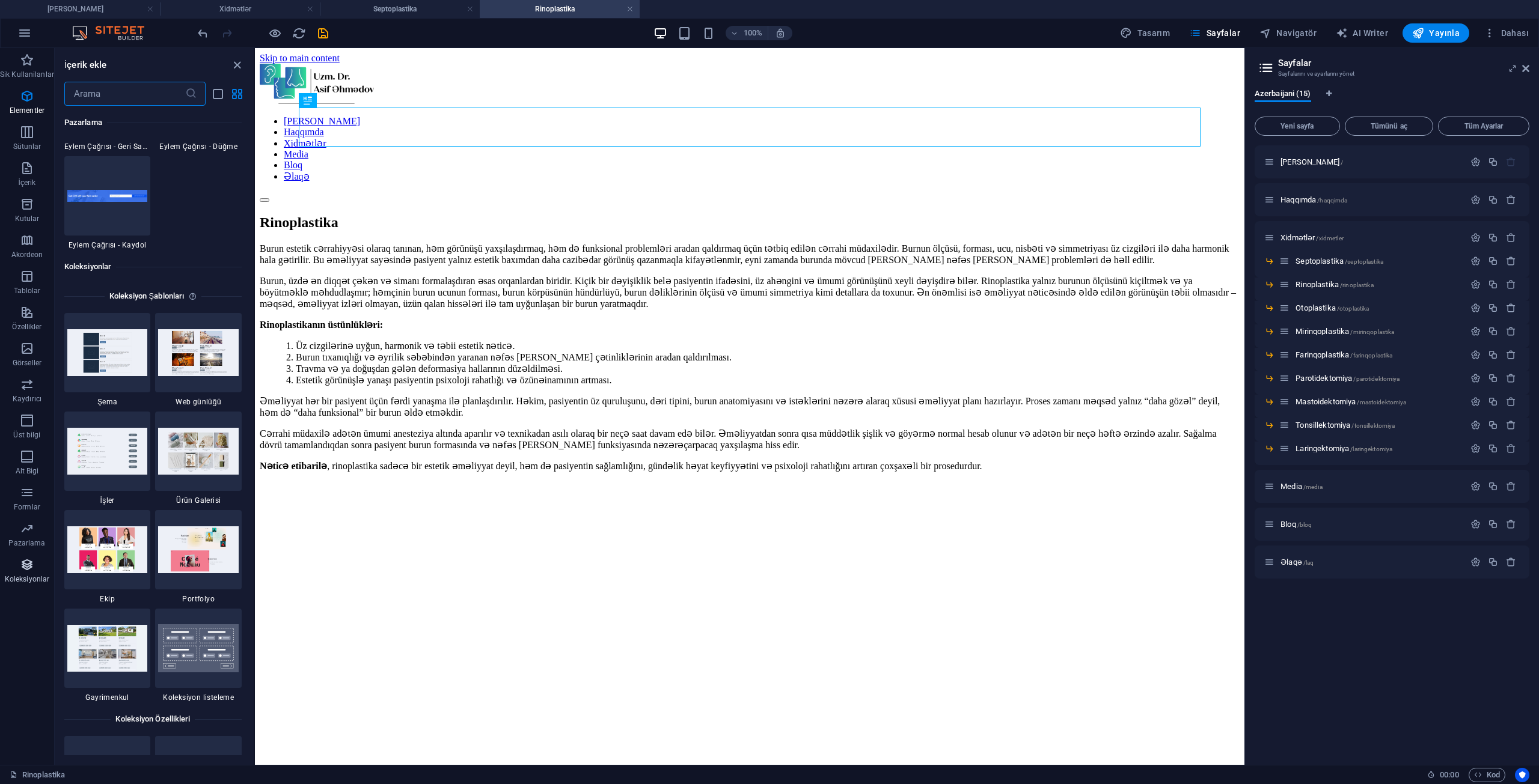
scroll to position [11000, 0]
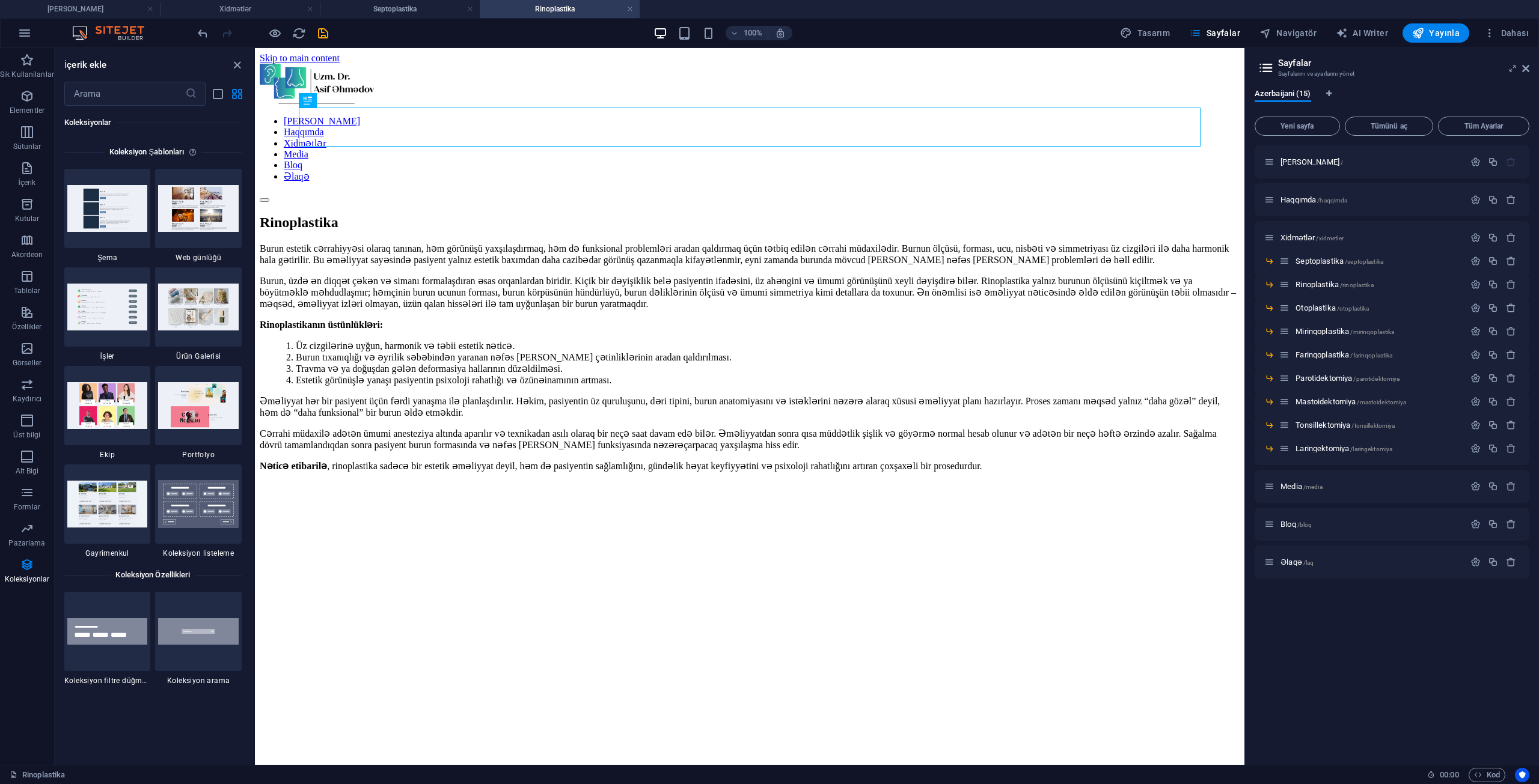
click at [188, 149] on h6 "Koleksiyon Şablonları" at bounding box center [147, 151] width 85 height 15
click at [191, 153] on icon at bounding box center [195, 151] width 12 height 15
click at [22, 34] on icon "button" at bounding box center [25, 32] width 15 height 15
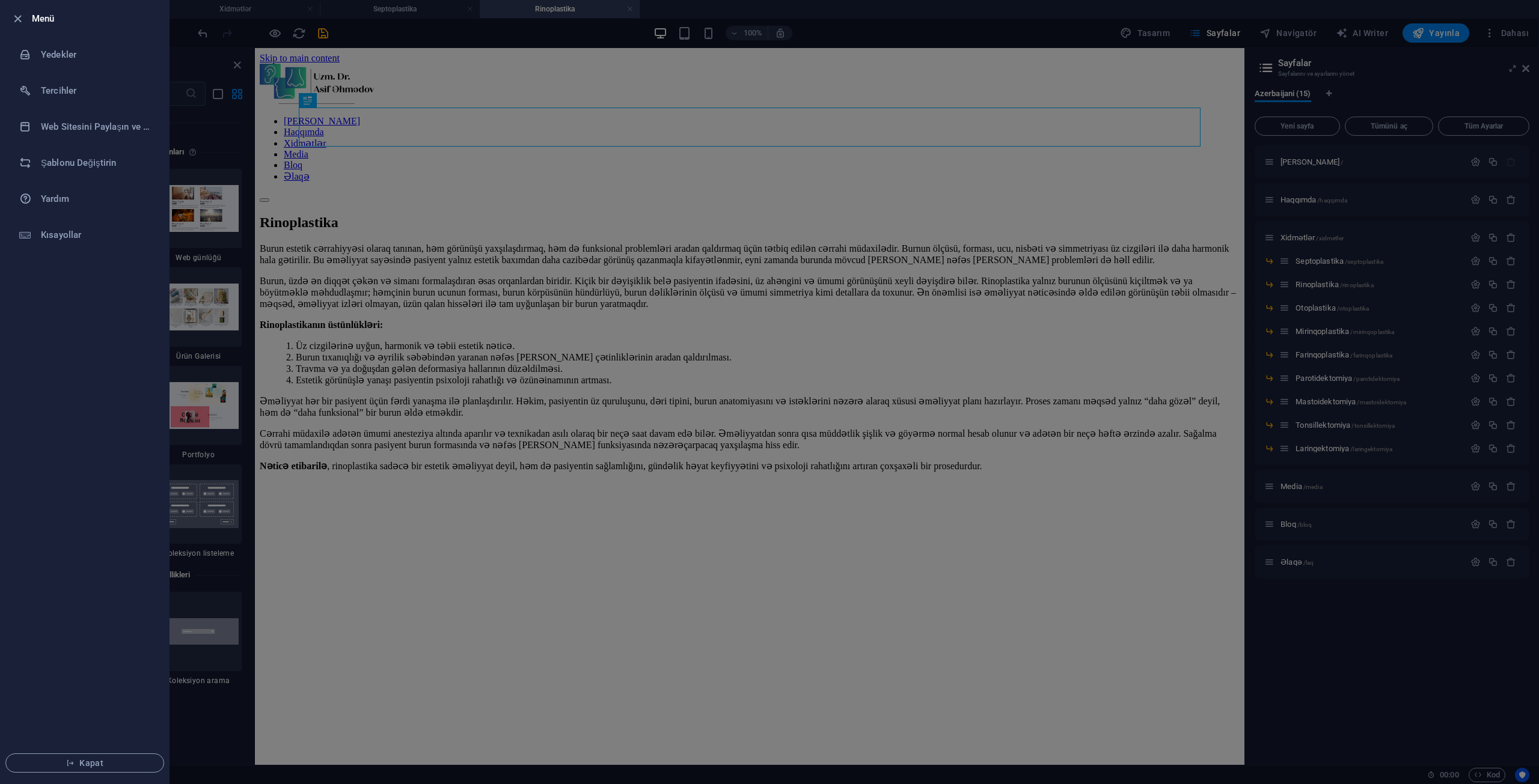
click at [535, 486] on div at bounding box center [770, 392] width 1539 height 784
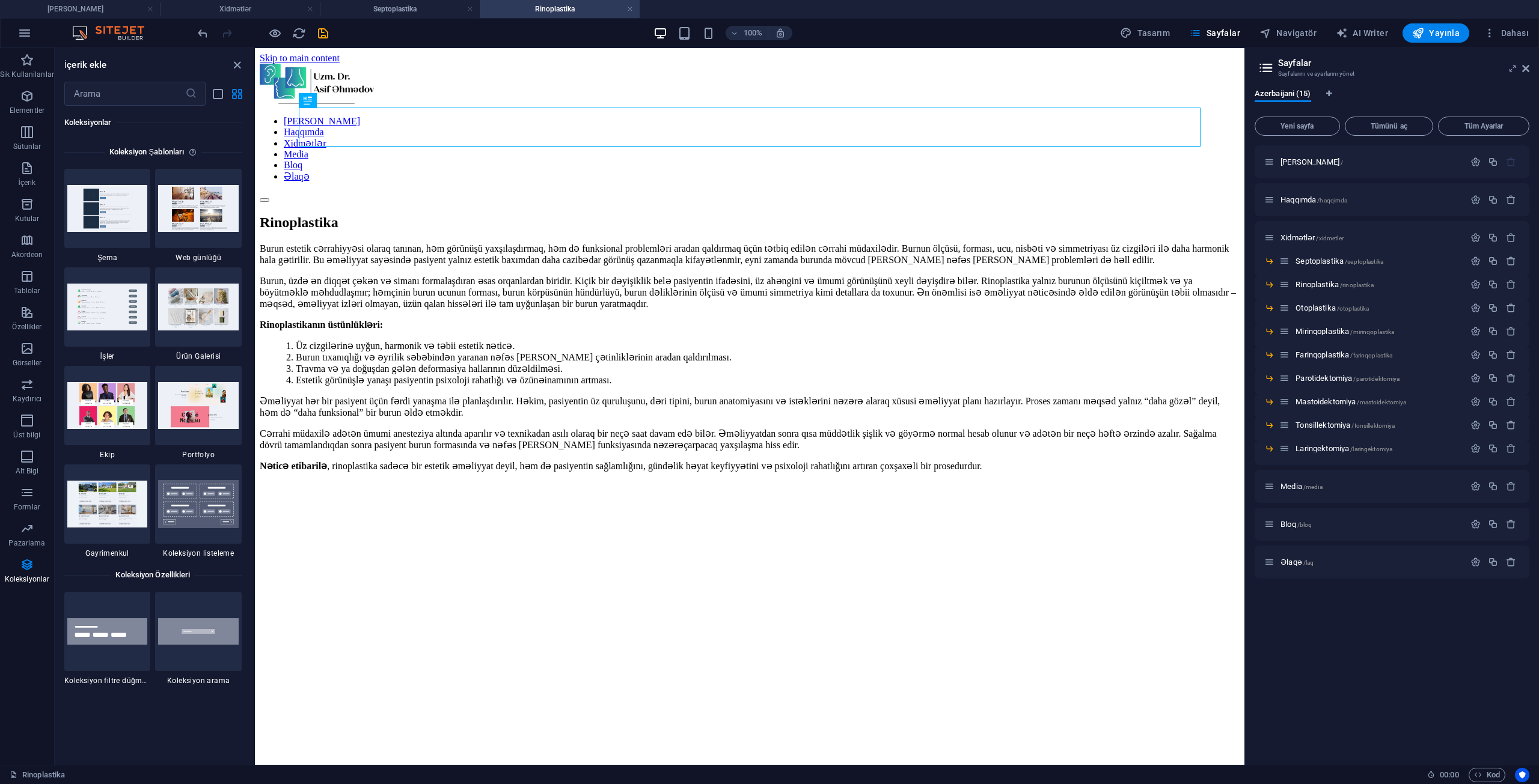
click at [481, 684] on html "Skip to main content [PERSON_NAME] Xidmətlər Media Bloq Əlaqə Rinoplastika Buru…" at bounding box center [749, 582] width 990 height 1067
click at [474, 685] on html "Skip to main content [PERSON_NAME] Xidmətlər Media Bloq Əlaqə Rinoplastika Buru…" at bounding box center [749, 582] width 990 height 1067
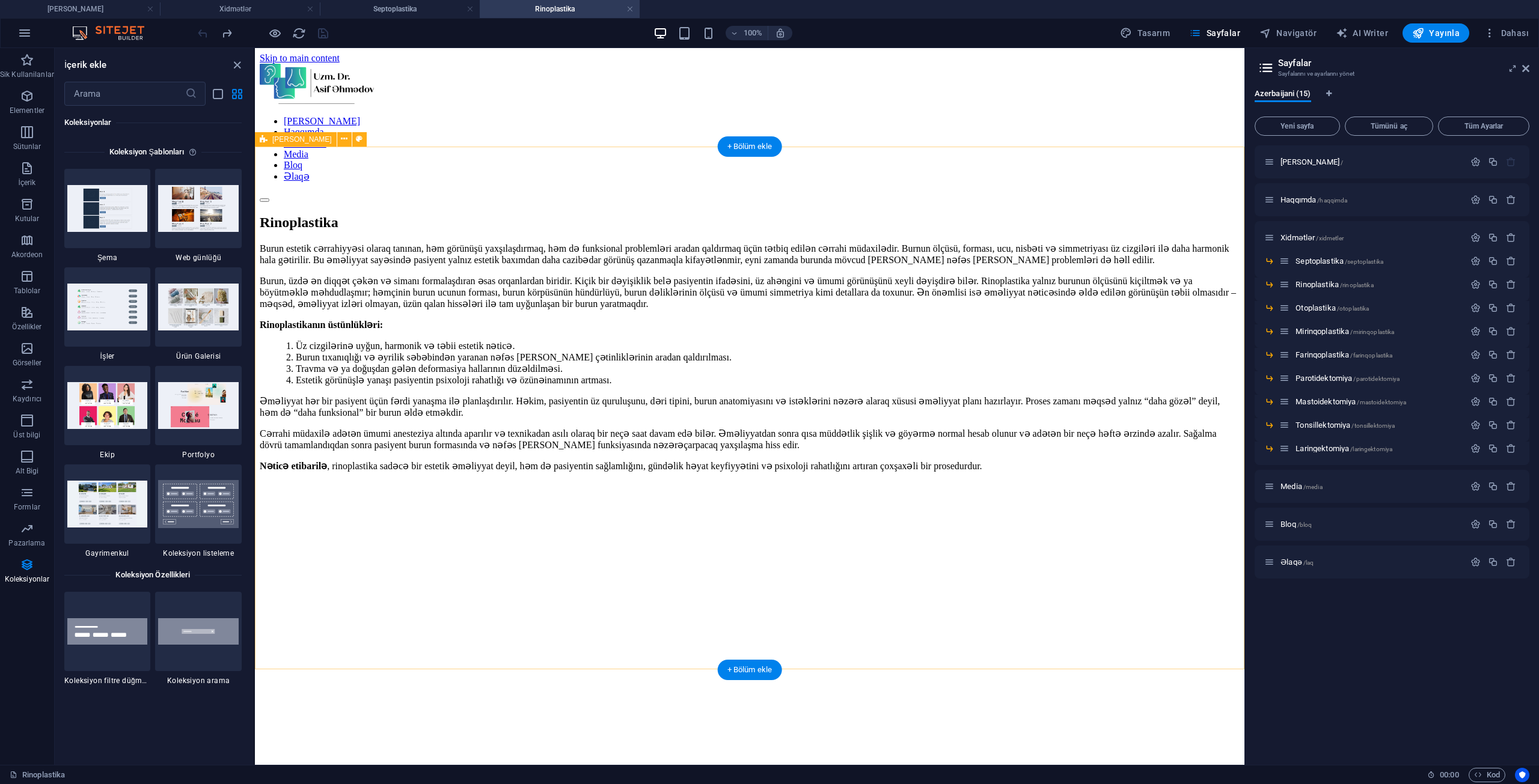
click at [277, 665] on div "Burun estetik cərrahiyyəsi olaraq tanınan, həm görünüşü yaxşılaşdırmaq, həm də …" at bounding box center [749, 676] width 980 height 867
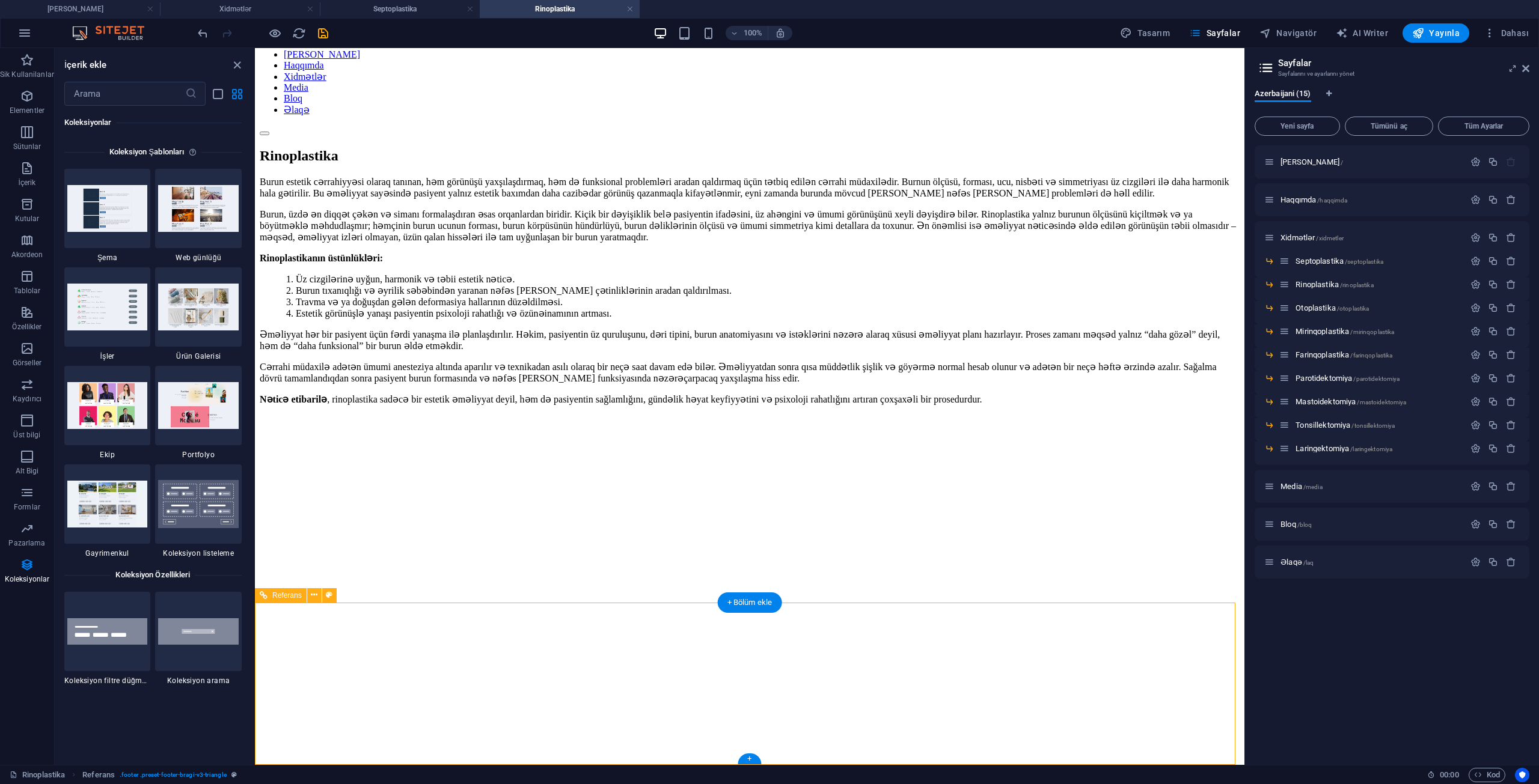
scroll to position [67, 0]
click at [325, 33] on icon "save" at bounding box center [323, 33] width 14 height 14
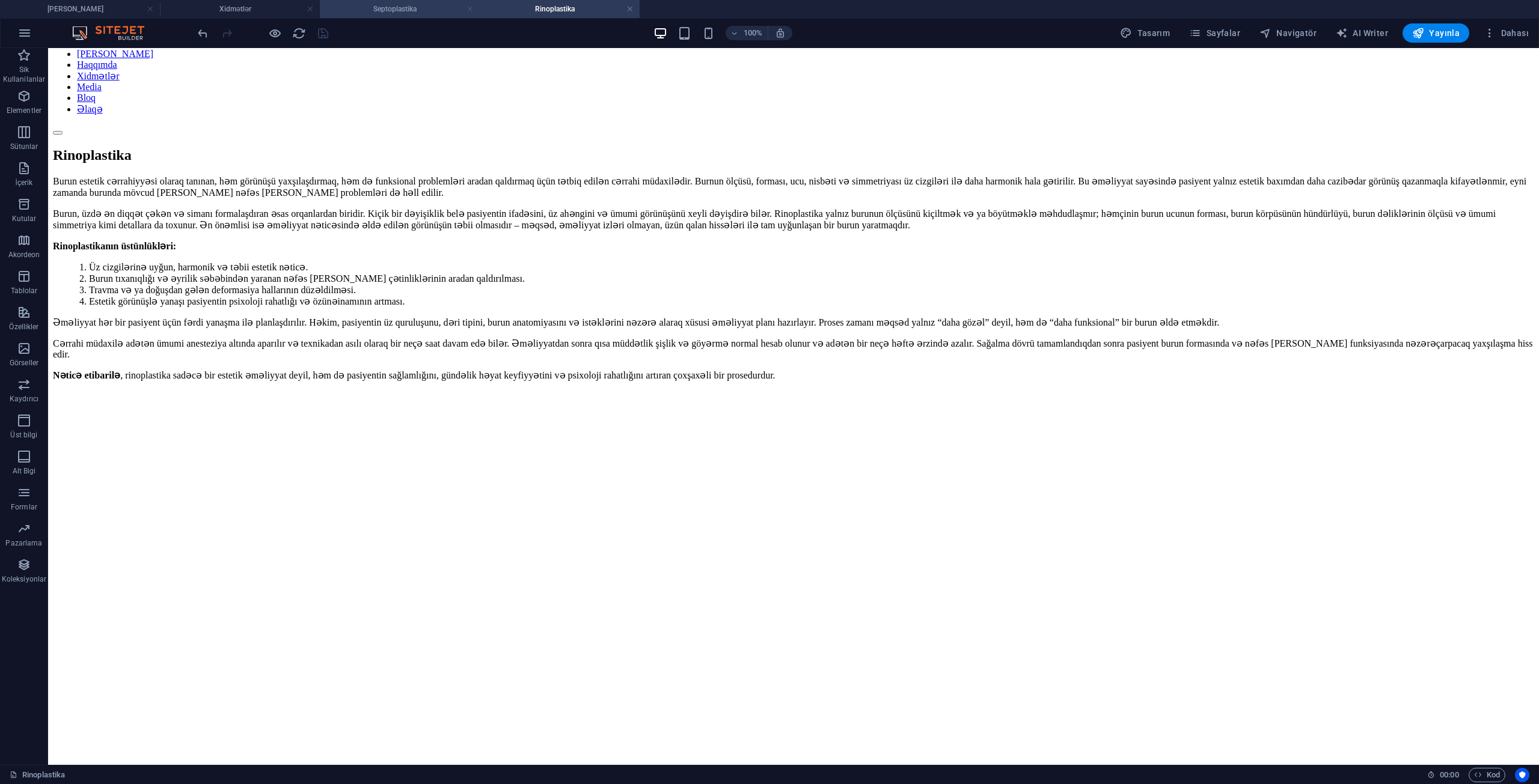
click at [470, 11] on link at bounding box center [470, 9] width 7 height 12
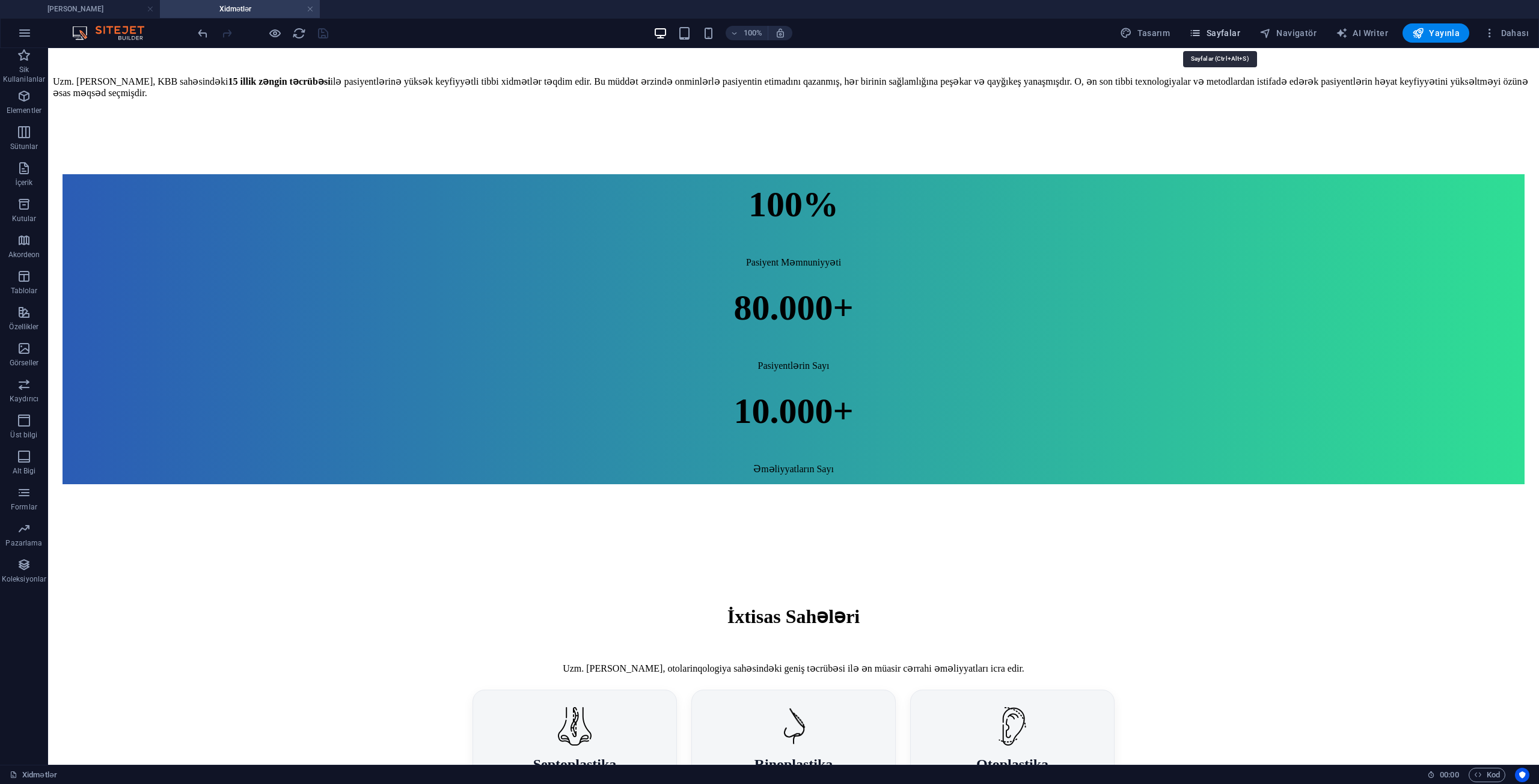
click at [1219, 29] on span "Sayfalar" at bounding box center [1215, 33] width 51 height 12
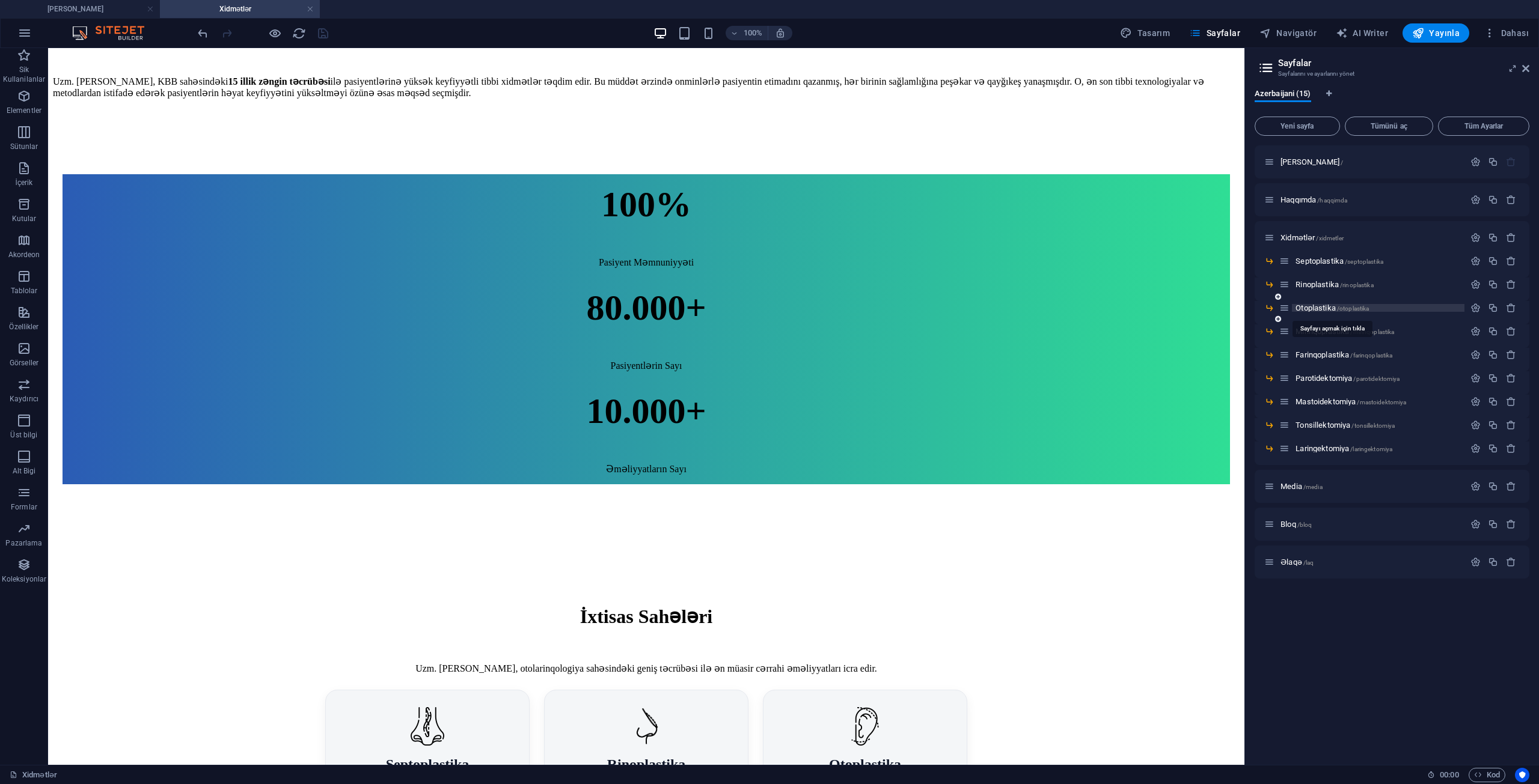
click at [1343, 304] on span "Otoplastika /otoplastika" at bounding box center [1332, 308] width 73 height 9
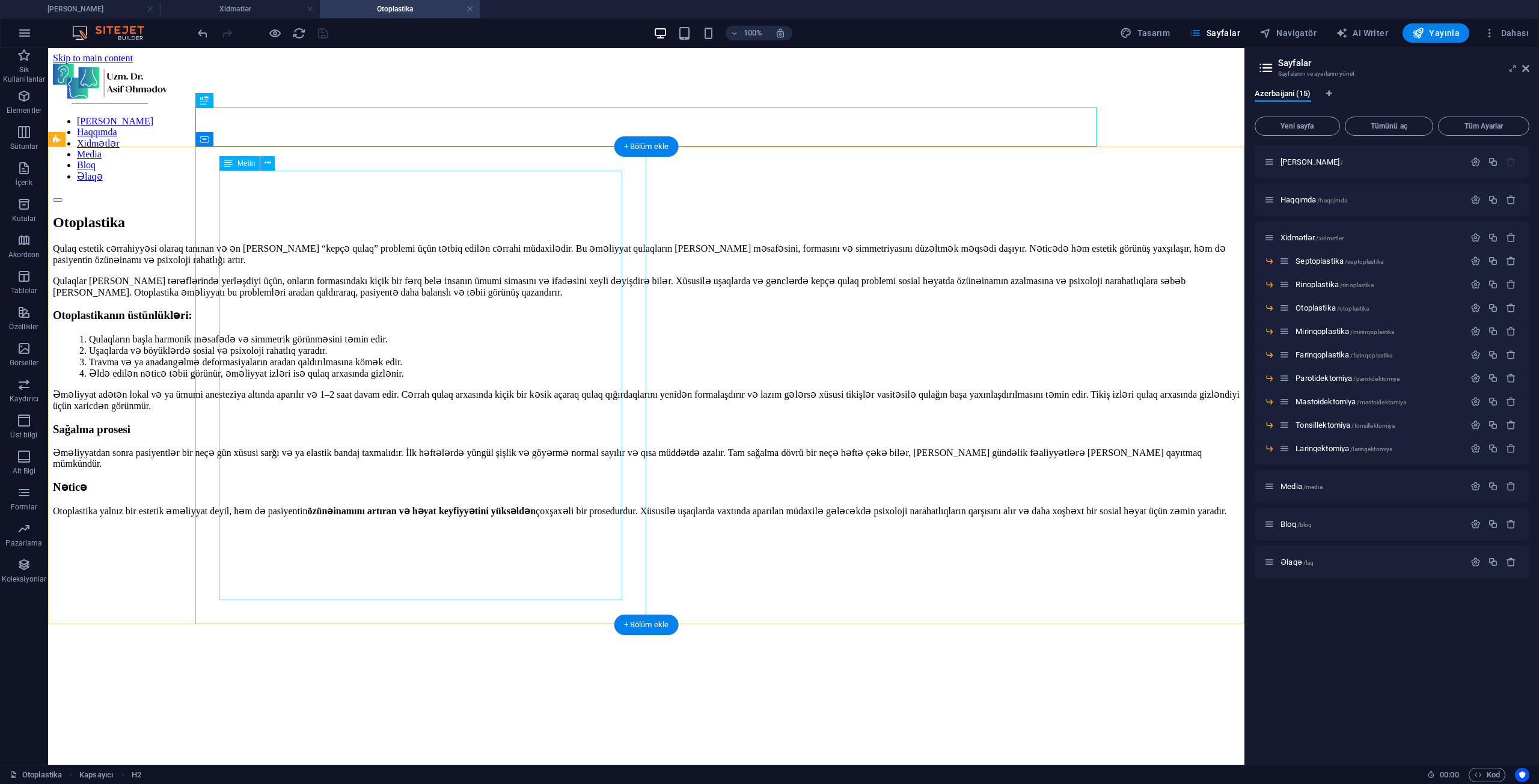
scroll to position [0, 0]
click at [148, 612] on div "Qulaq estetik cərrahiyyəsi olaraq tanınan və ən [PERSON_NAME] “kepçə qulaq” pro…" at bounding box center [646, 676] width 1187 height 867
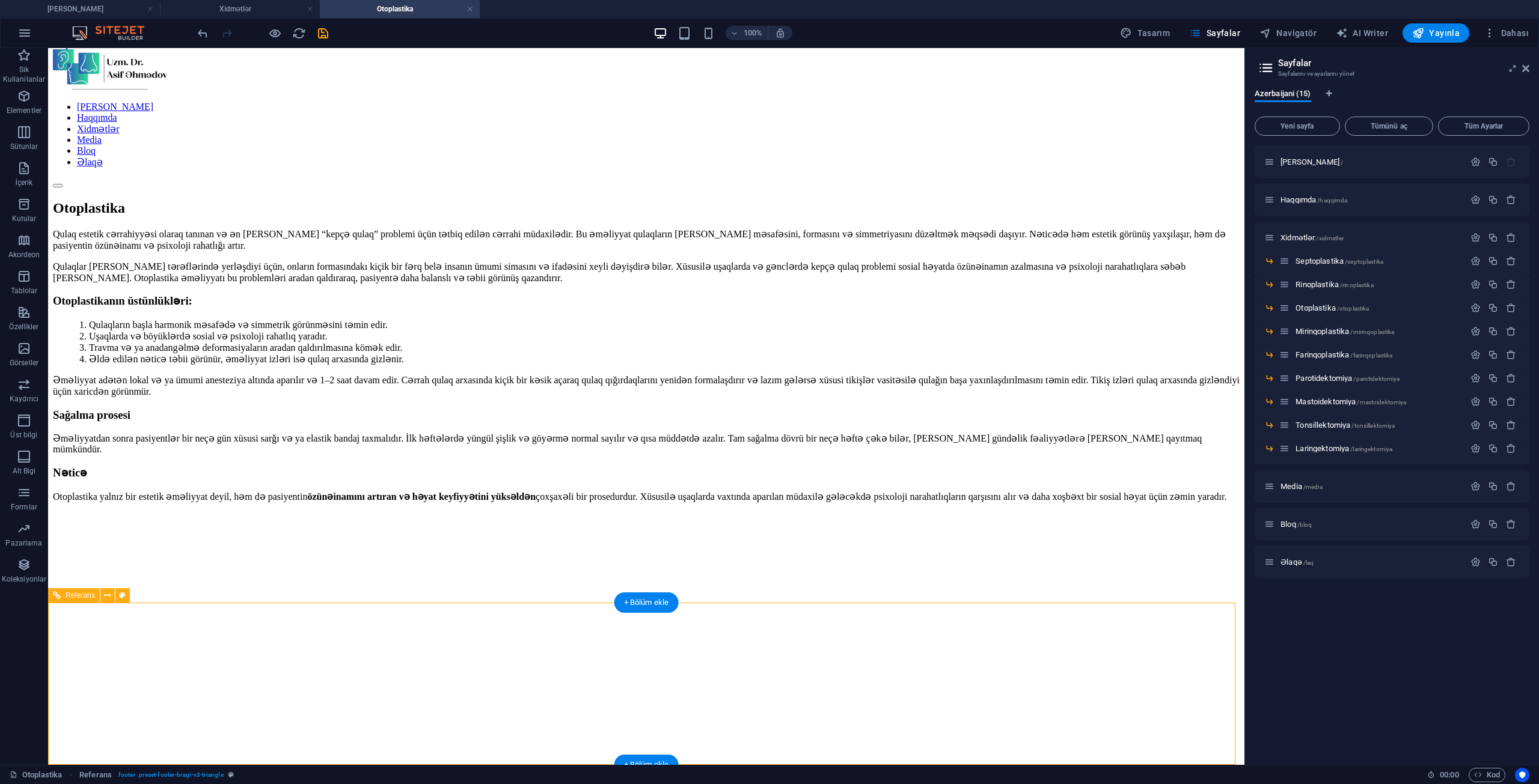
scroll to position [22, 0]
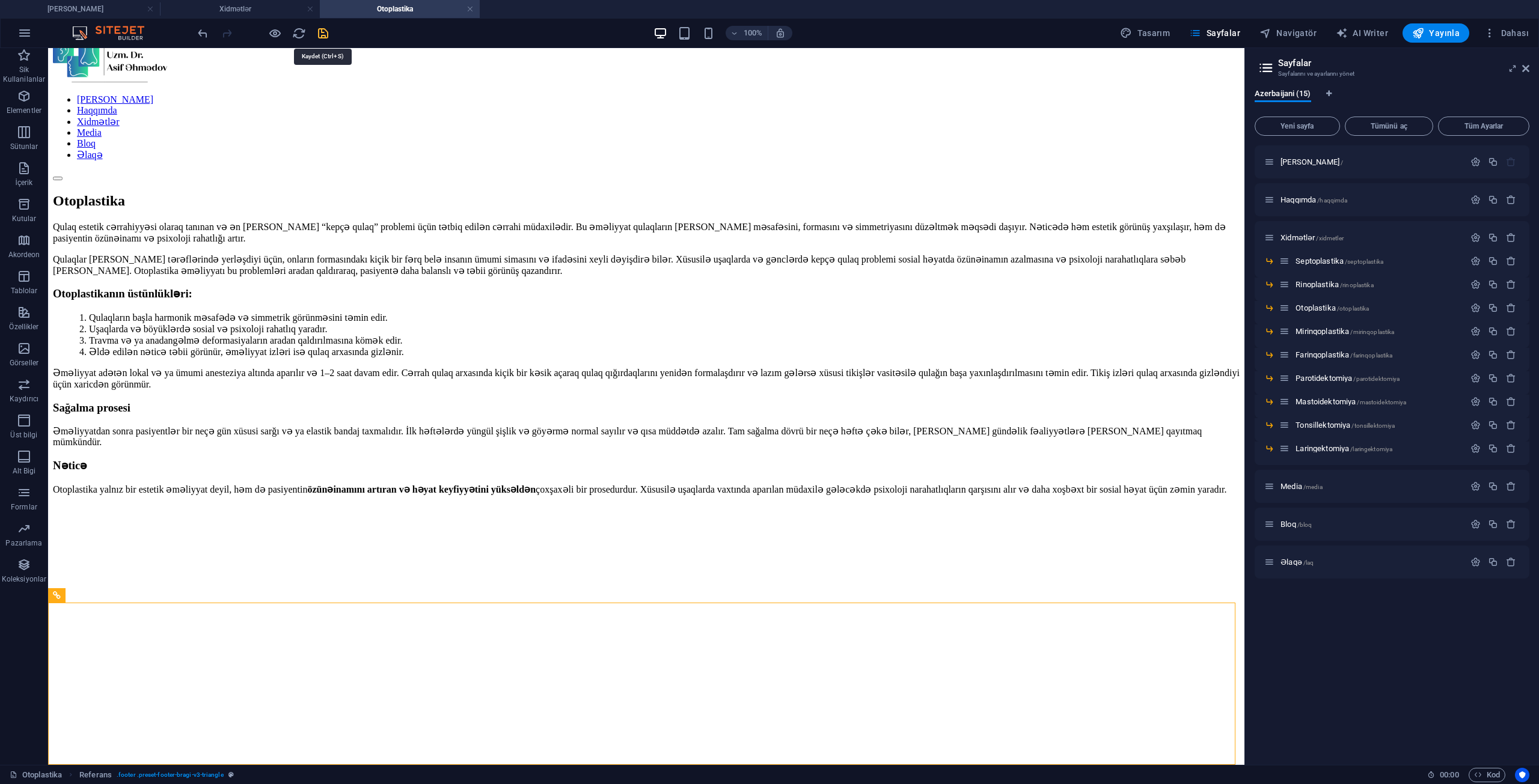
click at [324, 31] on icon "save" at bounding box center [323, 33] width 14 height 14
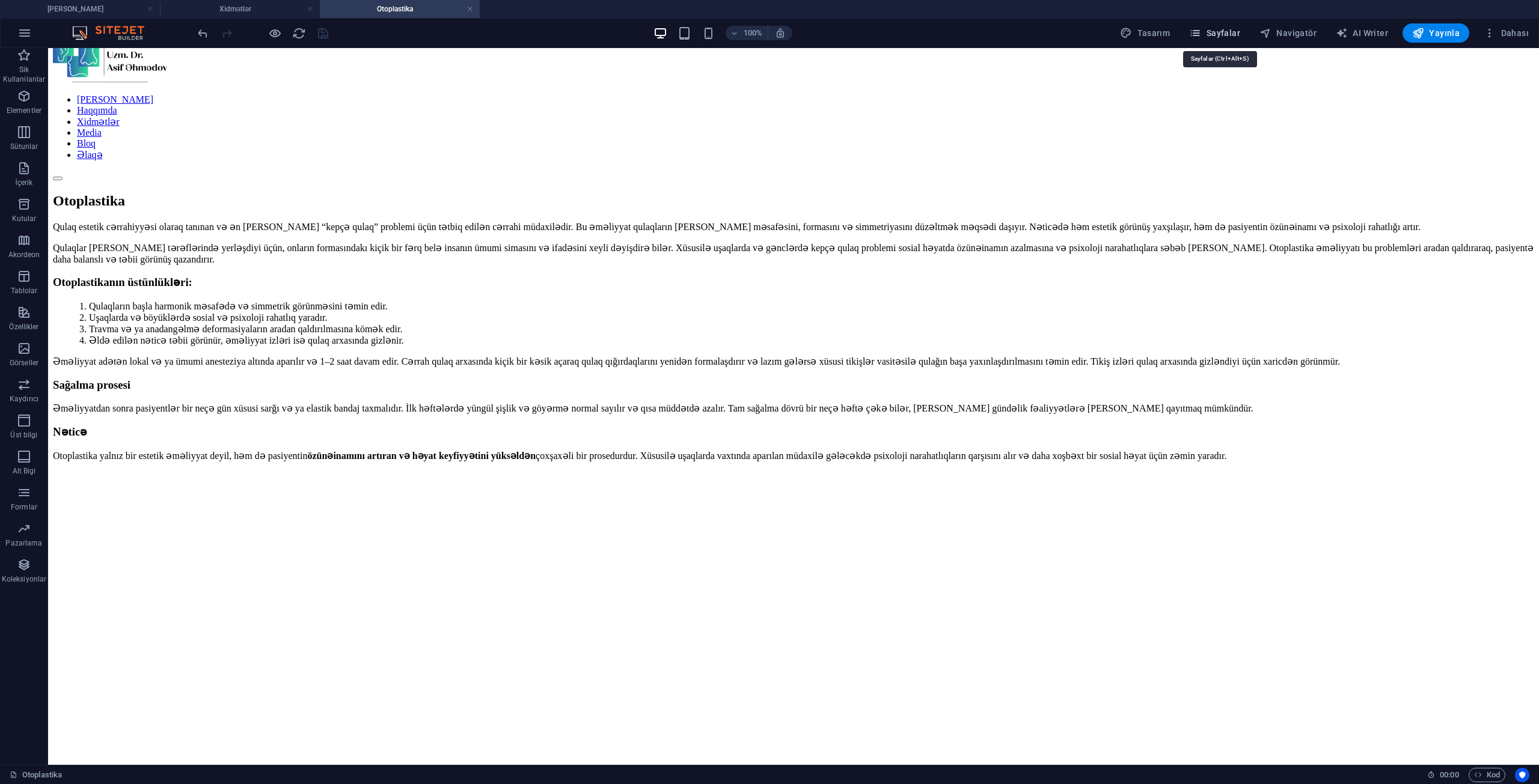
click at [1215, 27] on span "Sayfalar" at bounding box center [1215, 33] width 51 height 12
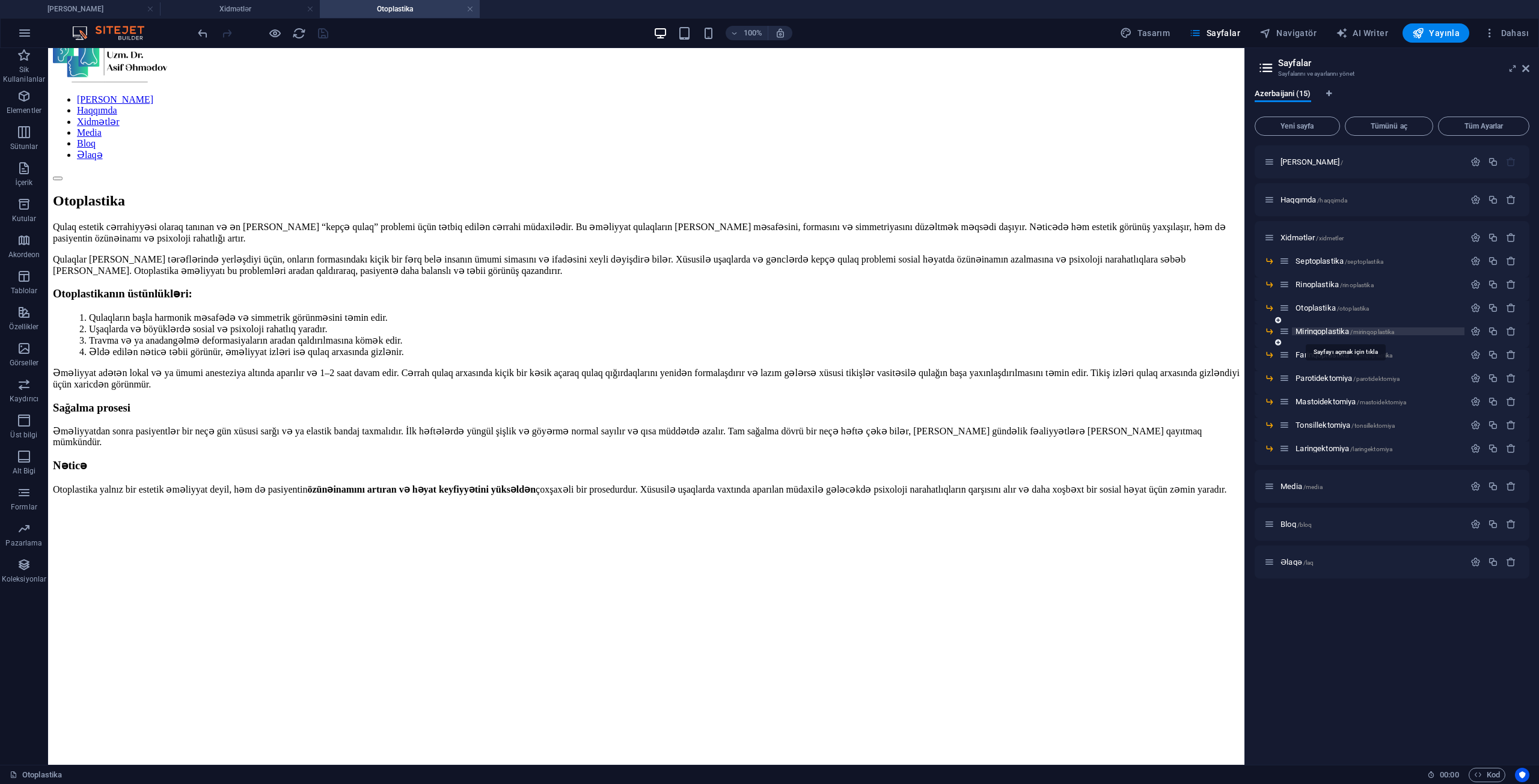
click at [1321, 334] on span "Mirinqoplastika /mirinqoplastika" at bounding box center [1345, 331] width 99 height 9
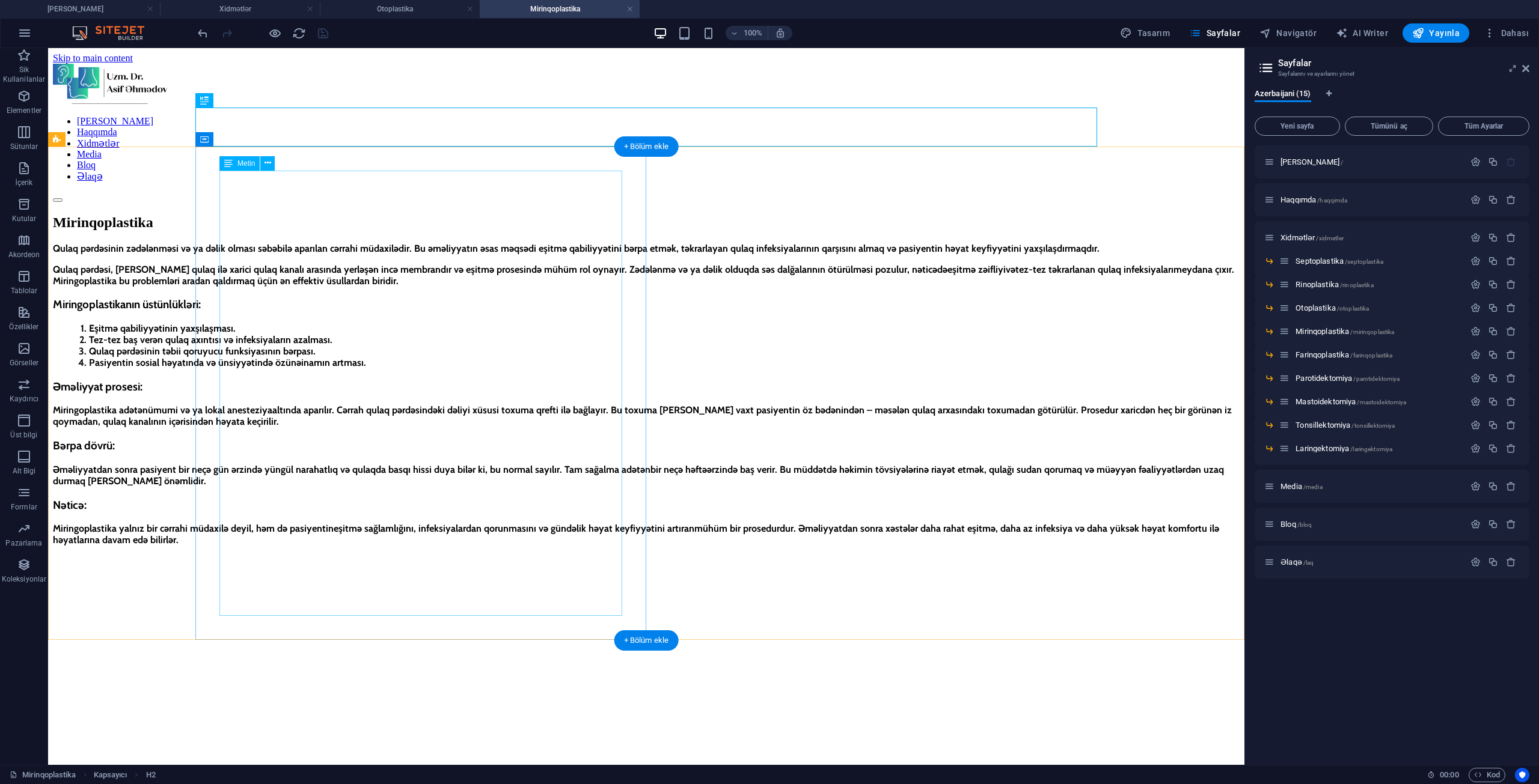
scroll to position [0, 0]
click at [121, 599] on div "Qulaq pərdəsinin zədələnməsi və ya dəlik olması səbəbilə aparılan cərrahi müdax…" at bounding box center [646, 699] width 1187 height 913
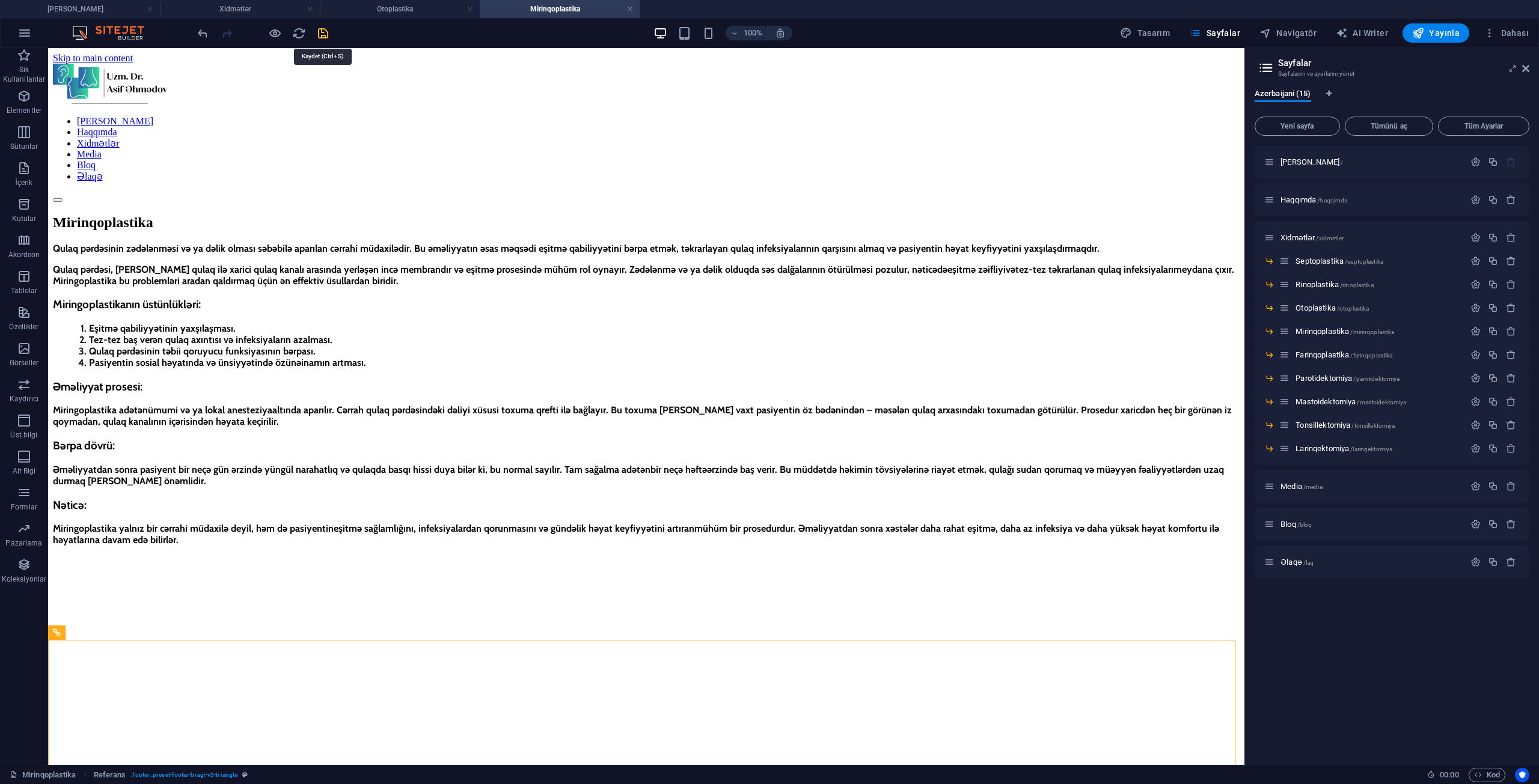
click at [319, 33] on icon "save" at bounding box center [323, 33] width 14 height 14
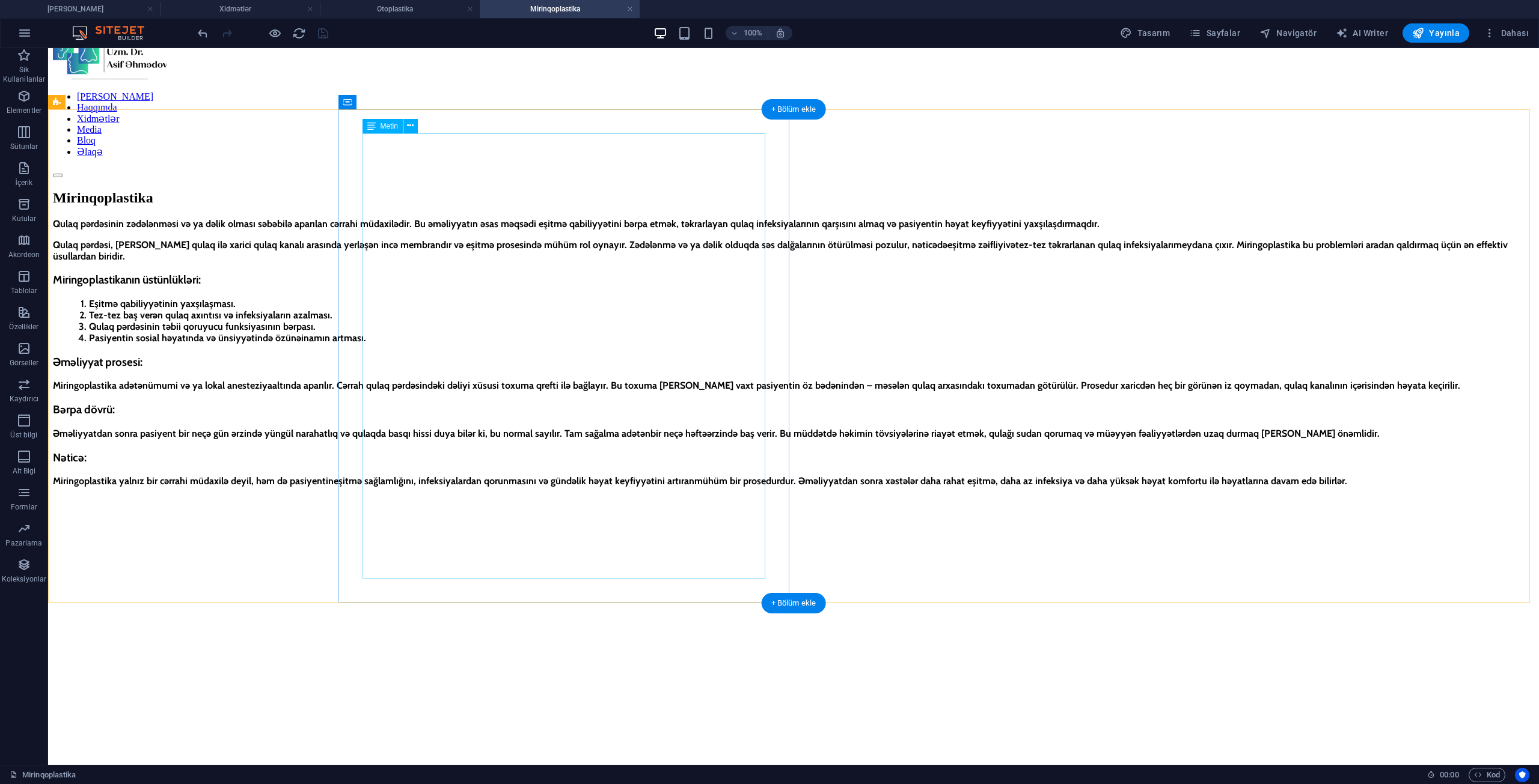
scroll to position [37, 0]
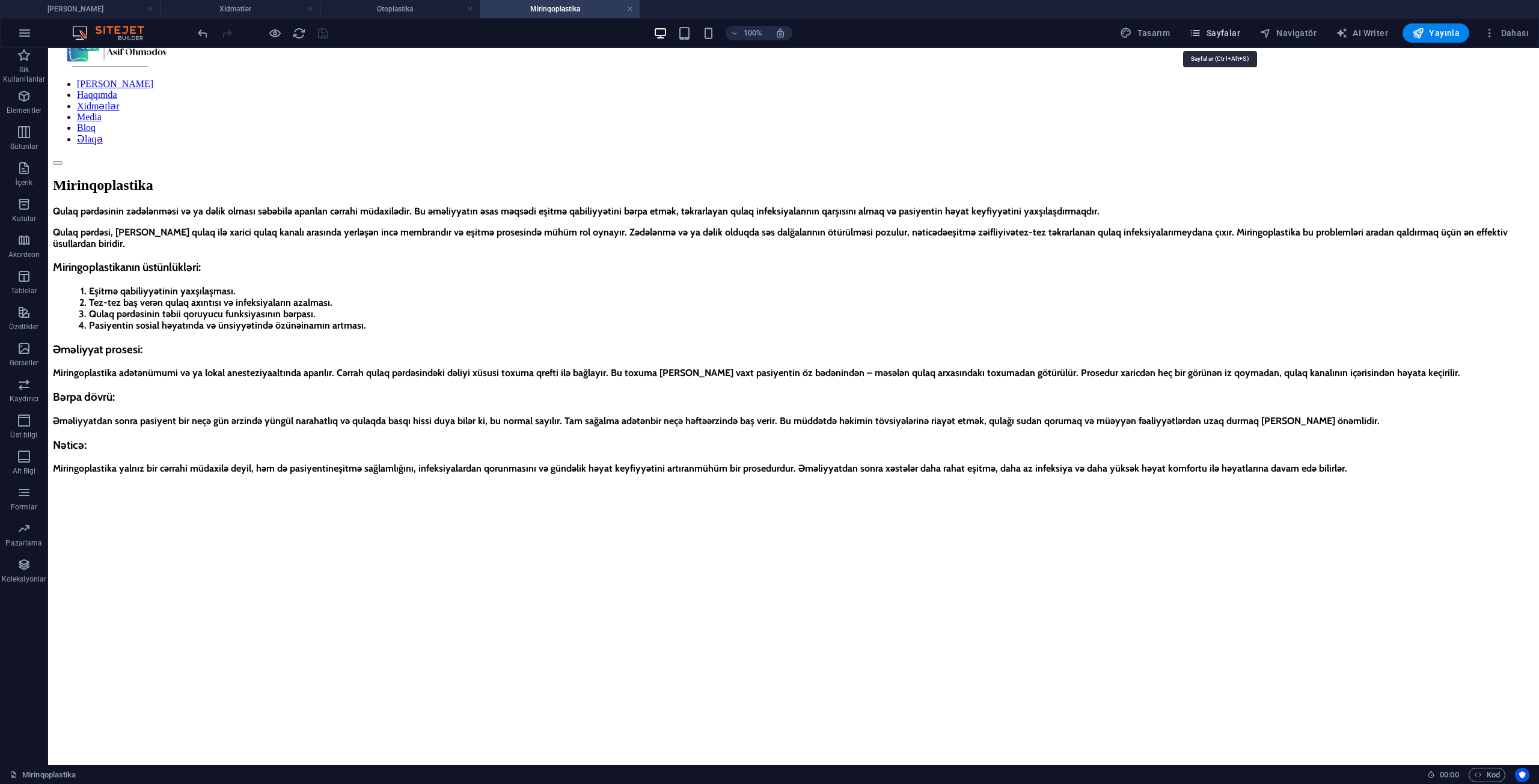
click at [1228, 29] on span "Sayfalar" at bounding box center [1215, 33] width 51 height 12
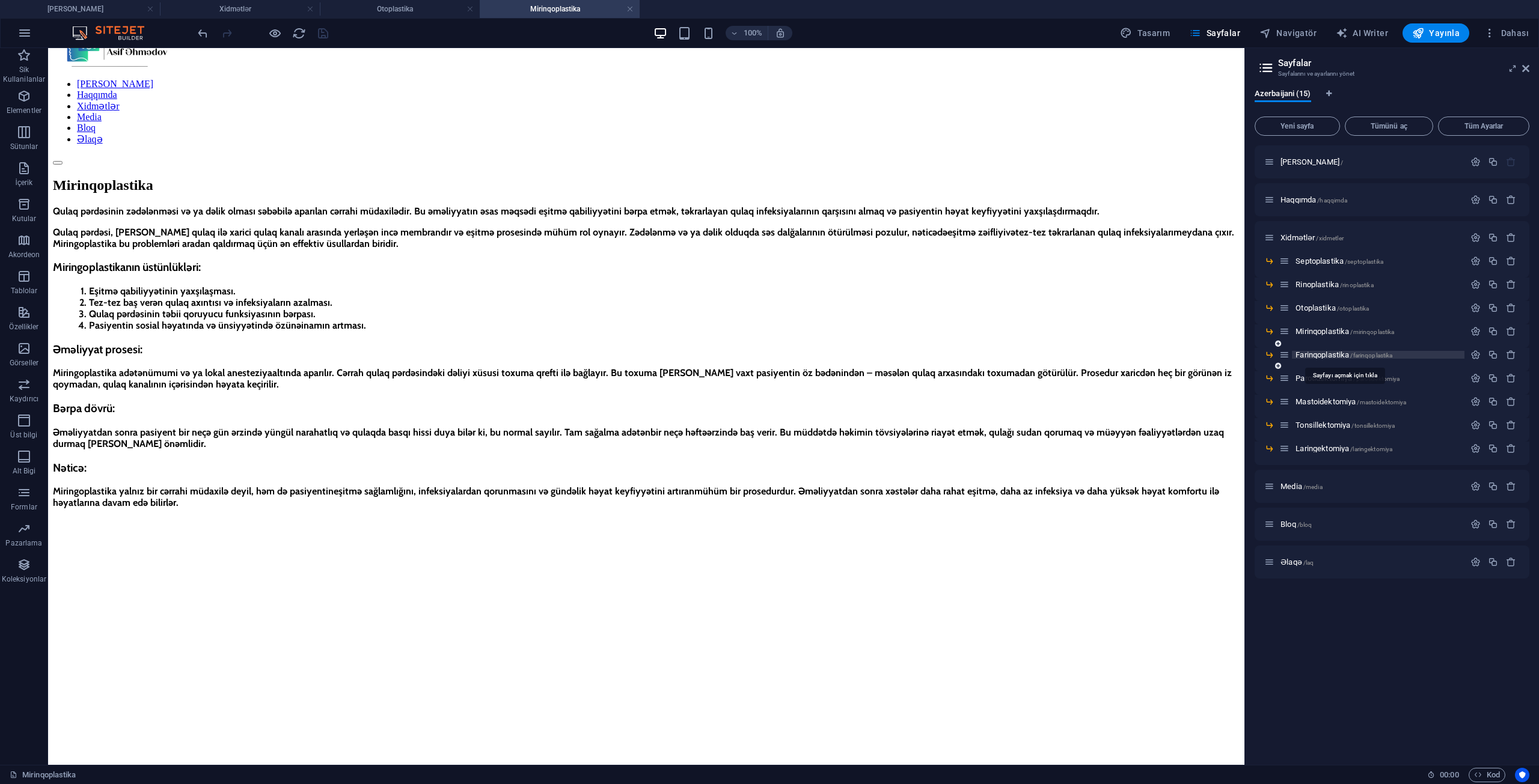
click at [1314, 356] on span "Farinqoplastika /farinqoplastika" at bounding box center [1344, 355] width 97 height 9
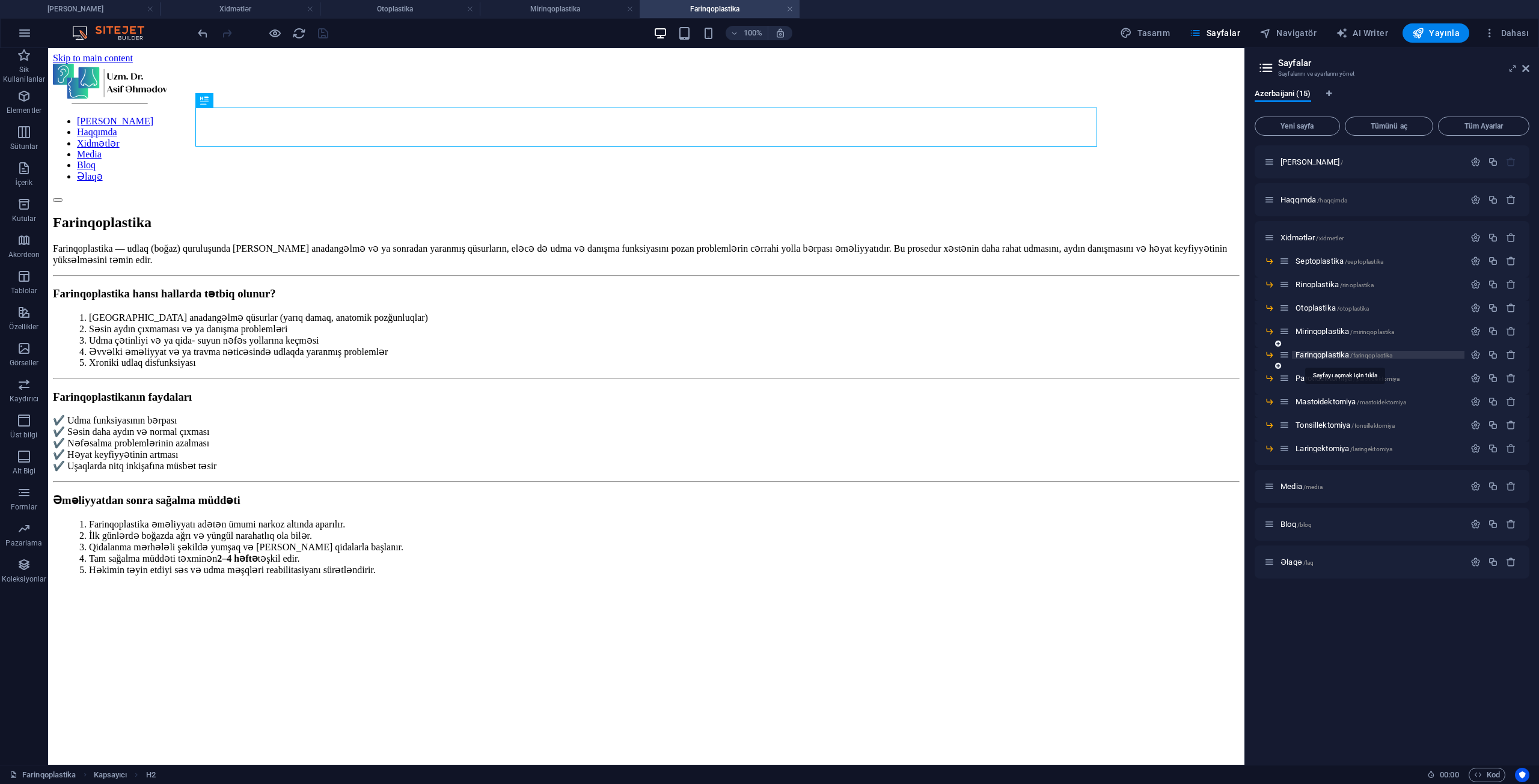
scroll to position [0, 0]
click at [132, 555] on div "Farinqoplastika — udlaq (boğaz) quruluşunda [PERSON_NAME] anadangəlmə və ya son…" at bounding box center [646, 675] width 1187 height 865
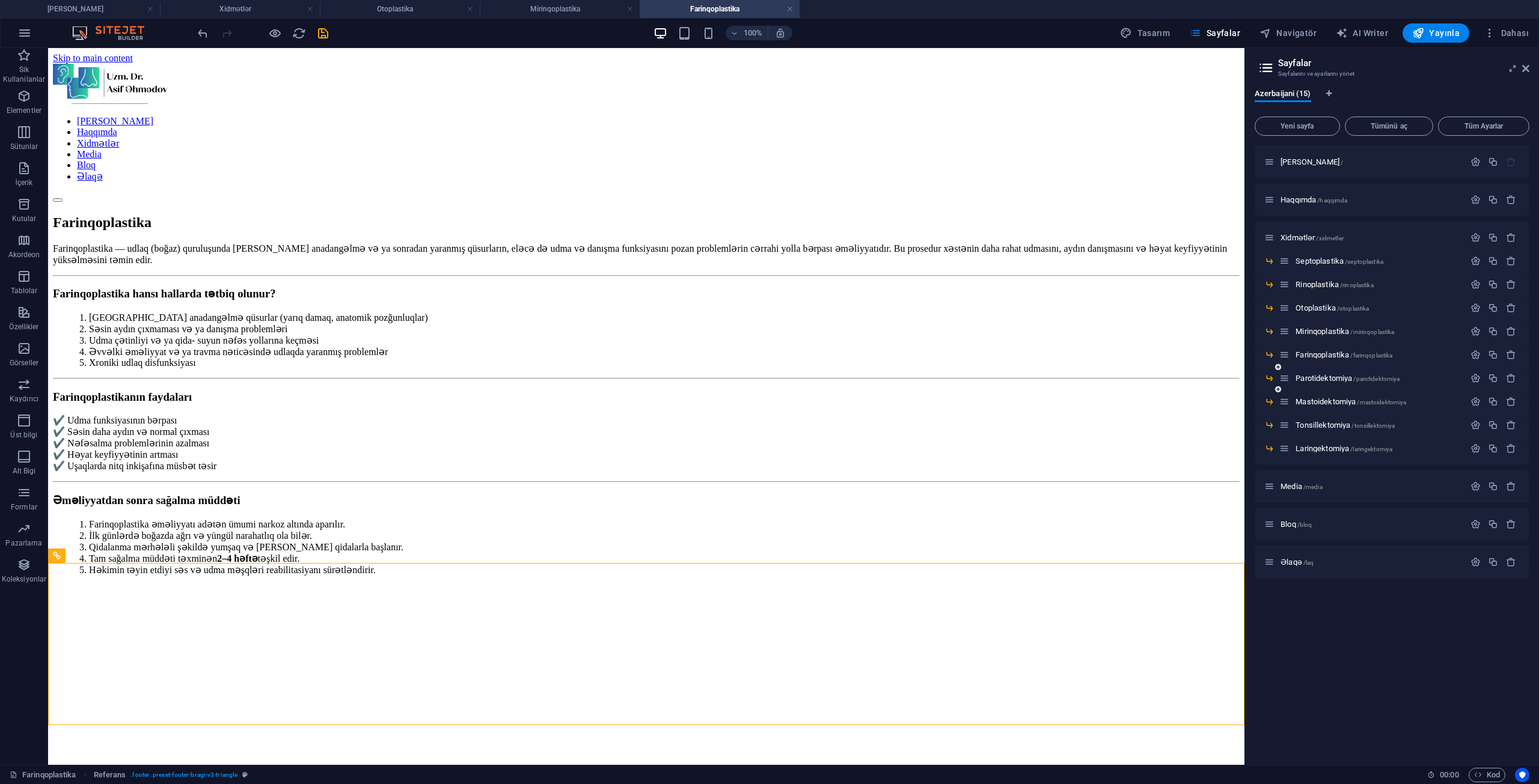
click at [1317, 374] on div "Parotidektomiya /parotidektomiya" at bounding box center [1372, 378] width 185 height 14
click at [1318, 378] on span "Parotidektomiya /parotidektomiya" at bounding box center [1347, 378] width 104 height 9
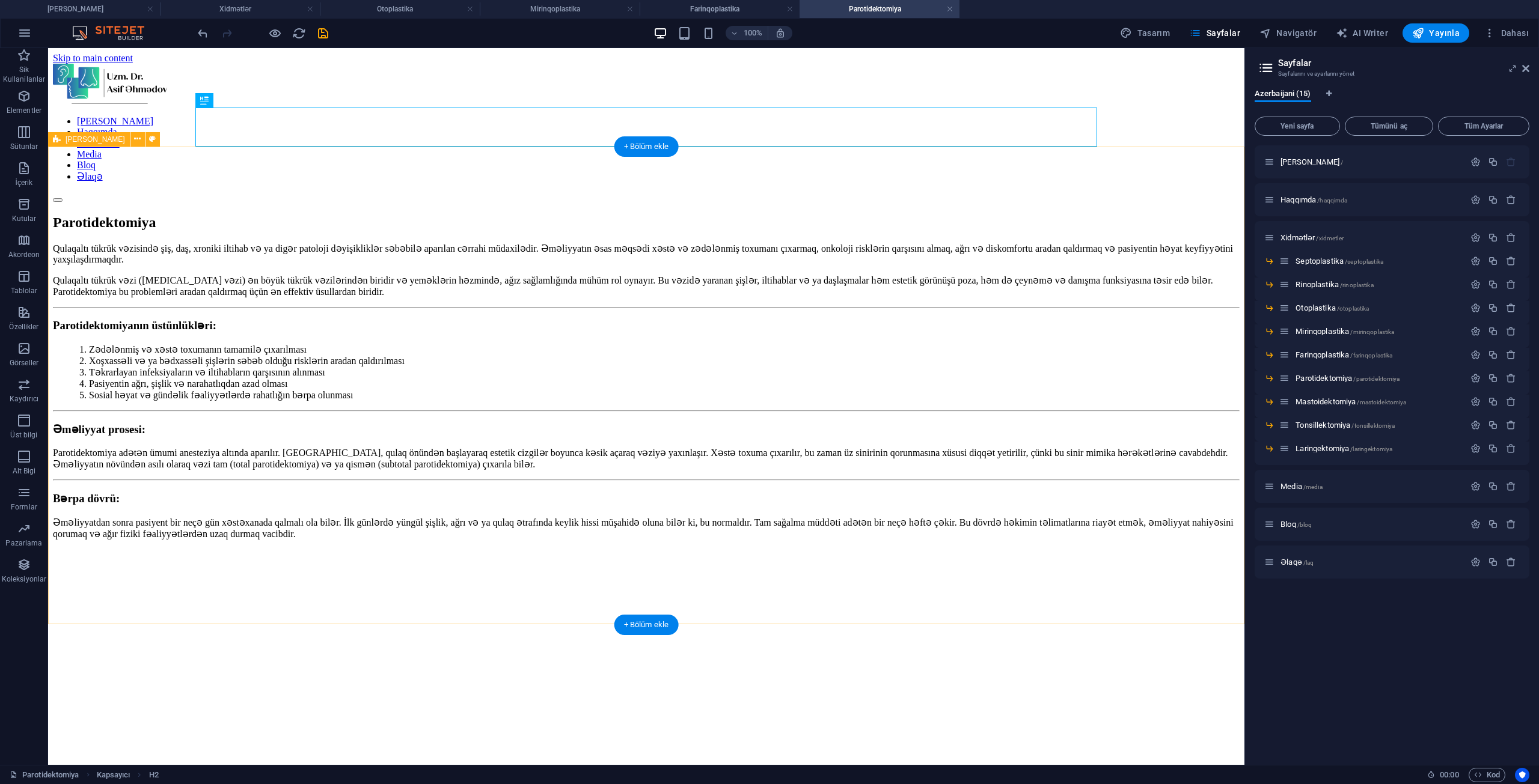
click at [121, 537] on div "Qulaqaltı tükrük vəzisində şiş, daş, xroniki iltihab və ya digər patoloji dəyiş…" at bounding box center [646, 687] width 1187 height 891
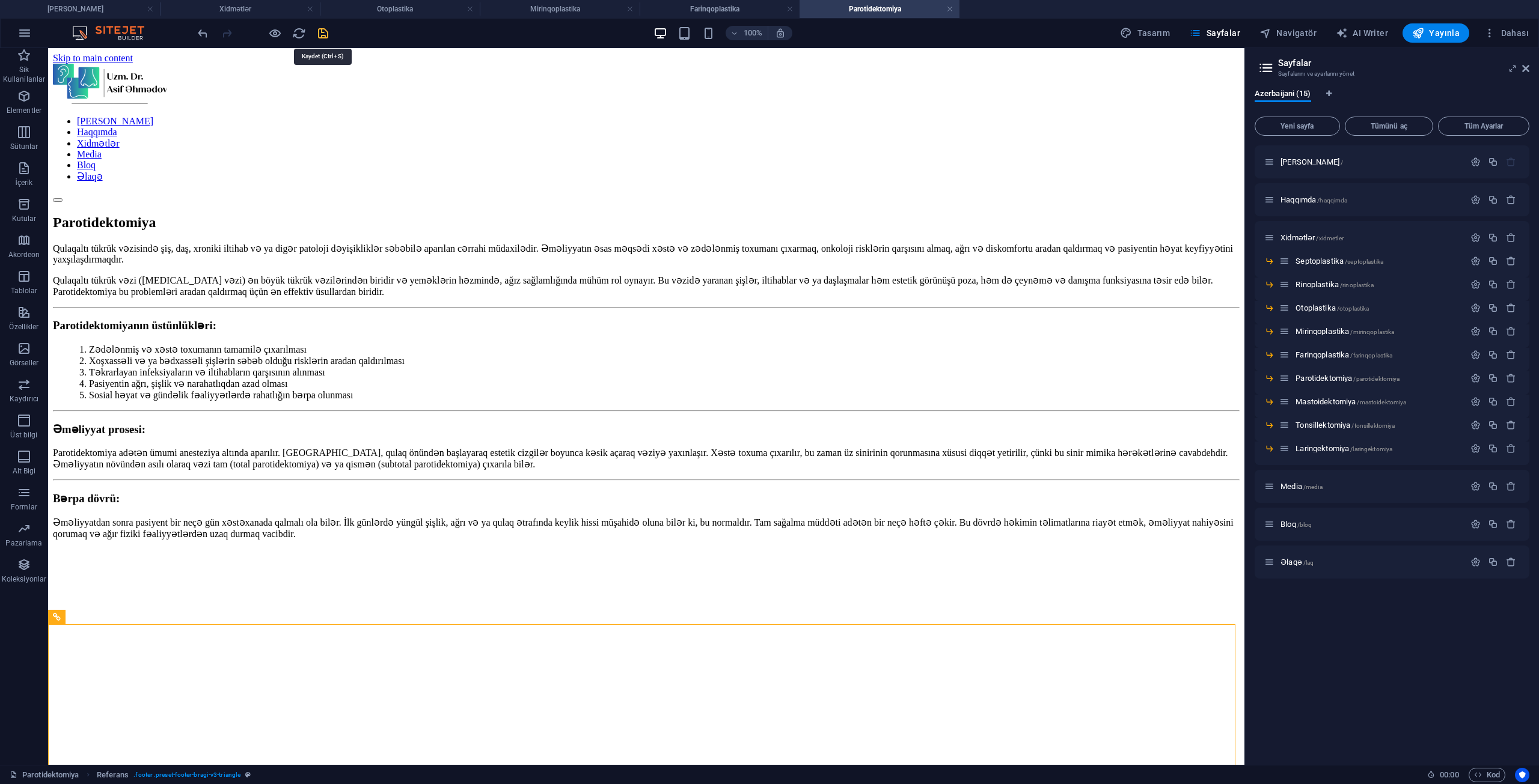
click at [329, 33] on icon "save" at bounding box center [323, 33] width 14 height 14
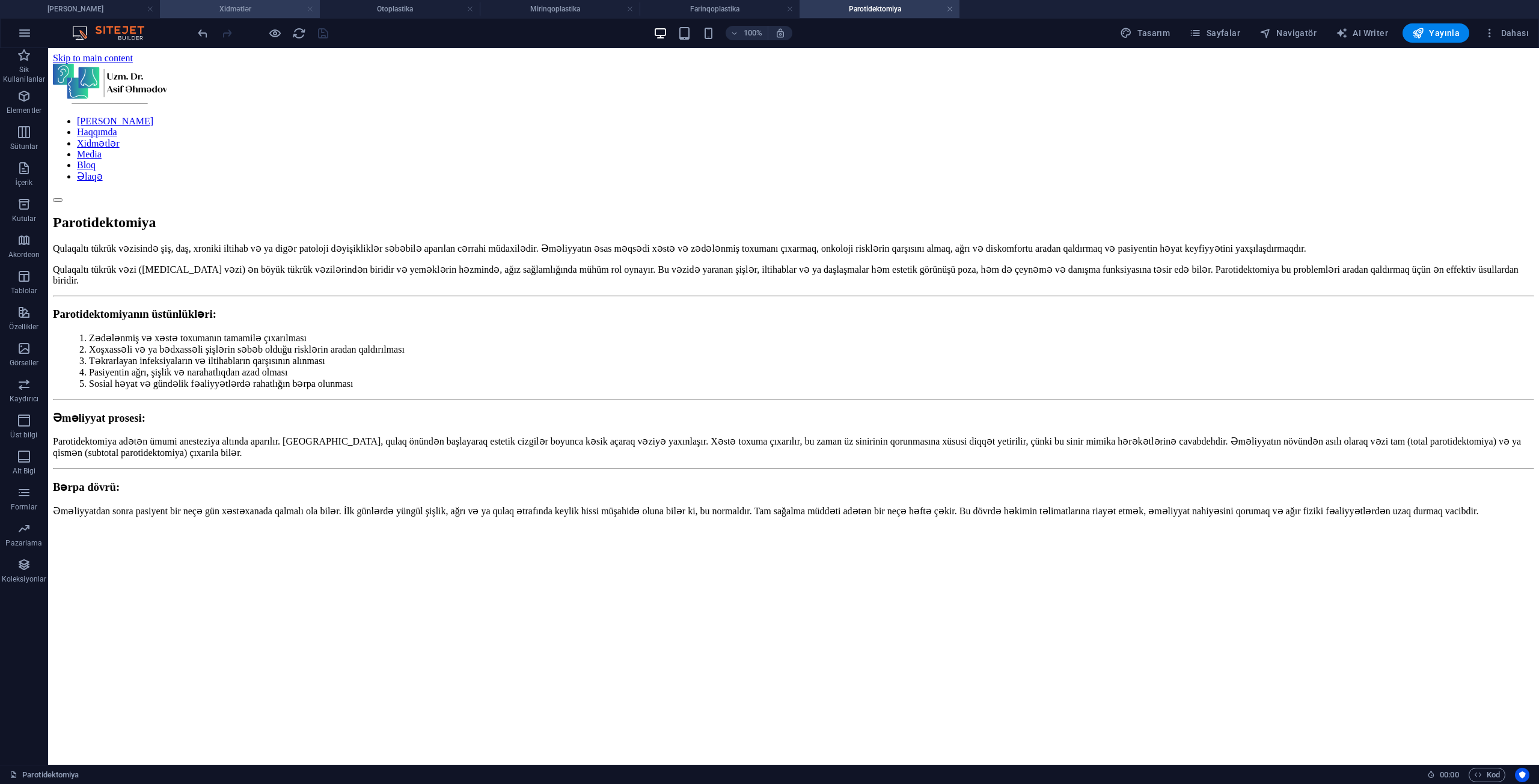
click at [311, 12] on link at bounding box center [310, 9] width 7 height 12
click at [1214, 37] on span "Sayfalar" at bounding box center [1215, 33] width 51 height 12
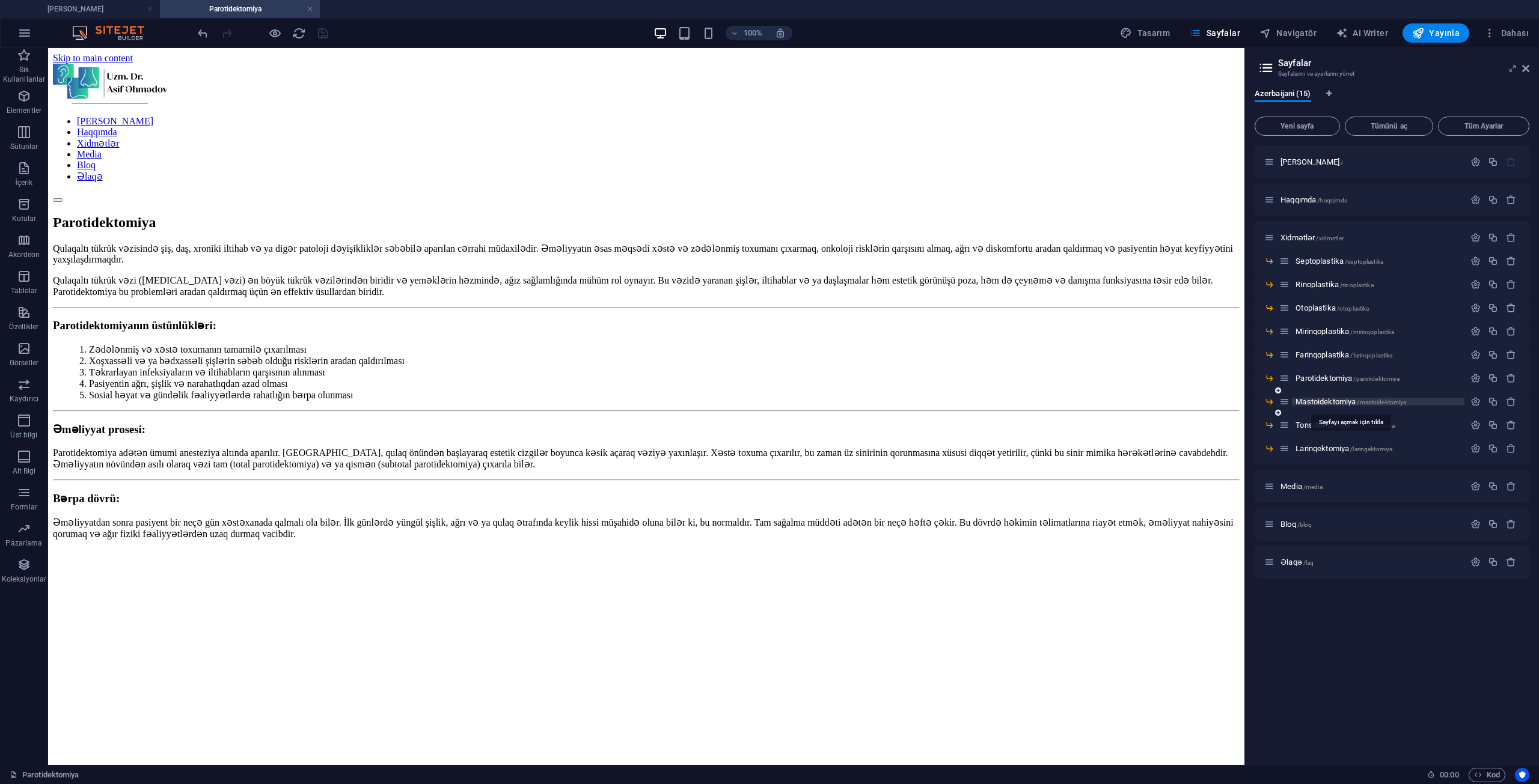
click at [1320, 403] on span "Mastoidektomiya /mastoidektomiya" at bounding box center [1350, 402] width 110 height 9
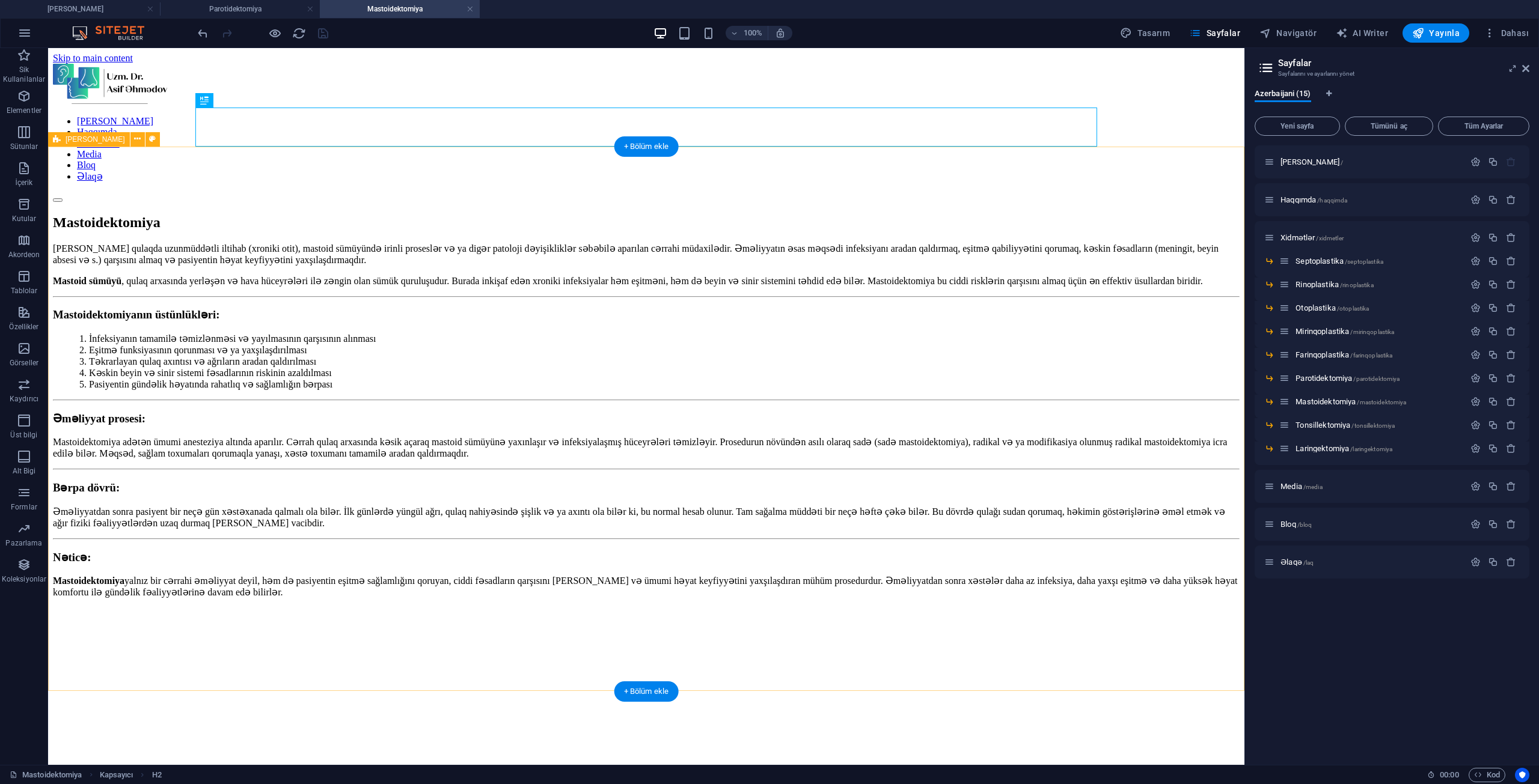
click at [86, 675] on div "[PERSON_NAME] qulaqda uzunmüddətli iltihab (xroniki otit), mastoid sümüyündə ir…" at bounding box center [646, 751] width 1187 height 1016
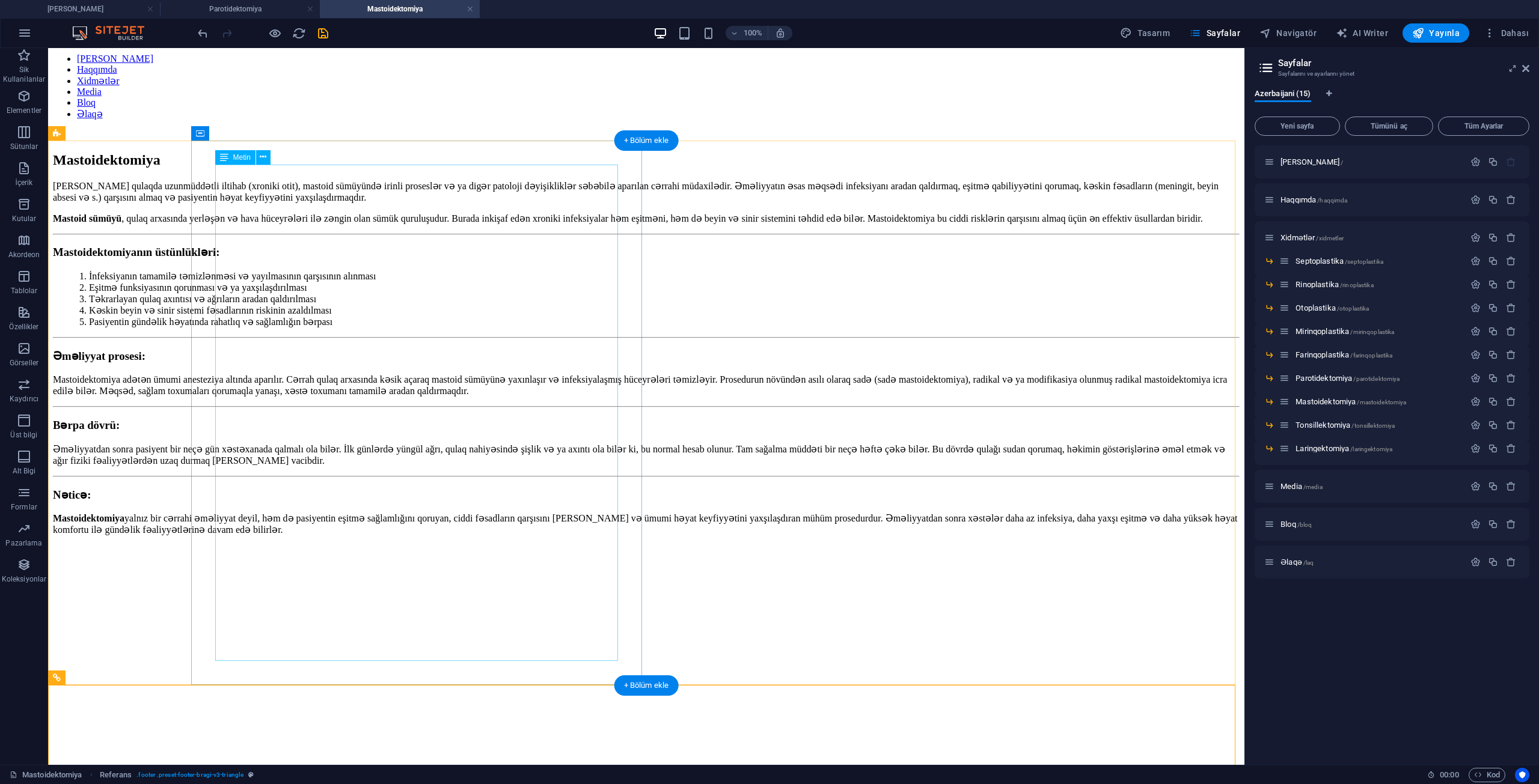
scroll to position [88, 0]
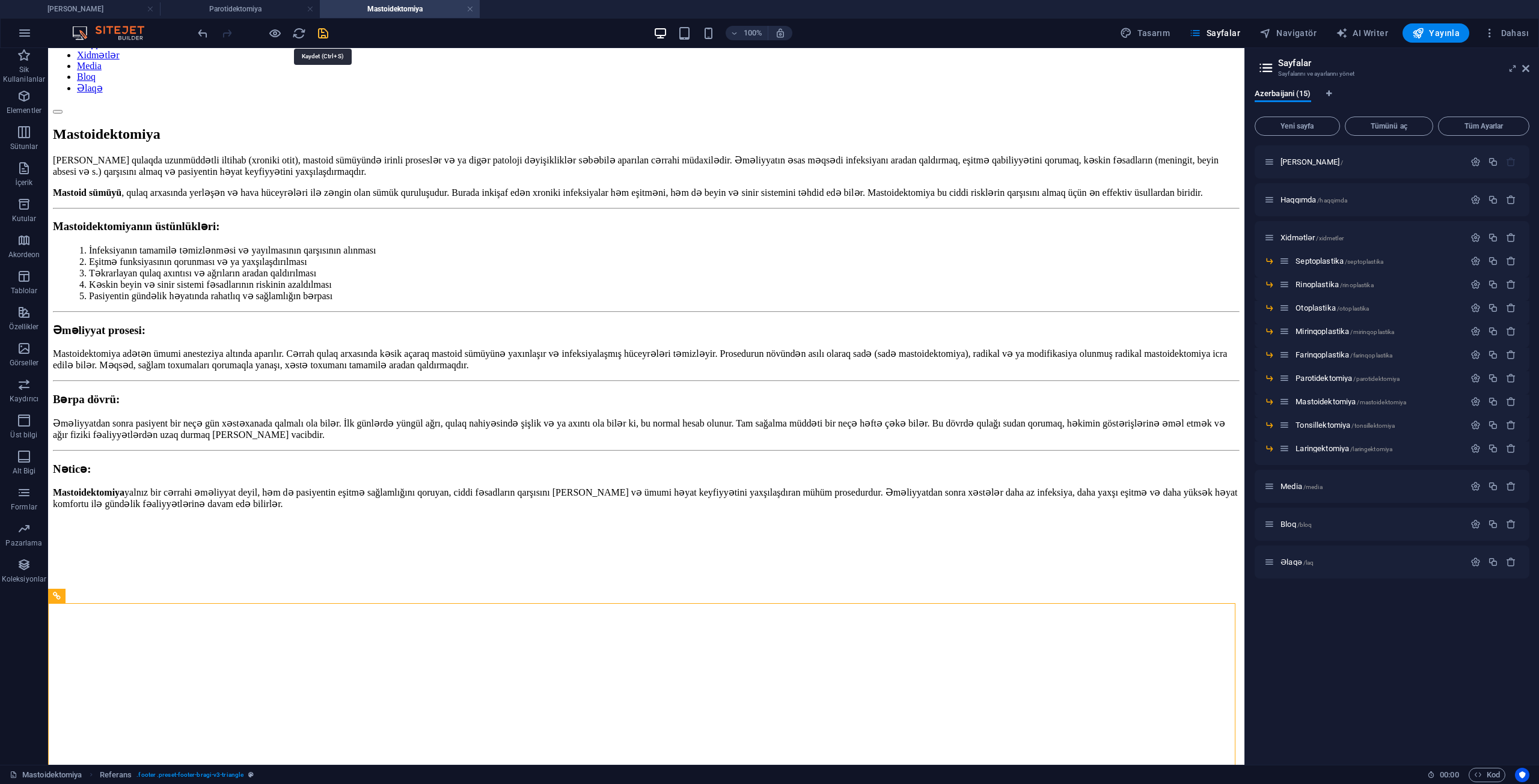
click at [322, 36] on icon "save" at bounding box center [323, 33] width 14 height 14
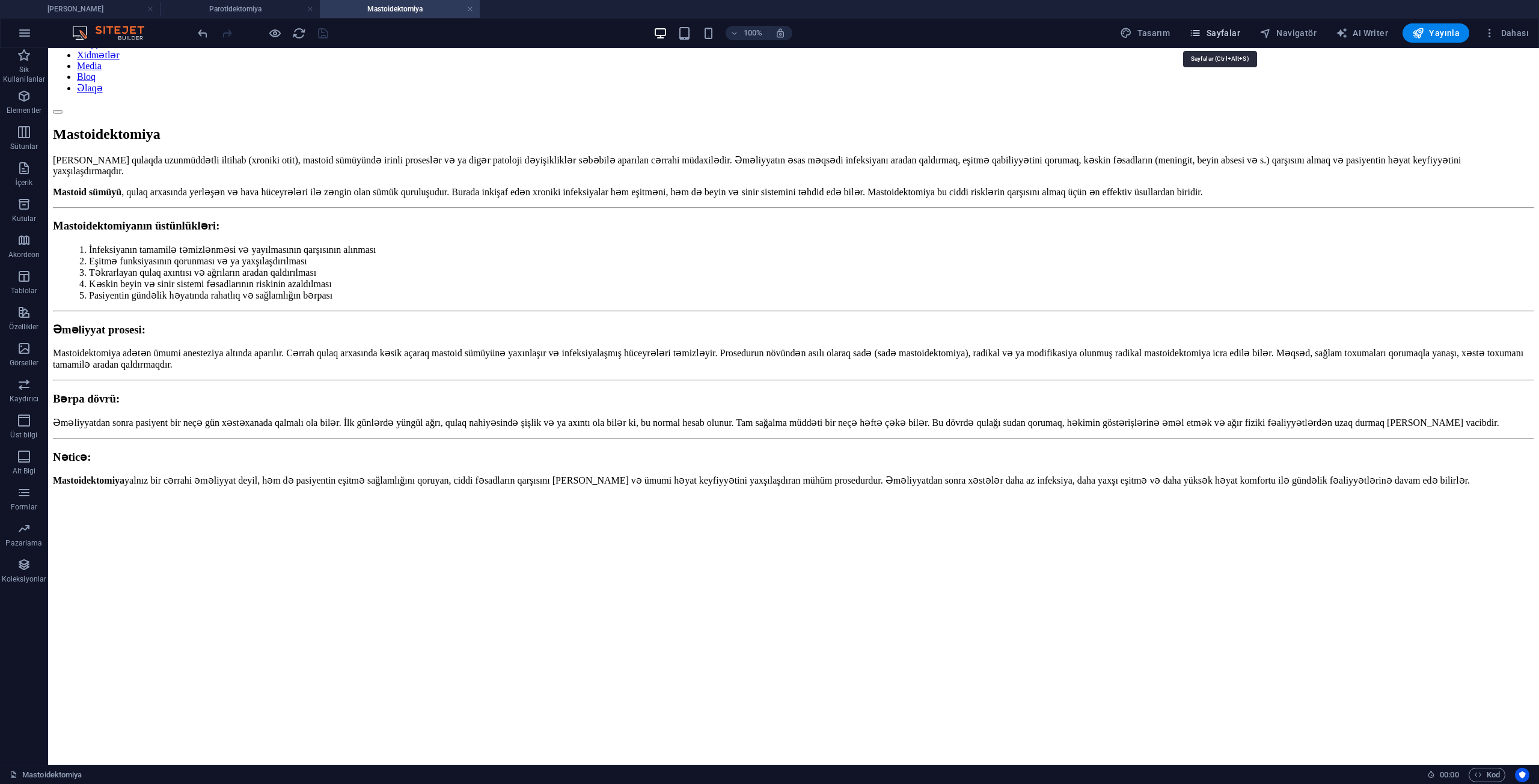
click at [1219, 36] on span "Sayfalar" at bounding box center [1215, 33] width 51 height 12
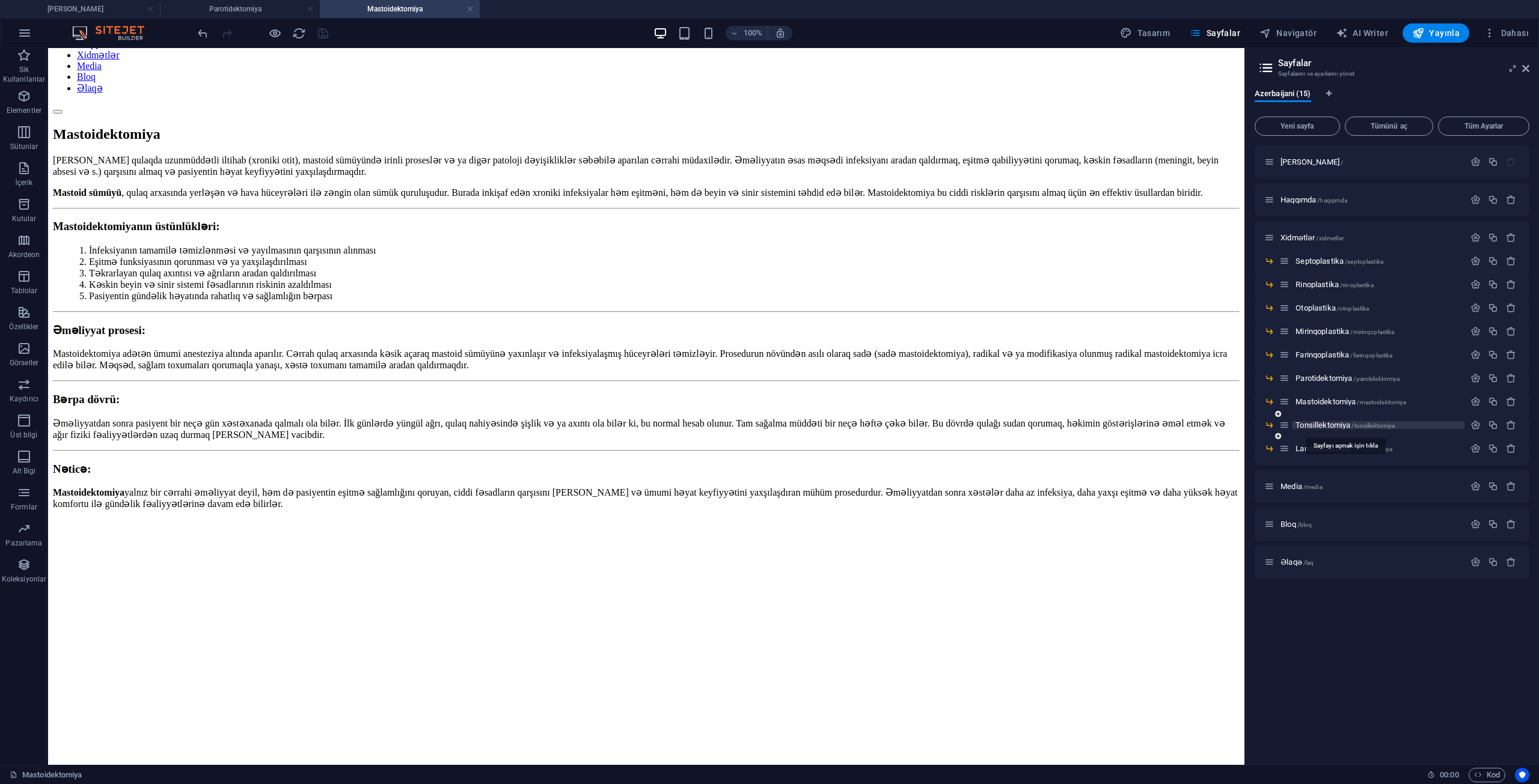
click at [1340, 423] on span "Tonsillektomiya /tonsillektomiya" at bounding box center [1345, 426] width 99 height 9
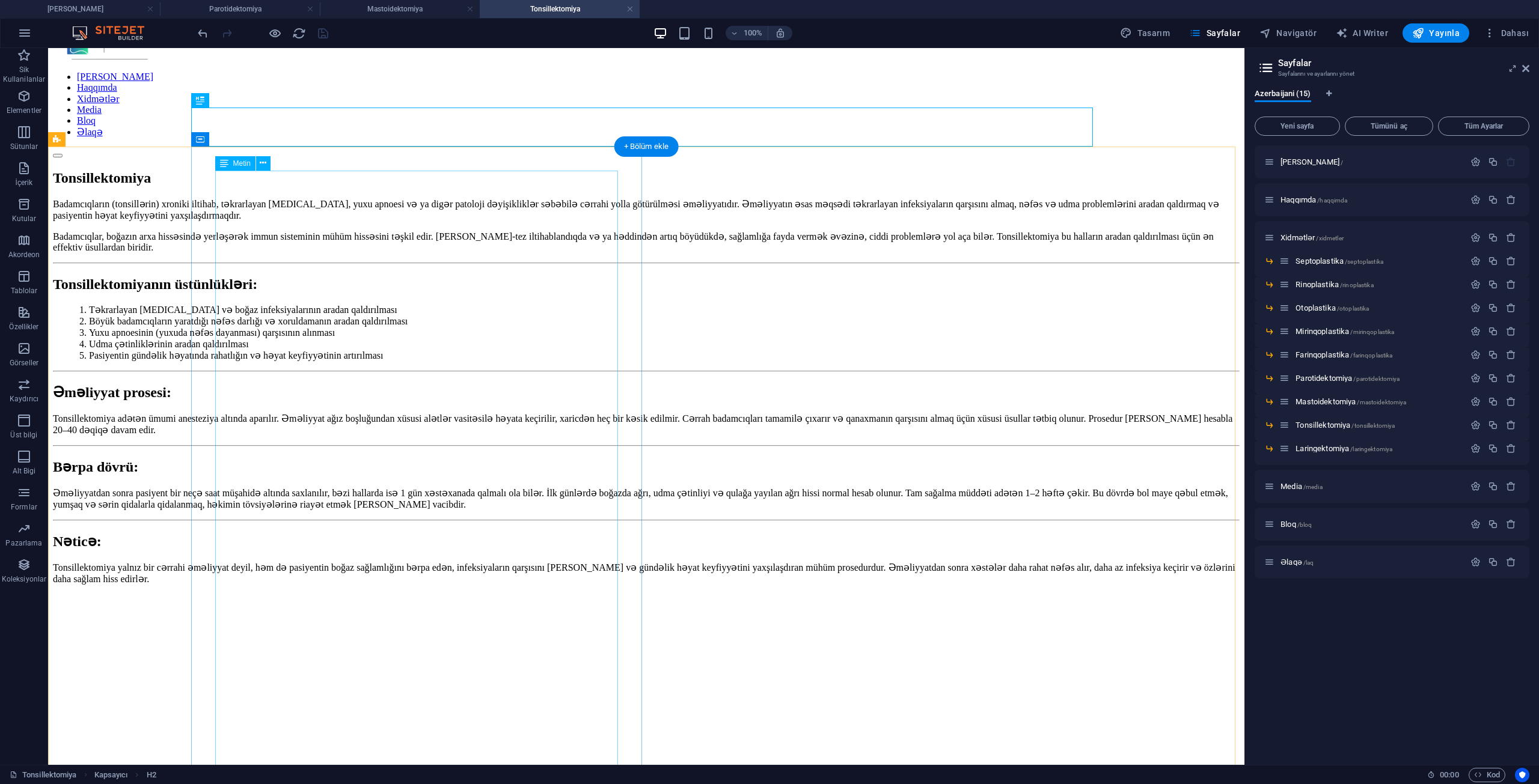
scroll to position [59, 0]
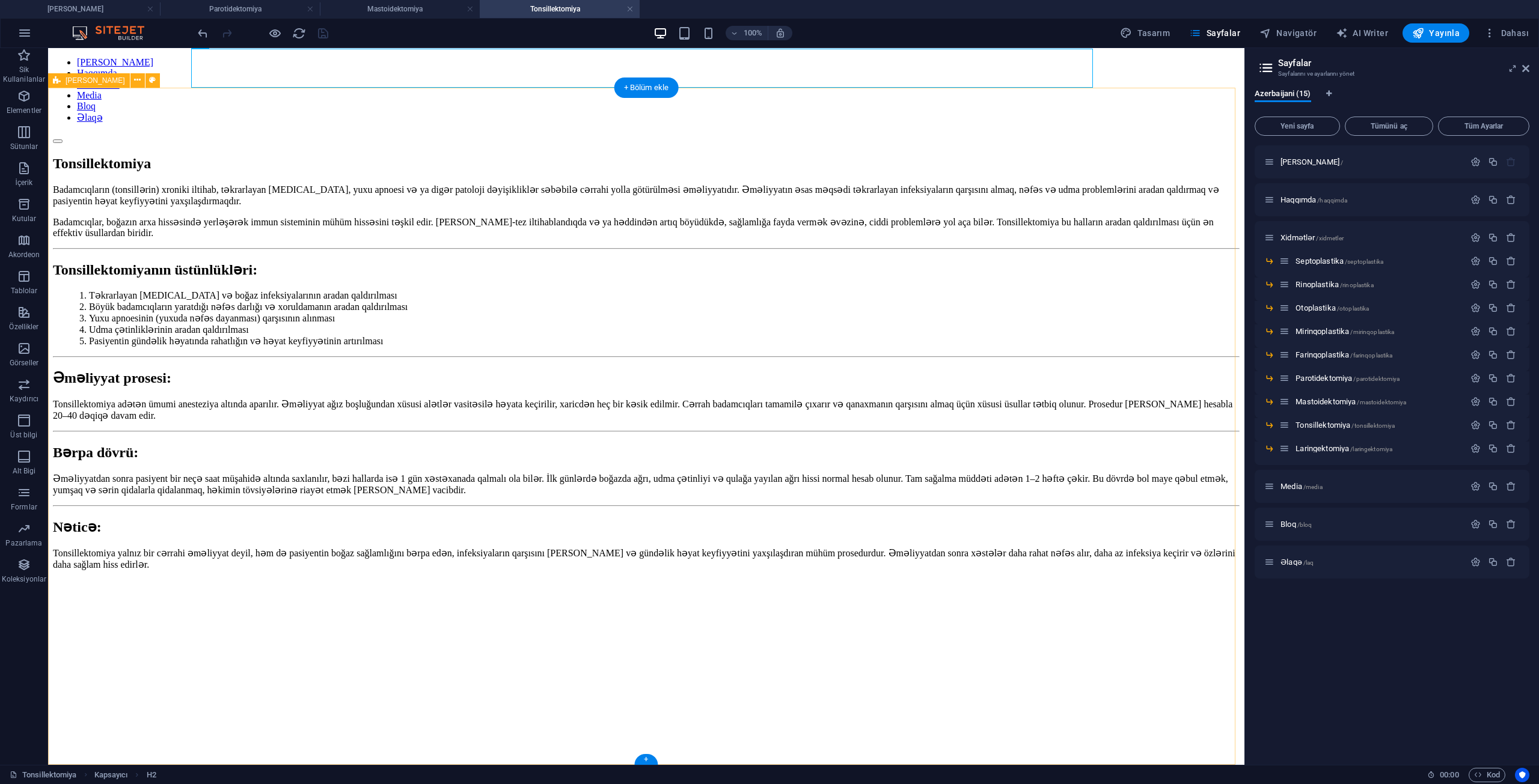
click at [139, 738] on div "Badamcıqların (tonsillərin) xroniki iltihab, təkrarlayan [MEDICAL_DATA], yuxu a…" at bounding box center [646, 773] width 1187 height 1179
click at [169, 721] on div "Badamcıqların (tonsillərin) xroniki iltihab, təkrarlayan [MEDICAL_DATA], yuxu a…" at bounding box center [646, 773] width 1187 height 1179
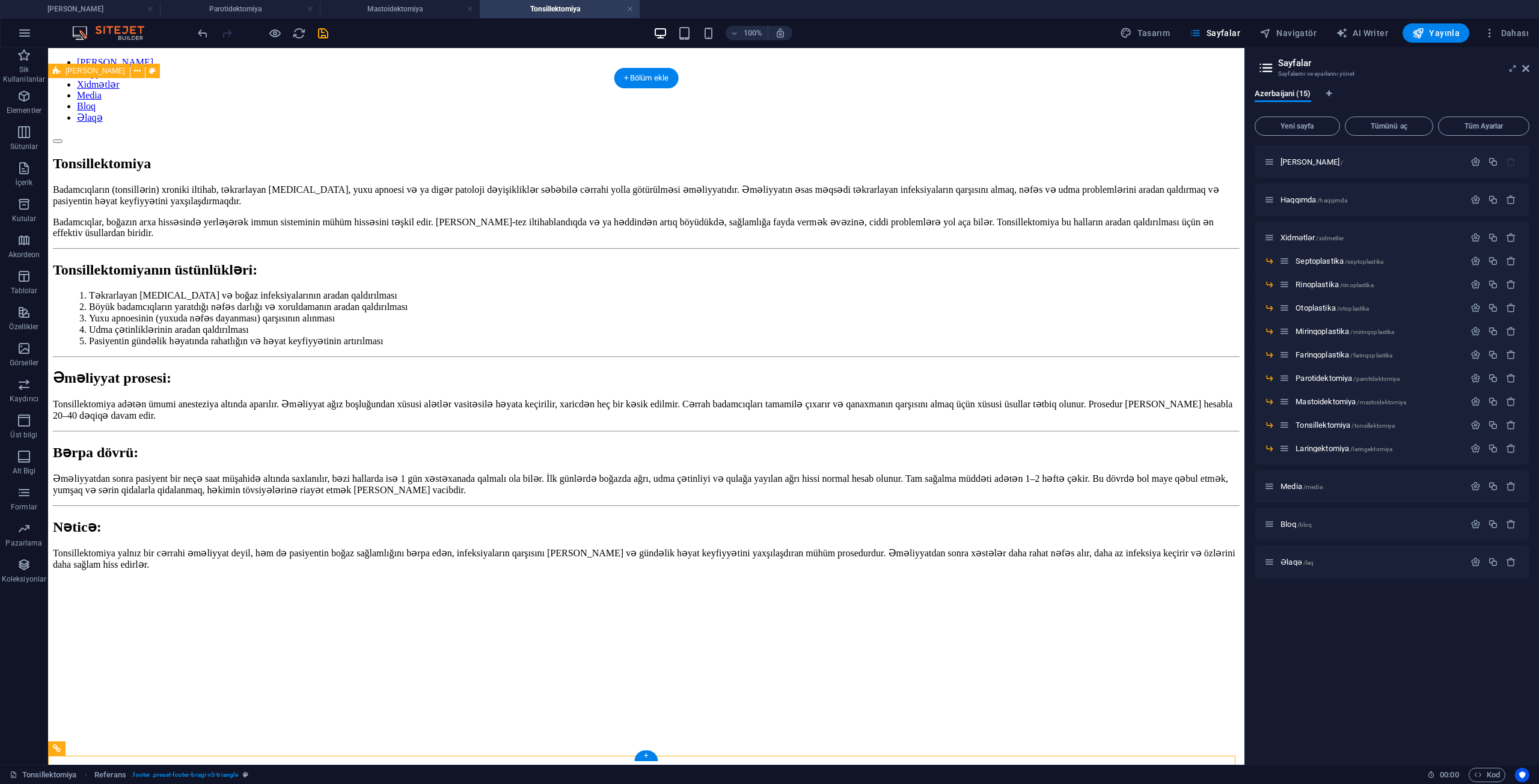
scroll to position [222, 0]
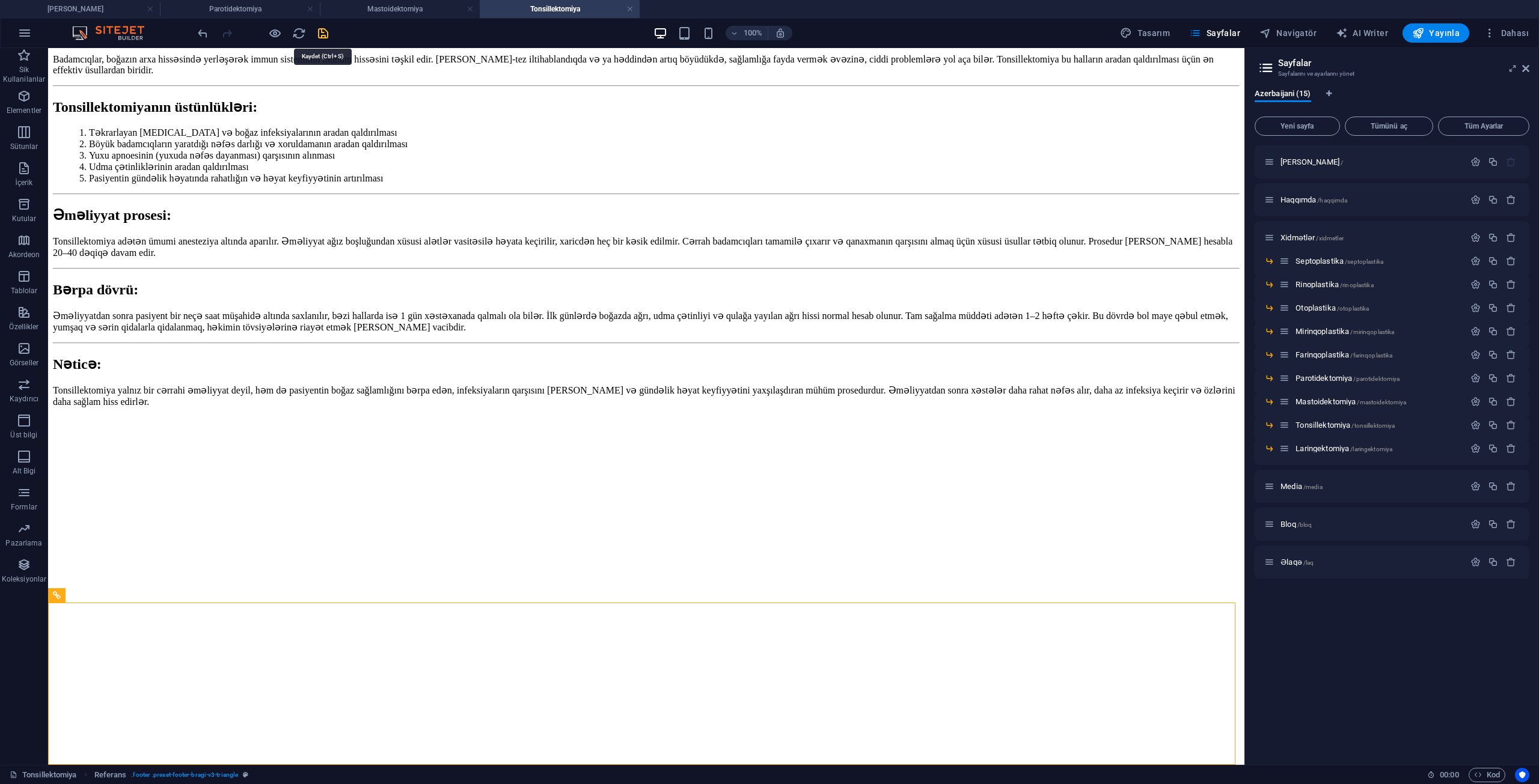
click at [322, 27] on icon "save" at bounding box center [323, 33] width 14 height 14
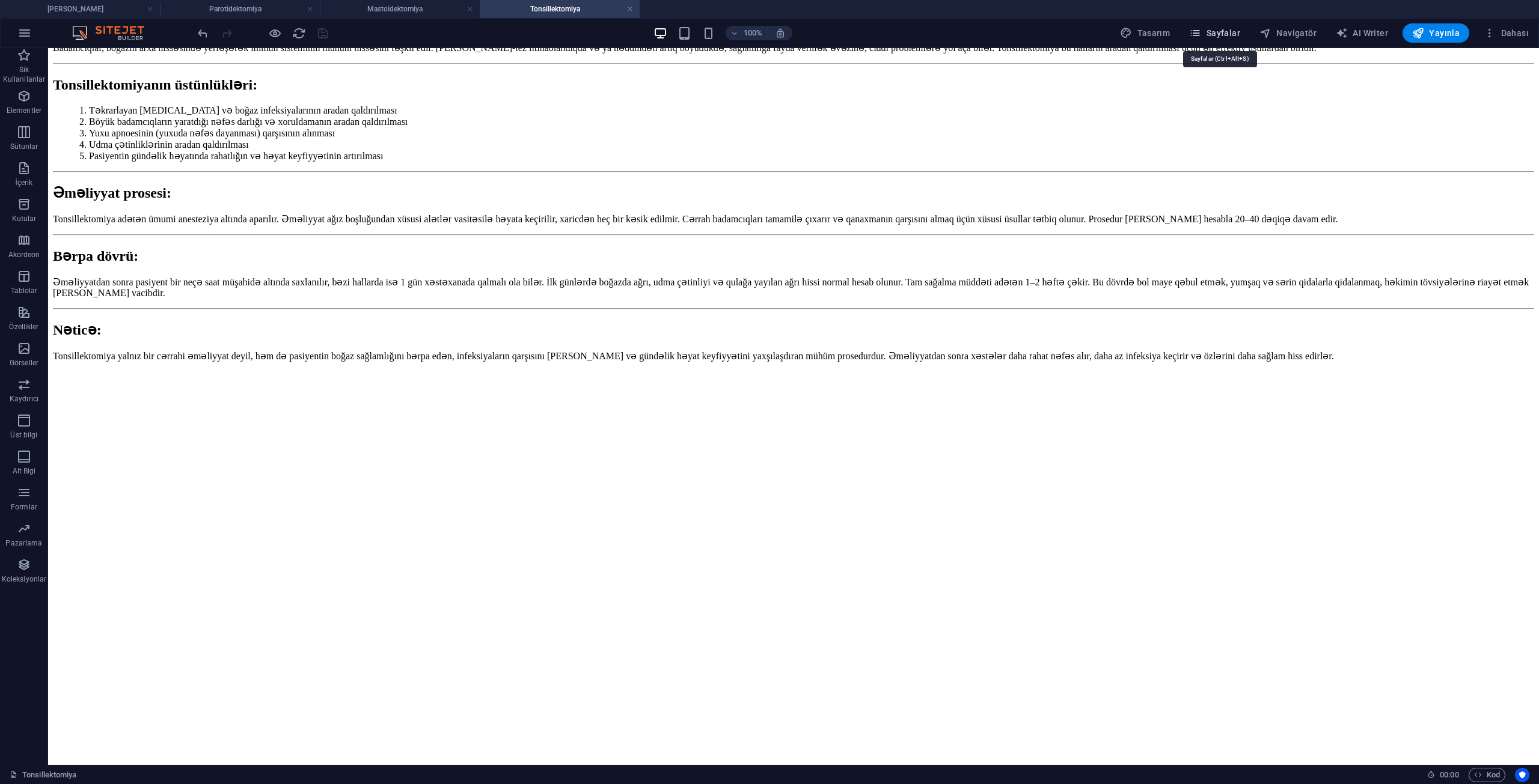
click at [1228, 32] on span "Sayfalar" at bounding box center [1215, 33] width 51 height 12
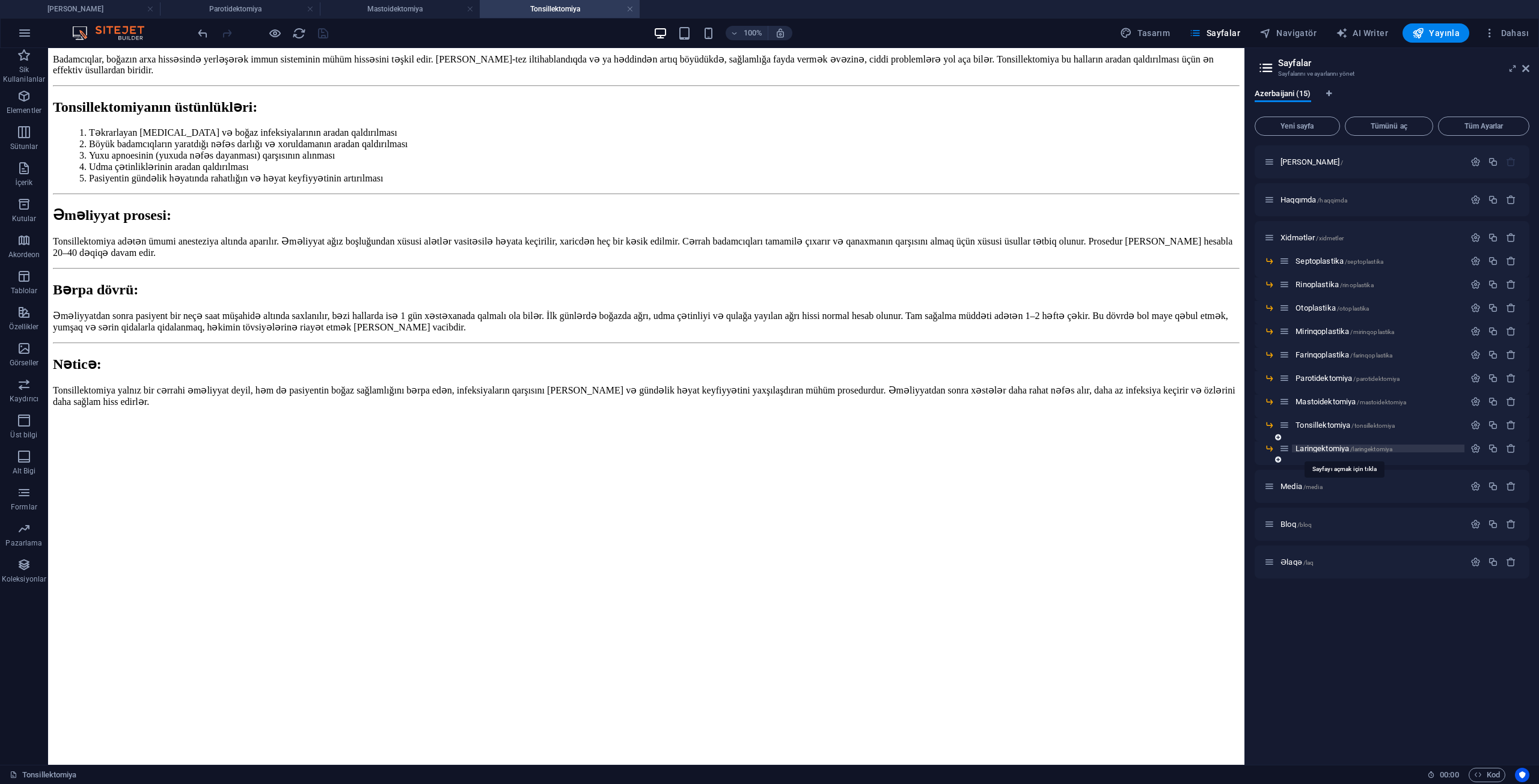
click at [1352, 448] on span "/laringektomiya" at bounding box center [1371, 449] width 42 height 7
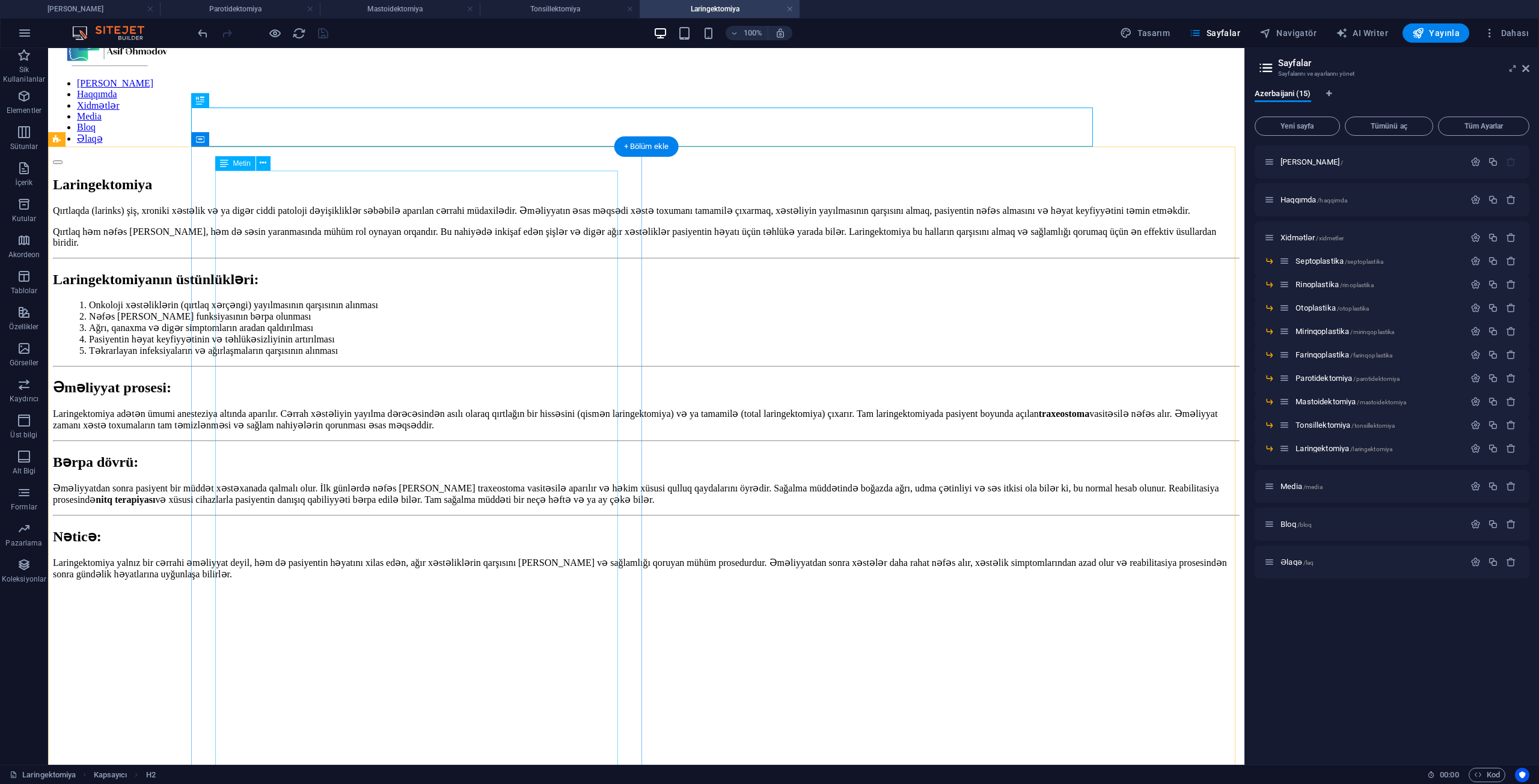
scroll to position [74, 0]
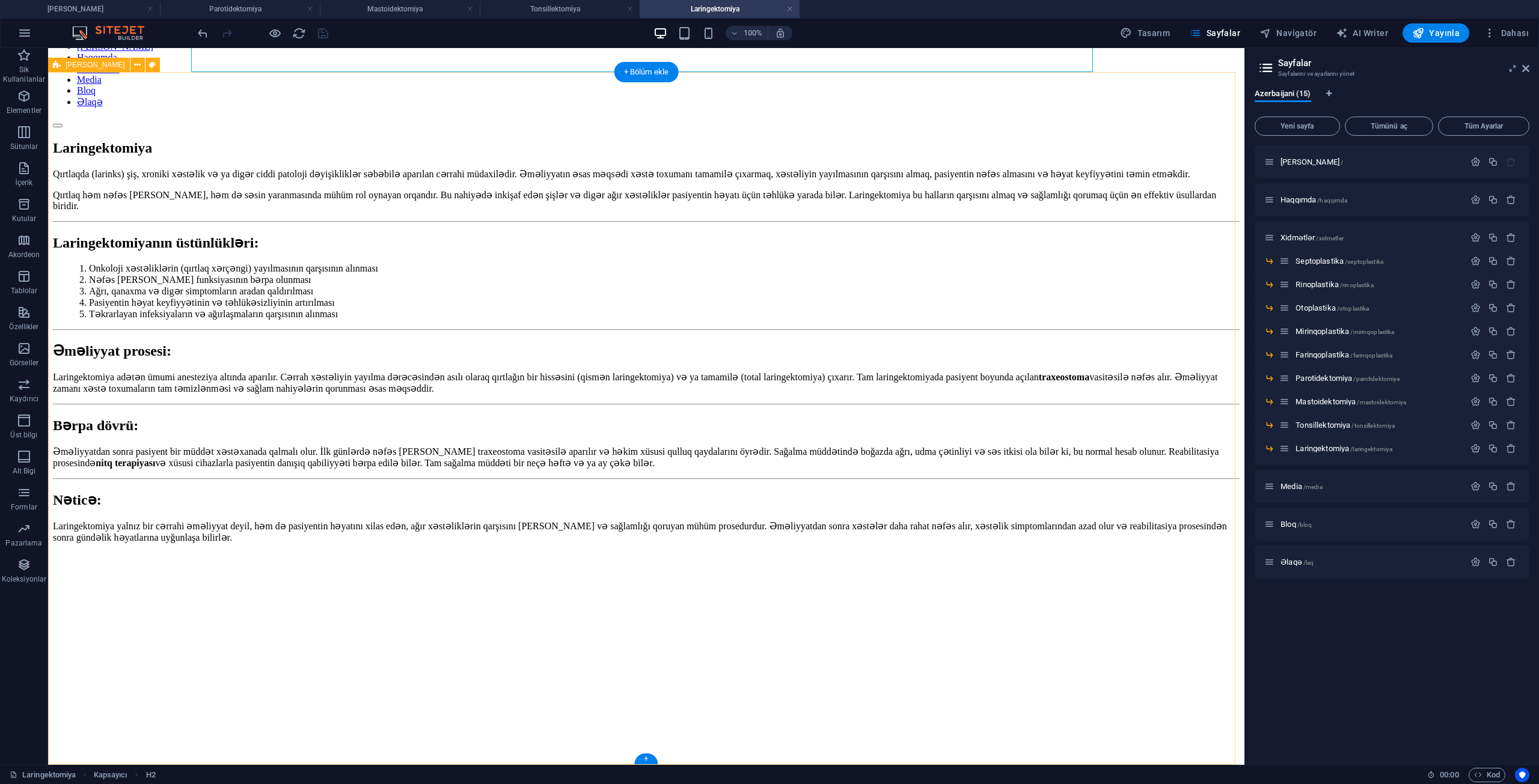
click at [177, 717] on div "Qırtlaqda (larinks) şiş, xroniki xəstəlik və ya digər ciddi patoloji dəyişiklik…" at bounding box center [646, 760] width 1187 height 1183
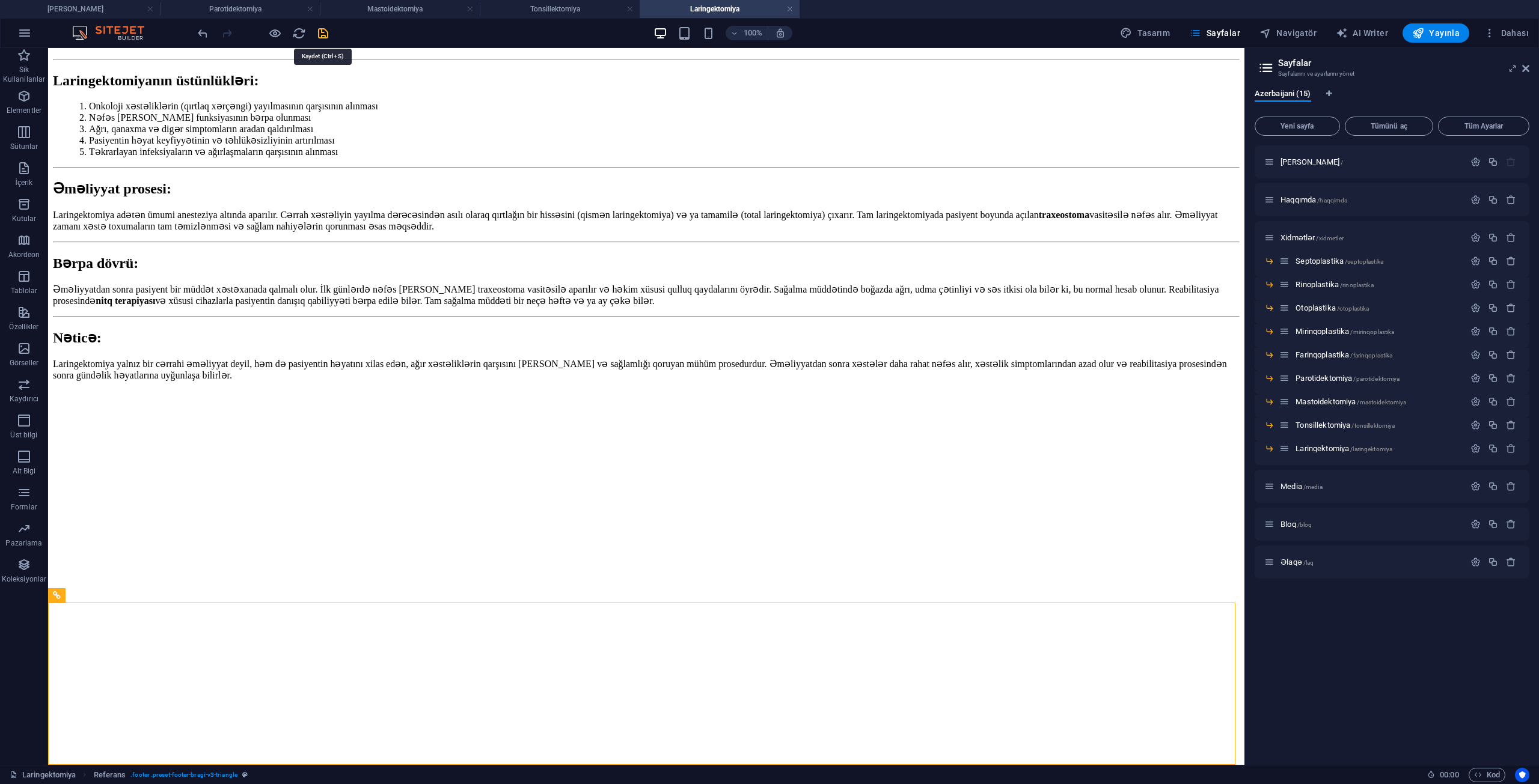
click at [327, 34] on icon "save" at bounding box center [323, 33] width 14 height 14
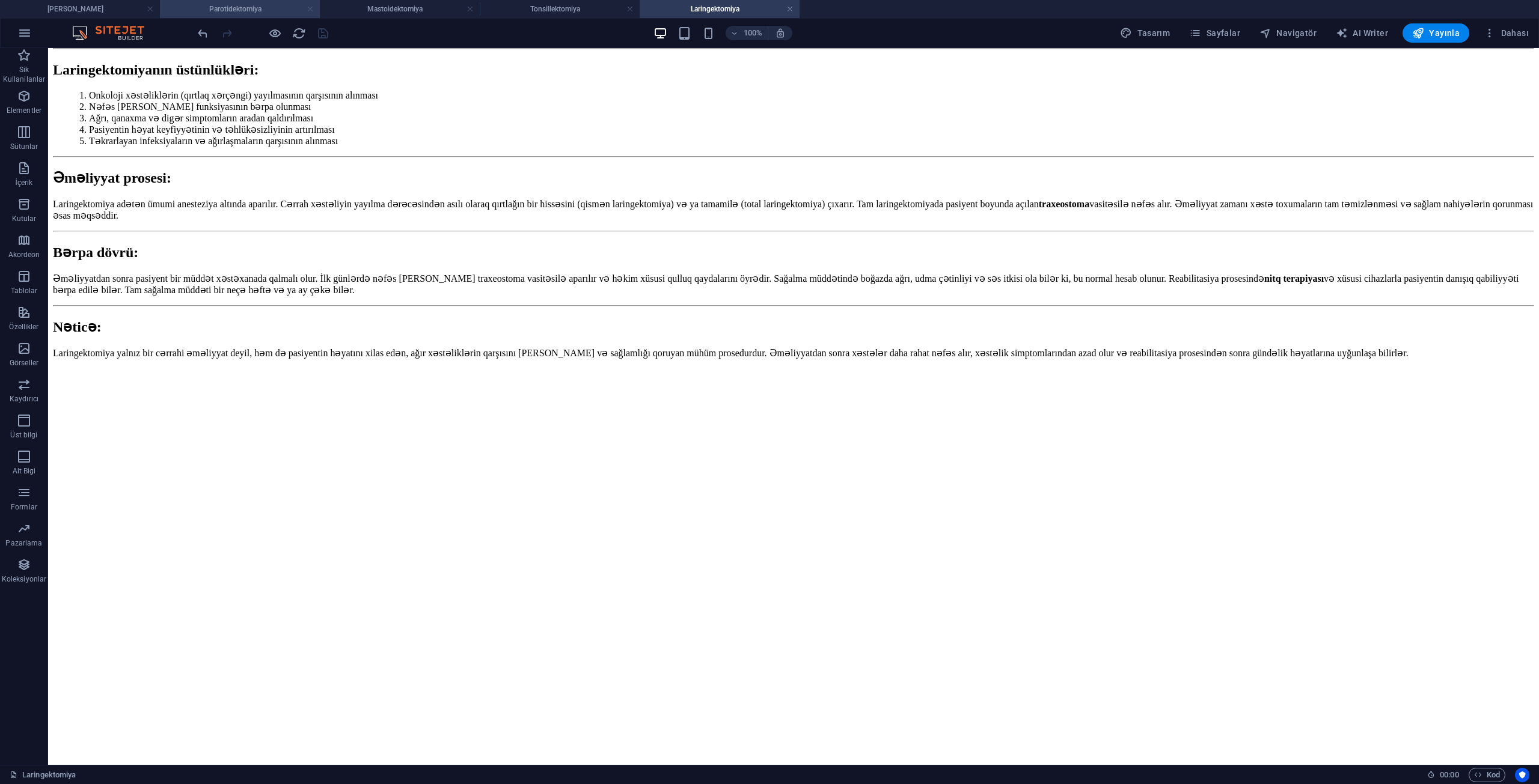
click at [311, 7] on link at bounding box center [310, 9] width 7 height 12
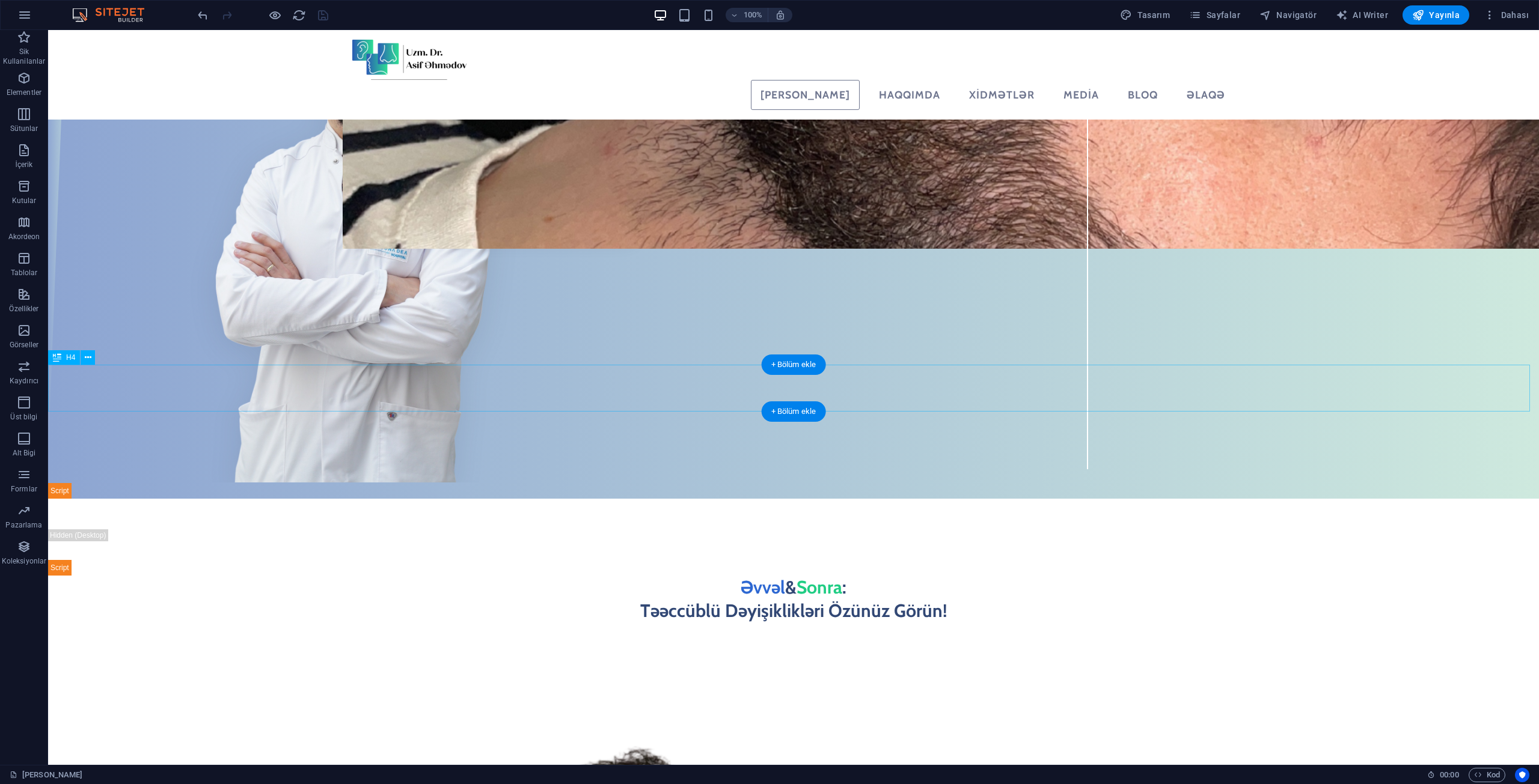
scroll to position [293, 0]
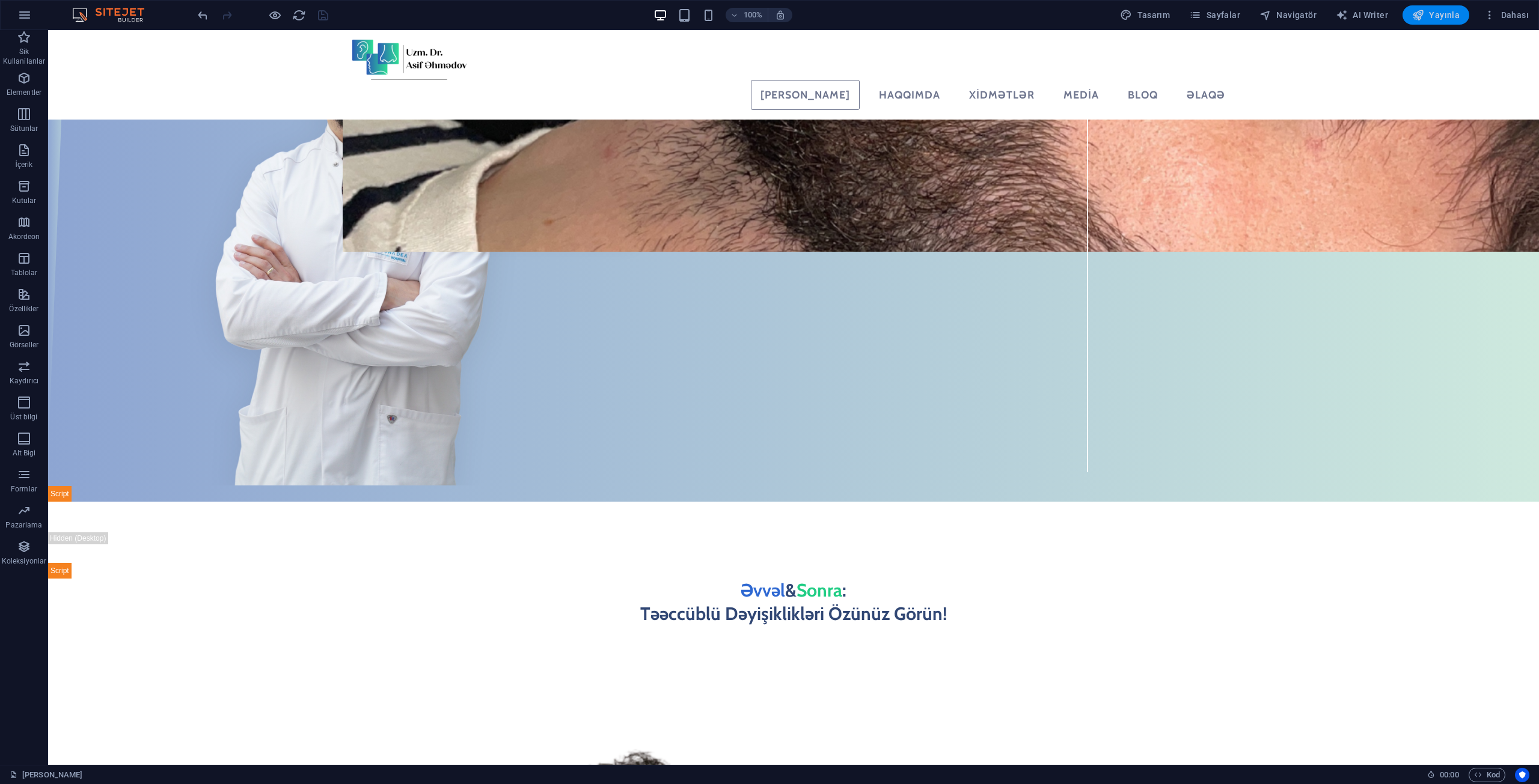
click at [1442, 16] on span "Yayınla" at bounding box center [1435, 15] width 47 height 12
